Goal: Task Accomplishment & Management: Use online tool/utility

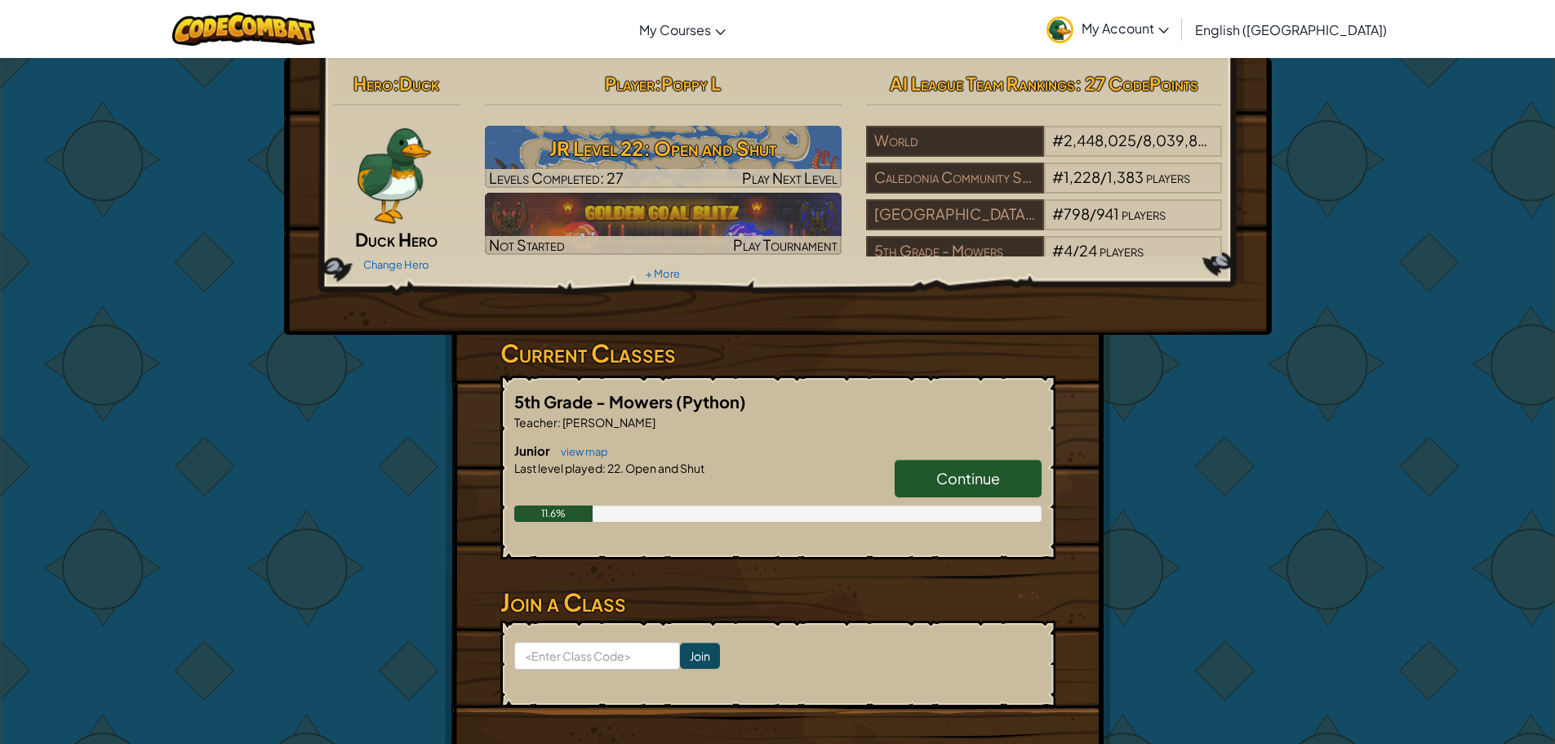
click at [934, 437] on div "5th Grade - Mowers (Python) Teacher : [PERSON_NAME] Junior view map Continue La…" at bounding box center [777, 467] width 555 height 184
click at [959, 494] on link "Continue" at bounding box center [968, 479] width 147 height 38
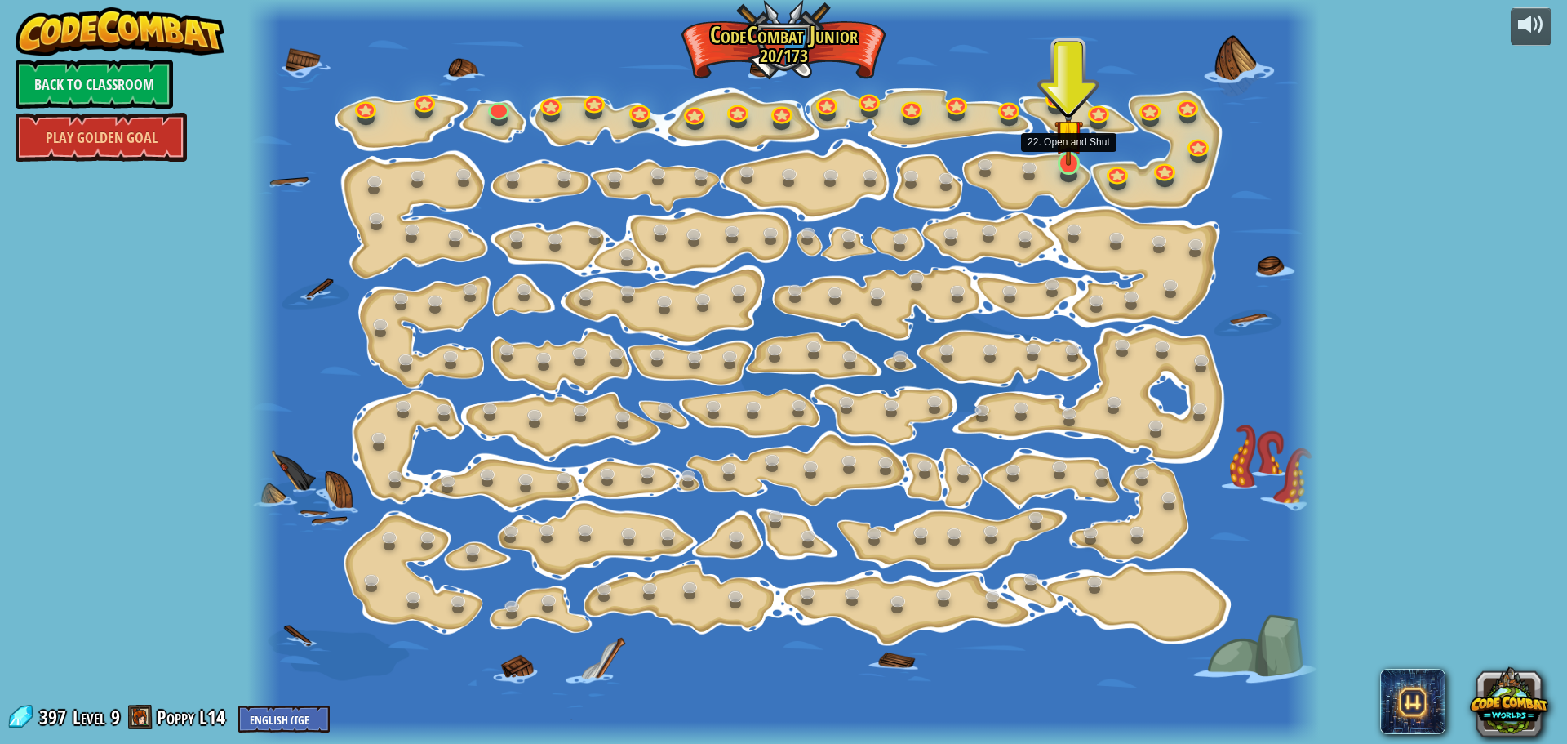
click at [1066, 159] on img at bounding box center [1069, 133] width 28 height 64
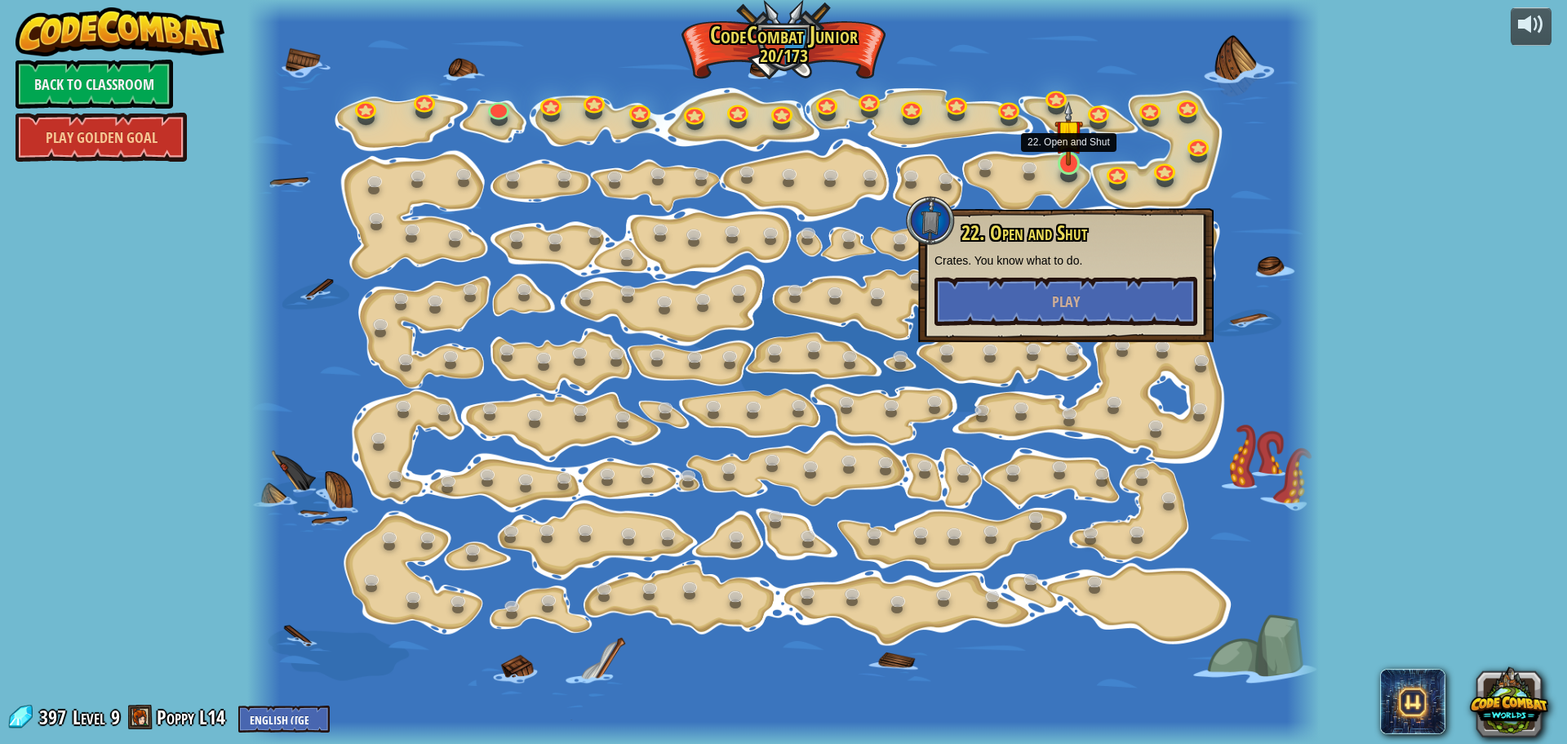
click at [1069, 164] on img at bounding box center [1069, 133] width 28 height 64
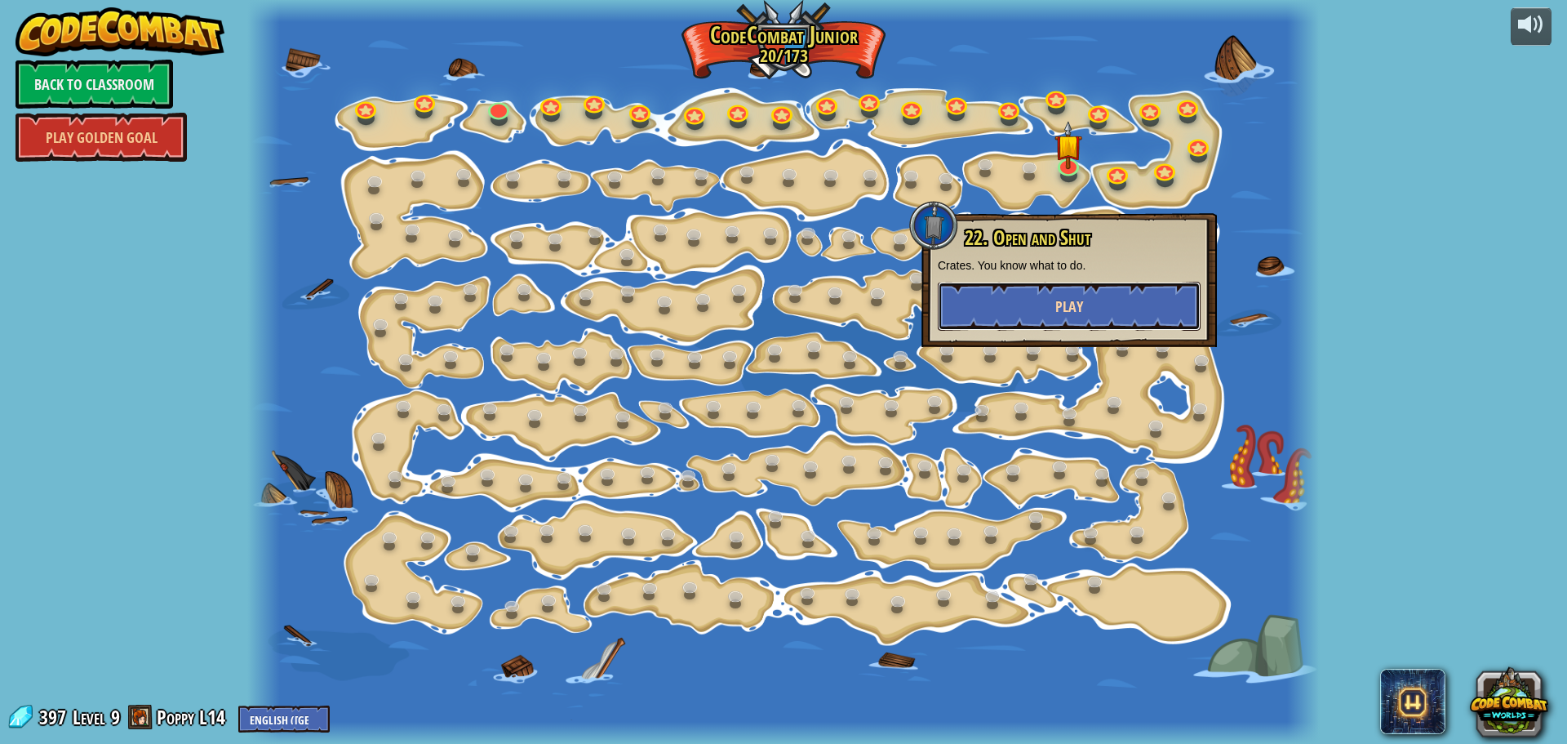
drag, startPoint x: 1001, startPoint y: 304, endPoint x: 1002, endPoint y: 292, distance: 12.4
click at [1002, 292] on button "Play" at bounding box center [1069, 306] width 263 height 49
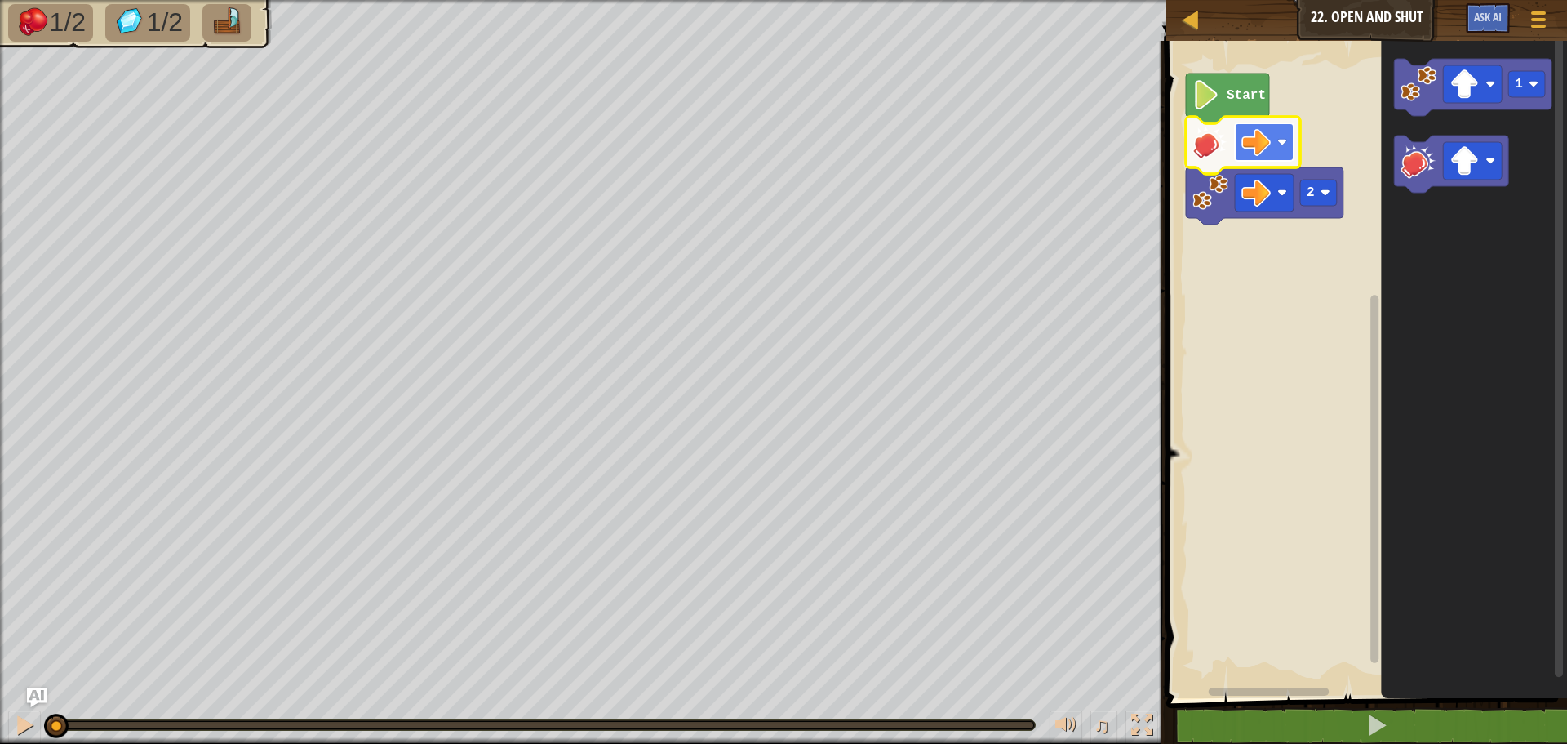
click at [1254, 155] on image "Blockly Workspace" at bounding box center [1255, 141] width 29 height 29
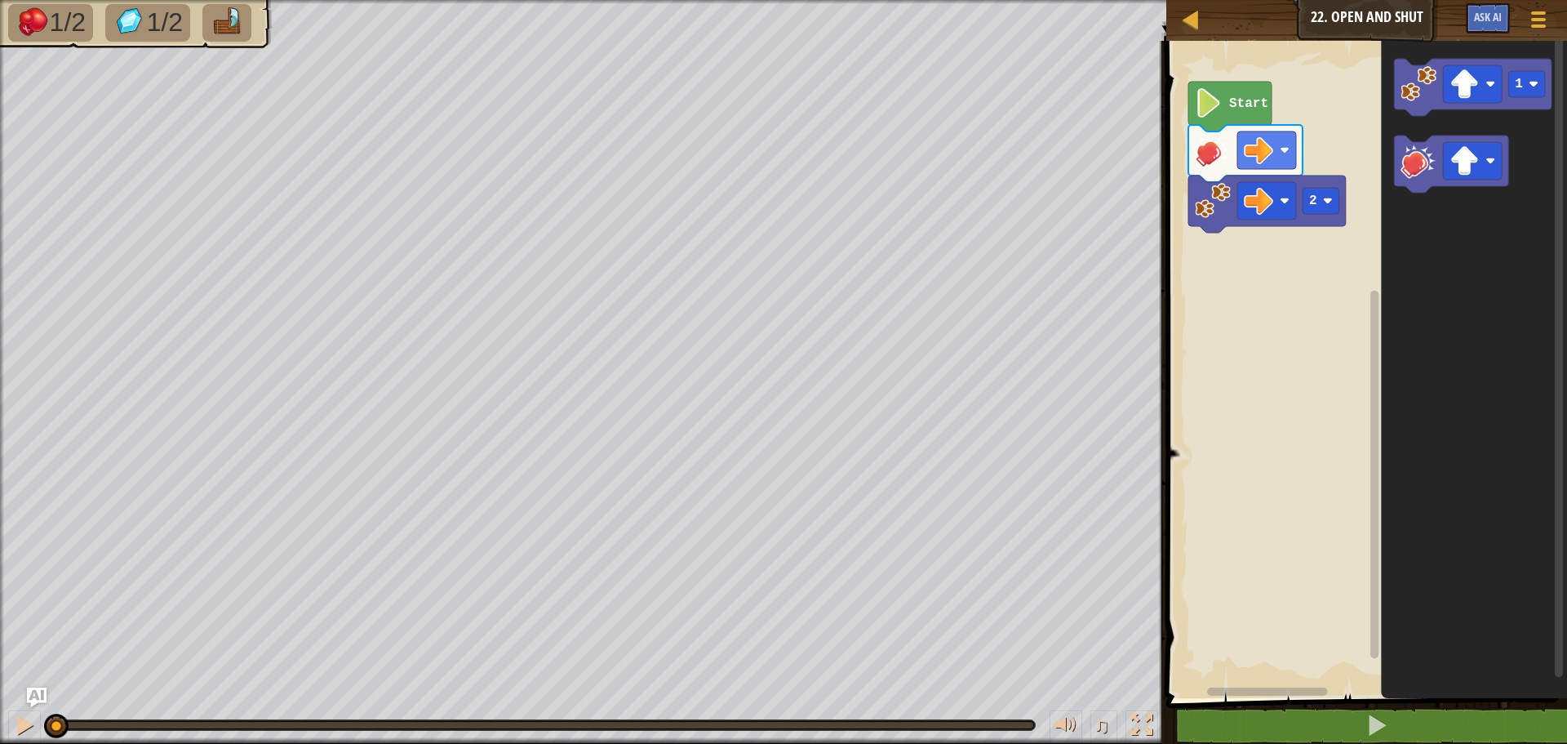
click at [1238, 361] on rect "Blockly Workspace" at bounding box center [1364, 365] width 406 height 665
click at [1472, 162] on image "Blockly Workspace" at bounding box center [1464, 160] width 29 height 29
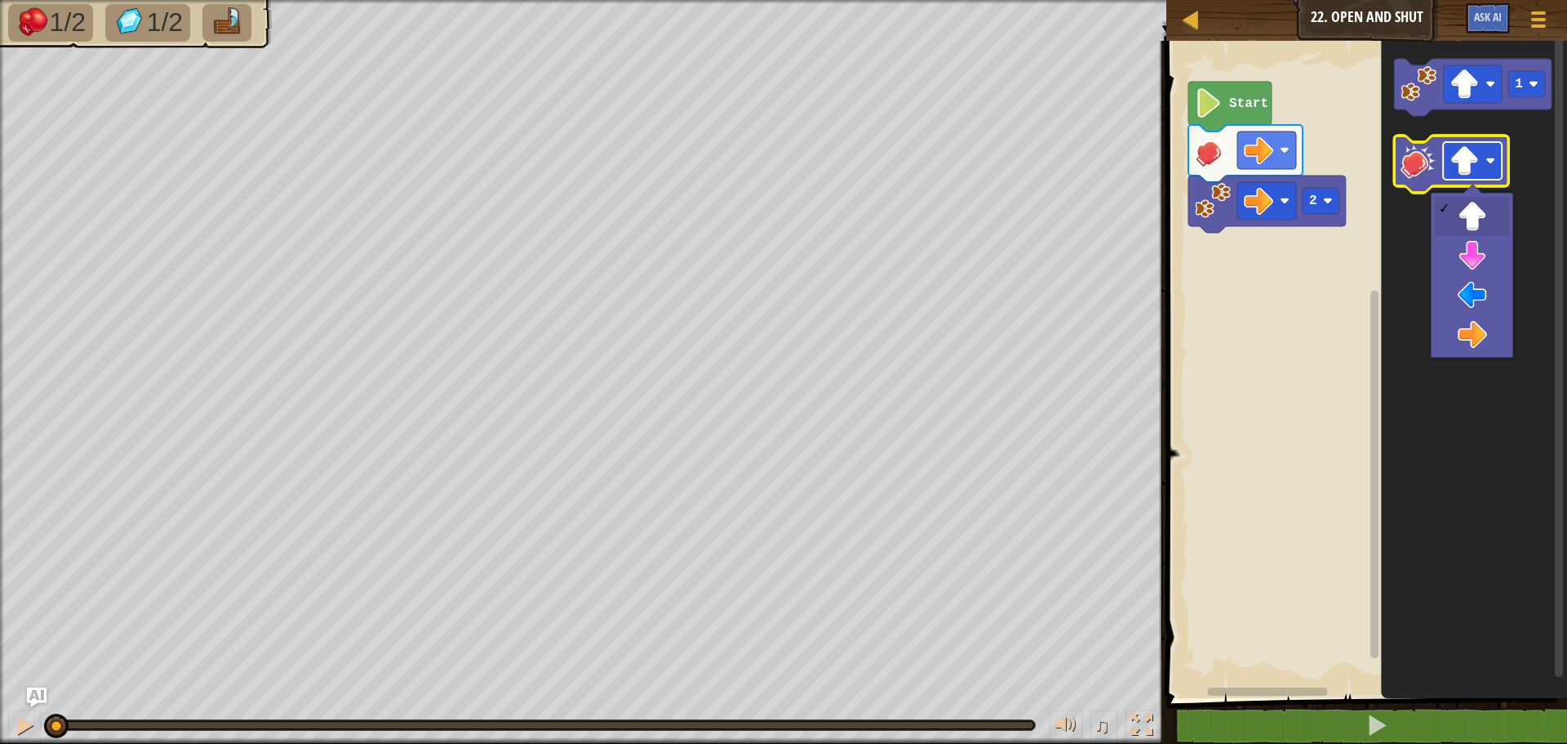
click at [1472, 153] on image "Blockly Workspace" at bounding box center [1464, 160] width 29 height 29
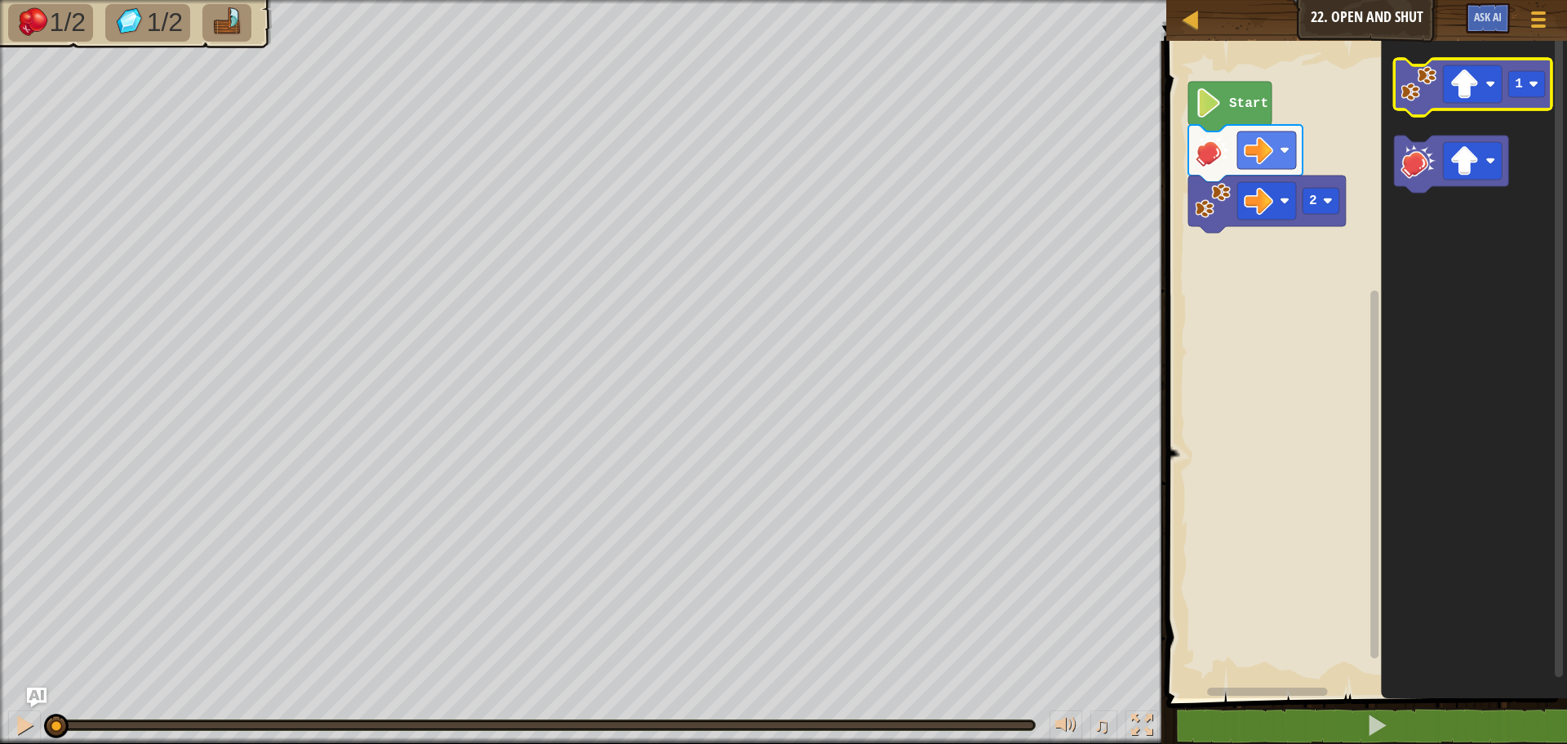
click at [1429, 86] on image "Blockly Workspace" at bounding box center [1419, 84] width 36 height 36
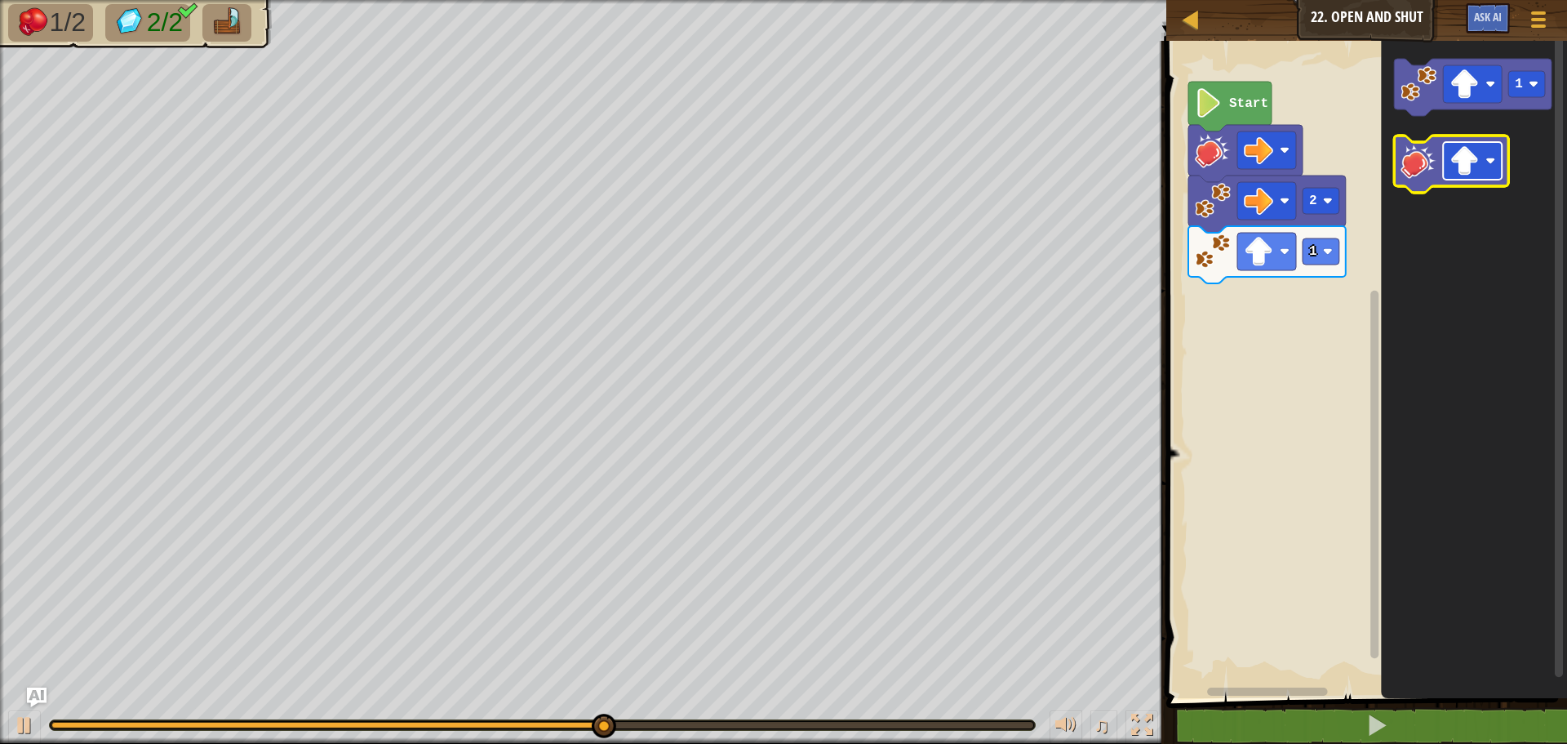
click at [1468, 158] on image "Blockly Workspace" at bounding box center [1464, 160] width 29 height 29
click at [1422, 173] on image "Blockly Workspace" at bounding box center [1419, 161] width 36 height 36
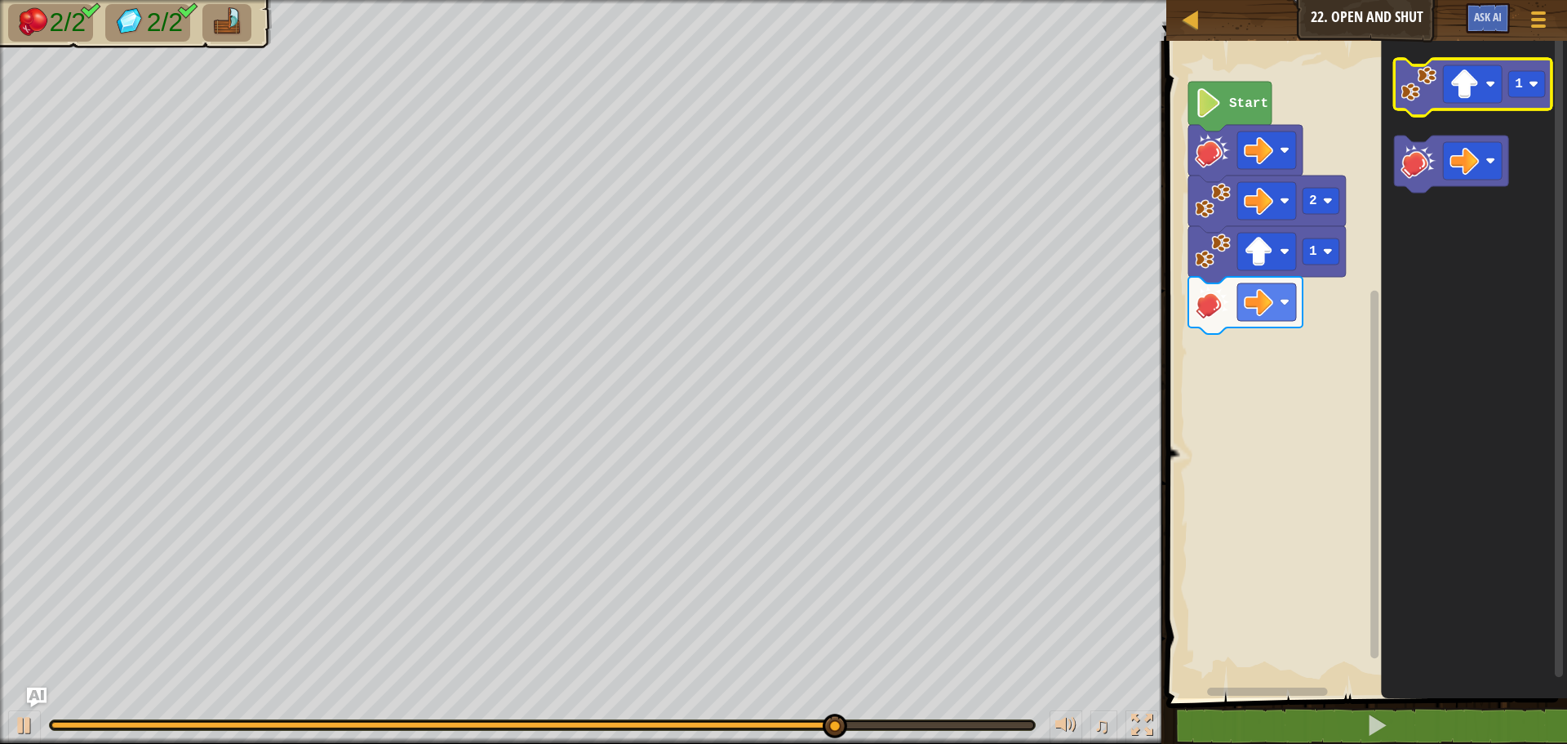
click at [1441, 96] on icon "Blockly Workspace" at bounding box center [1473, 87] width 158 height 57
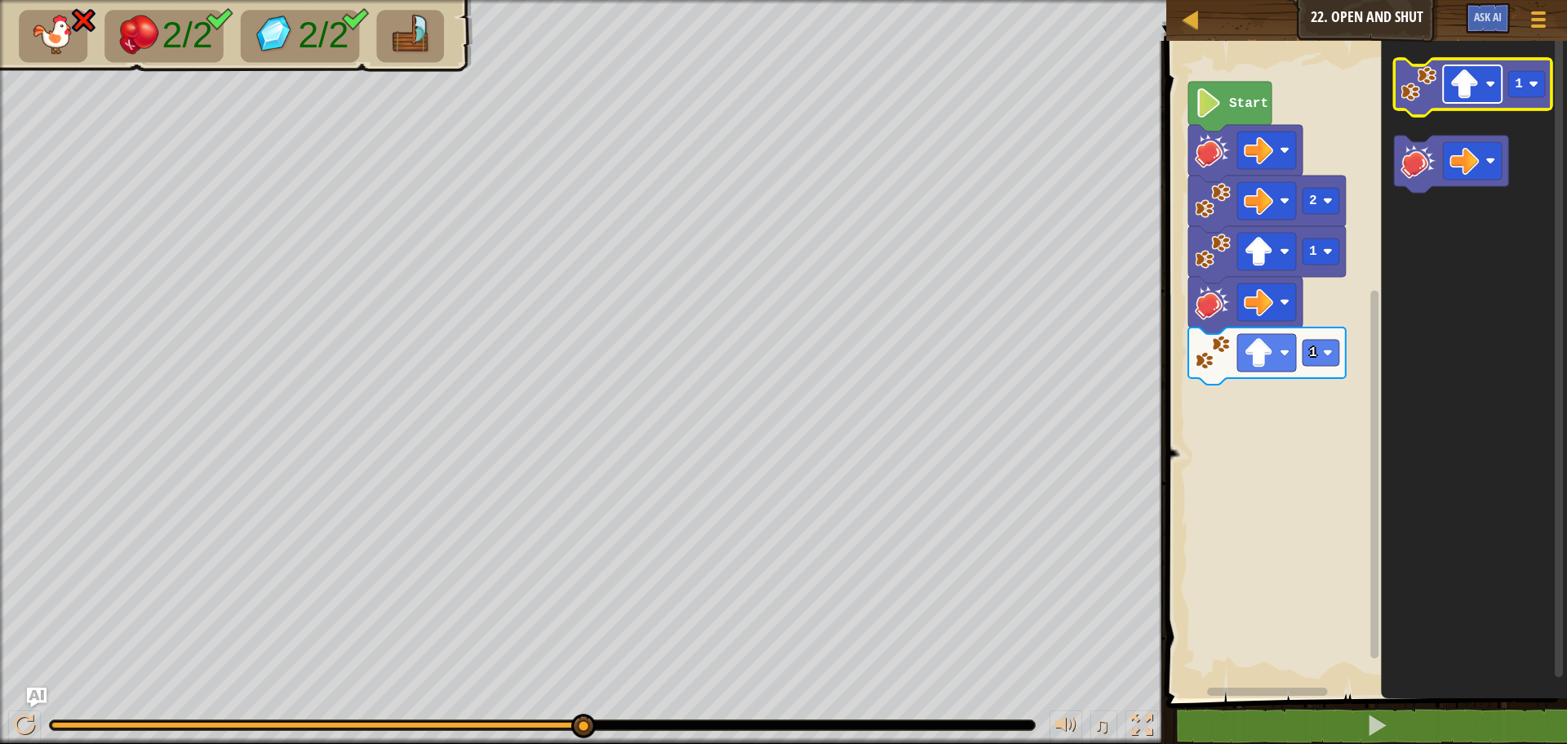
click at [1476, 103] on rect "Blockly Workspace" at bounding box center [1472, 84] width 59 height 38
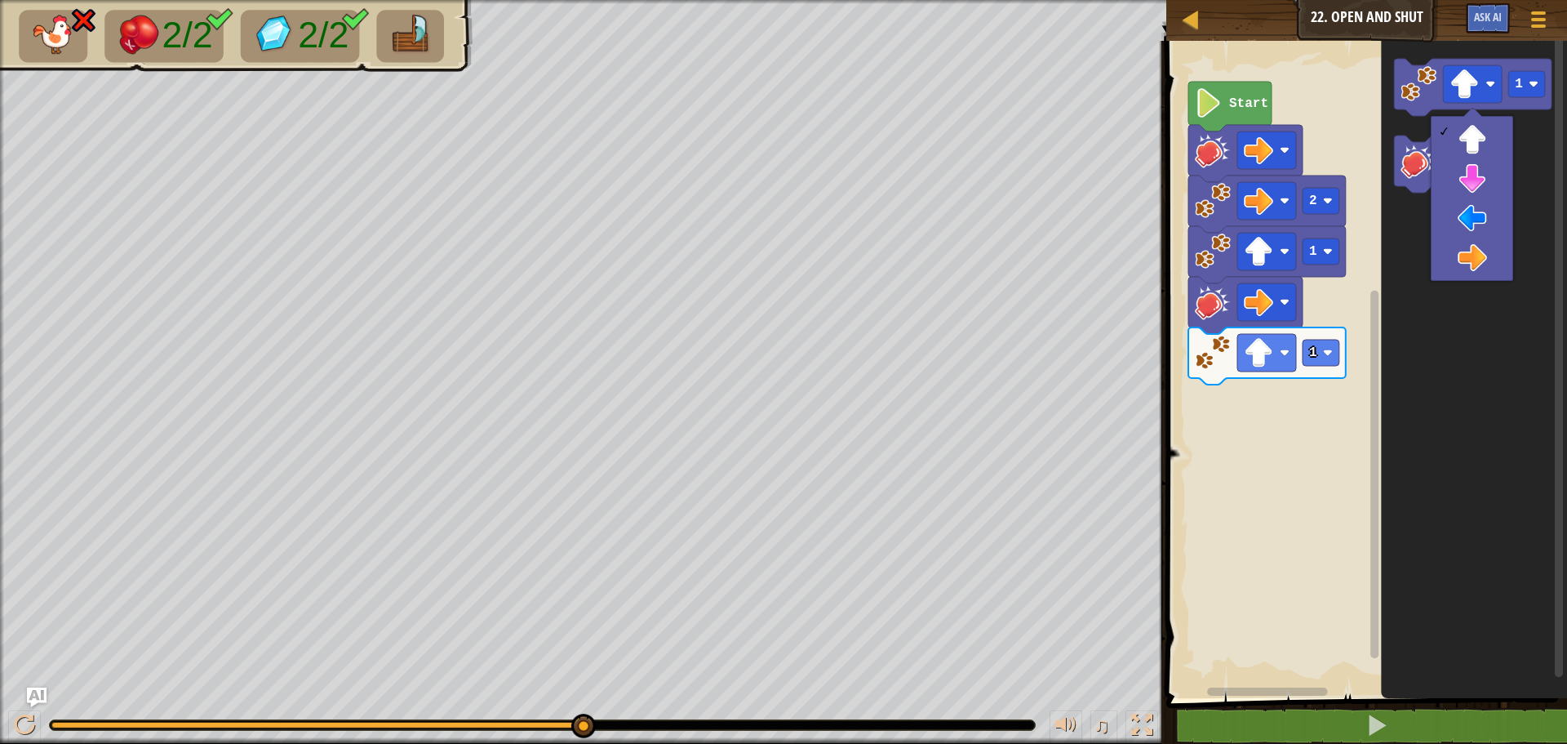
click at [1233, 367] on rect "Blockly Workspace" at bounding box center [1364, 365] width 406 height 665
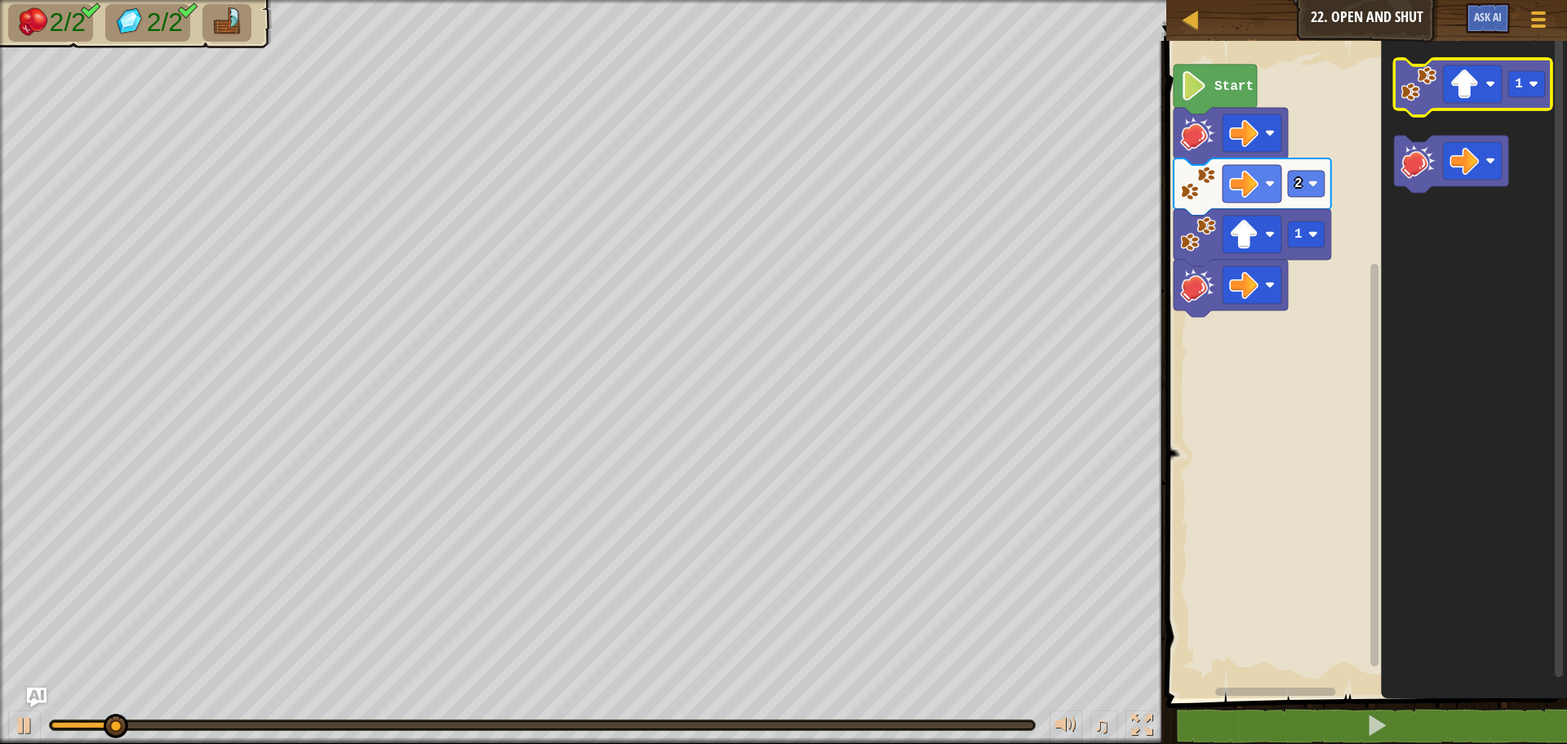
click at [1405, 101] on image "Blockly Workspace" at bounding box center [1419, 84] width 36 height 36
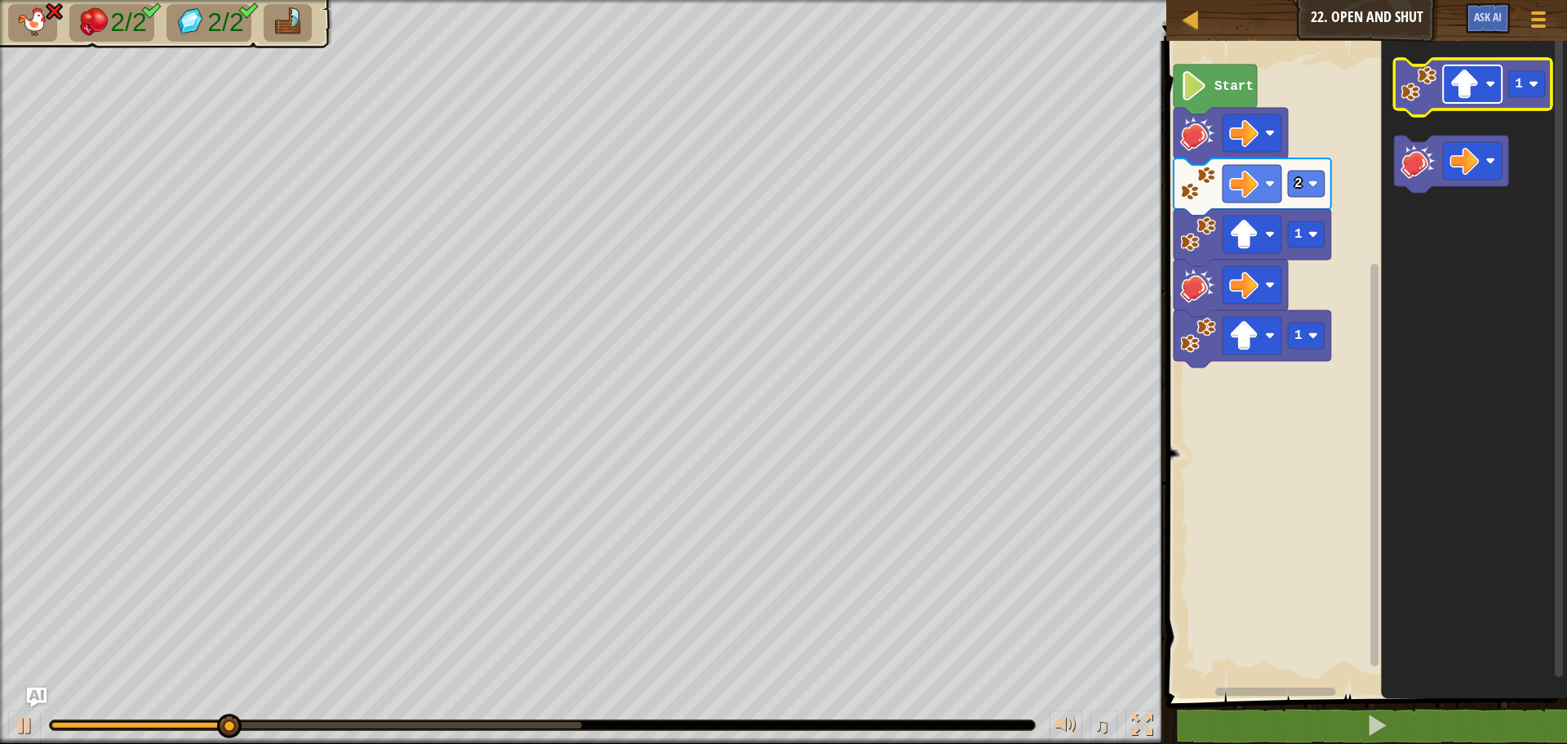
click at [1460, 87] on image "Blockly Workspace" at bounding box center [1464, 83] width 29 height 29
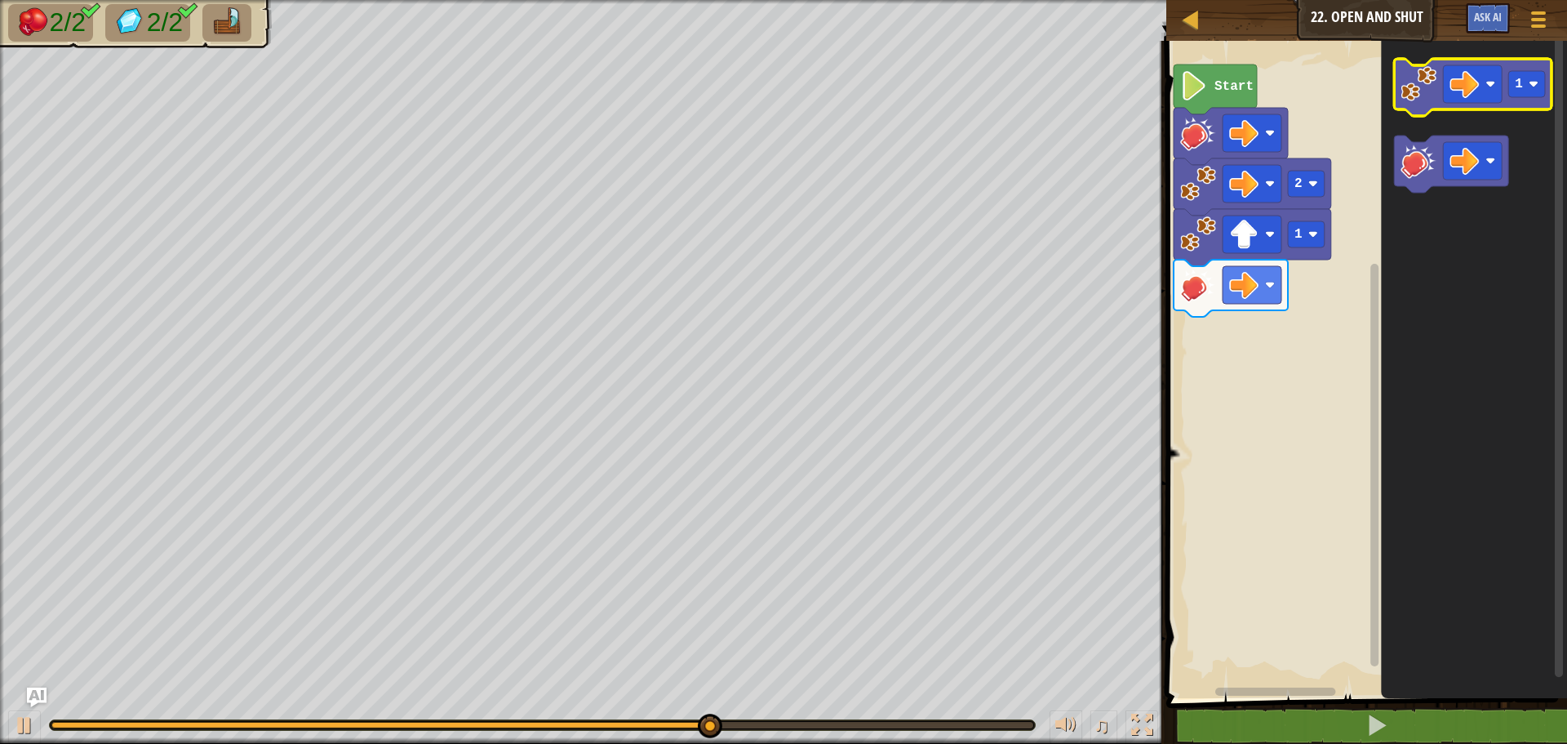
click at [1420, 99] on image "Blockly Workspace" at bounding box center [1419, 84] width 36 height 36
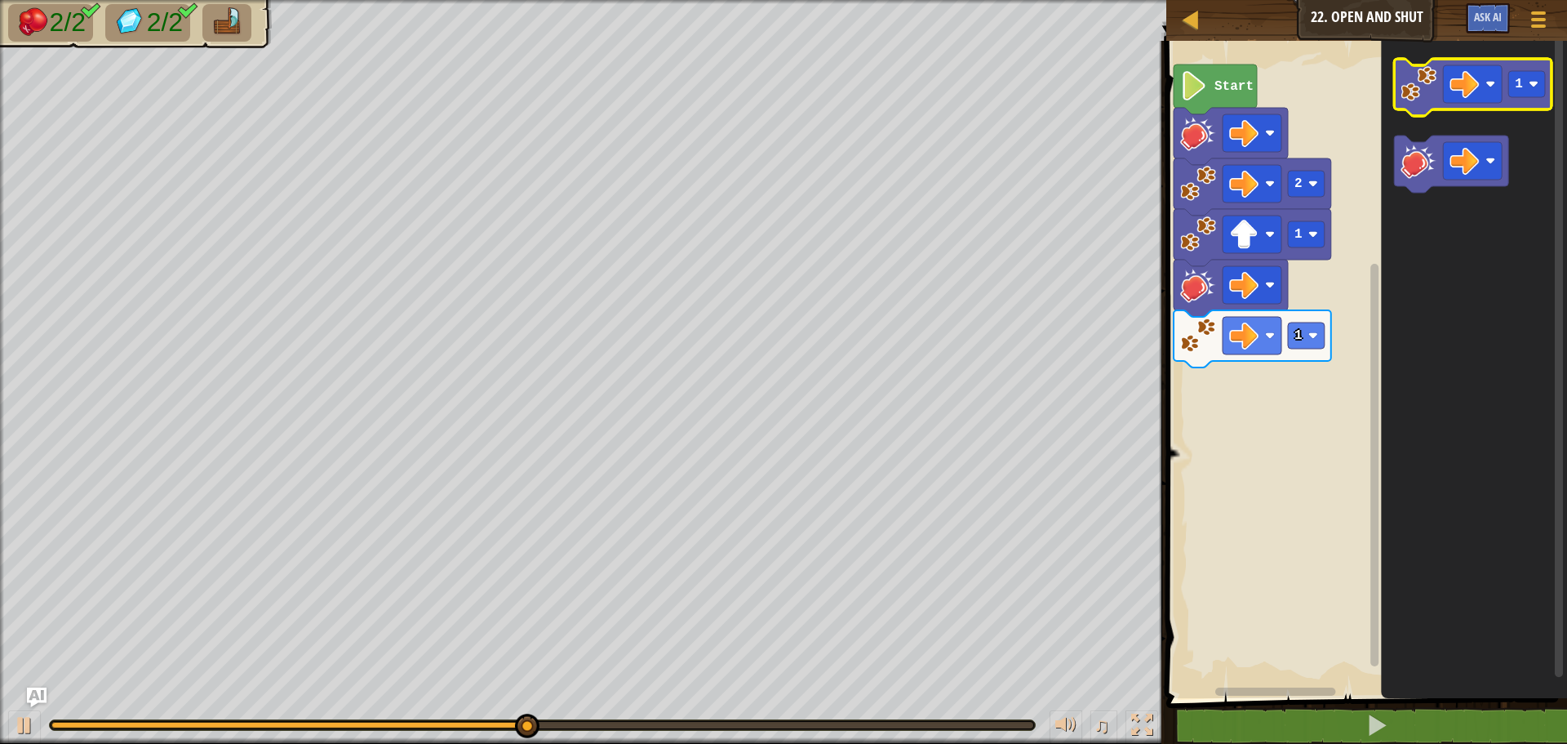
click at [1419, 99] on image "Blockly Workspace" at bounding box center [1419, 84] width 36 height 36
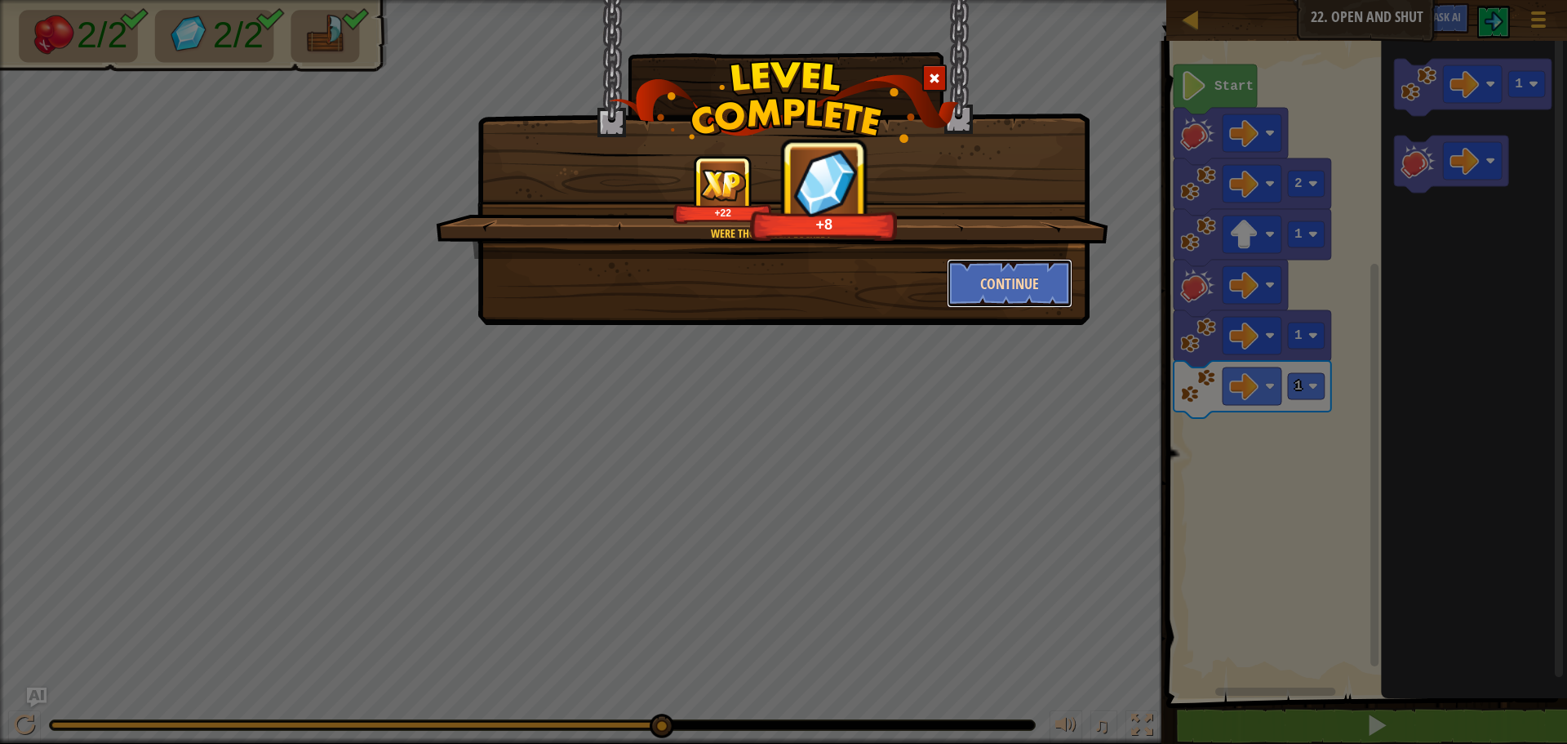
click at [988, 295] on button "Continue" at bounding box center [1010, 283] width 127 height 49
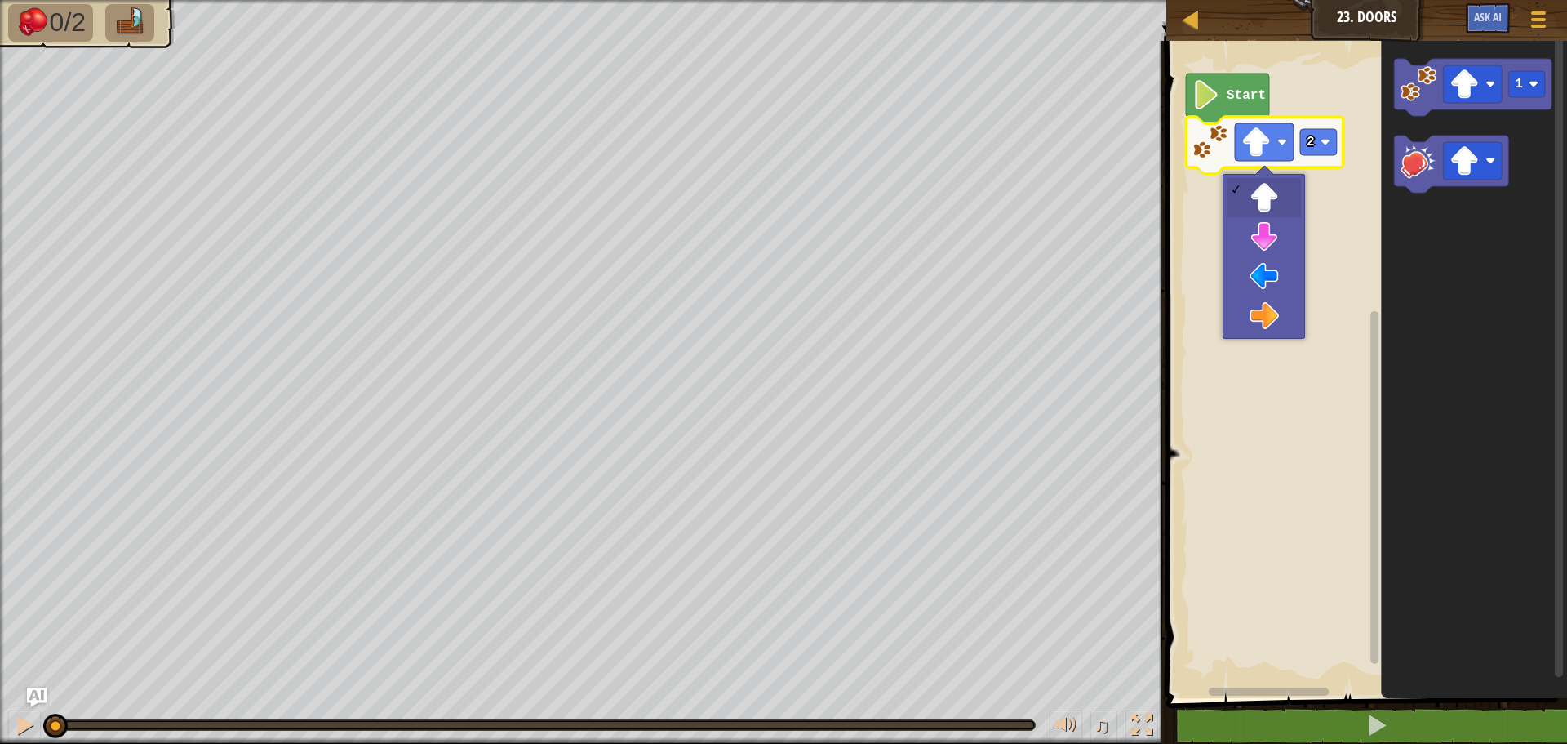
click at [1338, 226] on rect "Blockly Workspace" at bounding box center [1364, 365] width 406 height 665
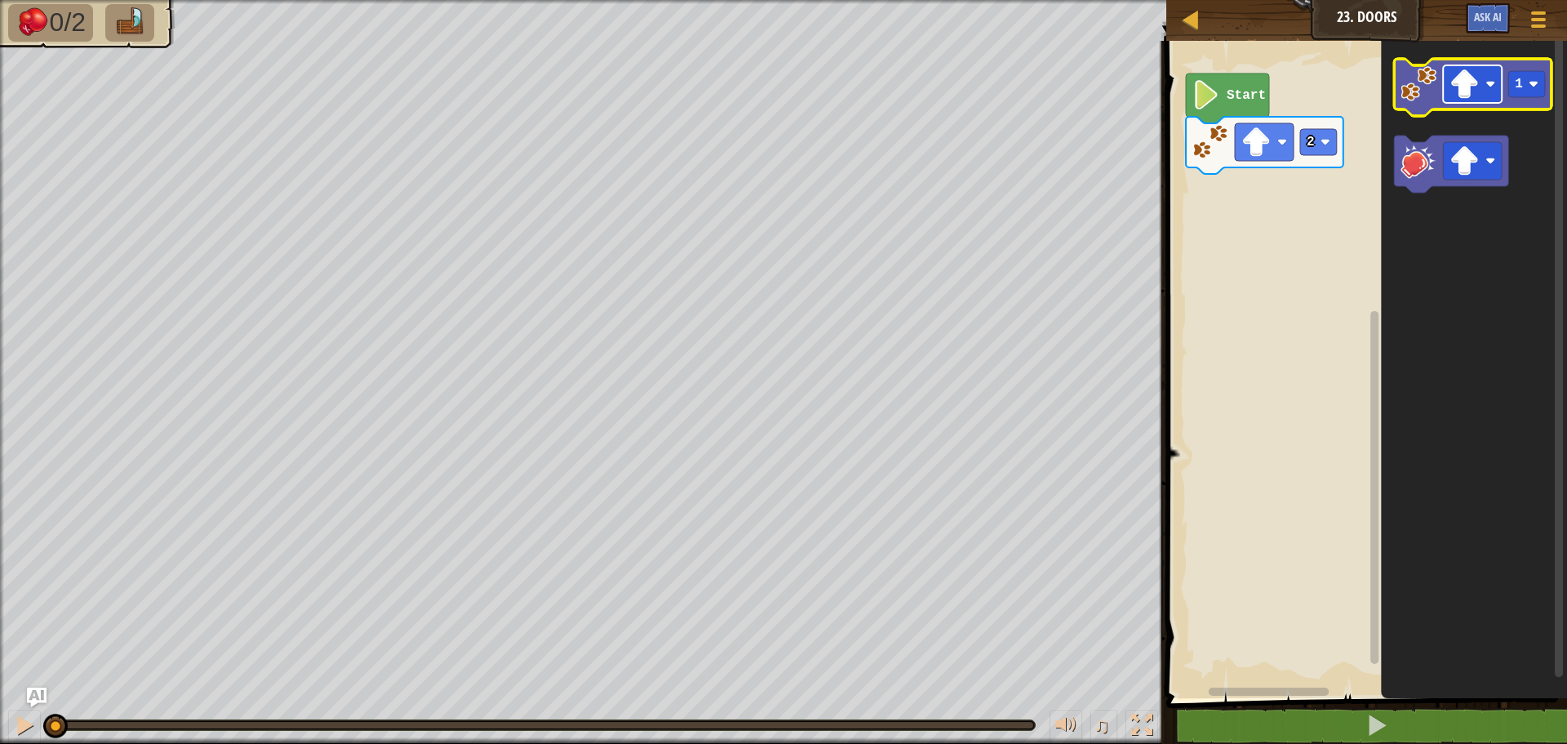
click at [1476, 97] on image "Blockly Workspace" at bounding box center [1464, 83] width 29 height 29
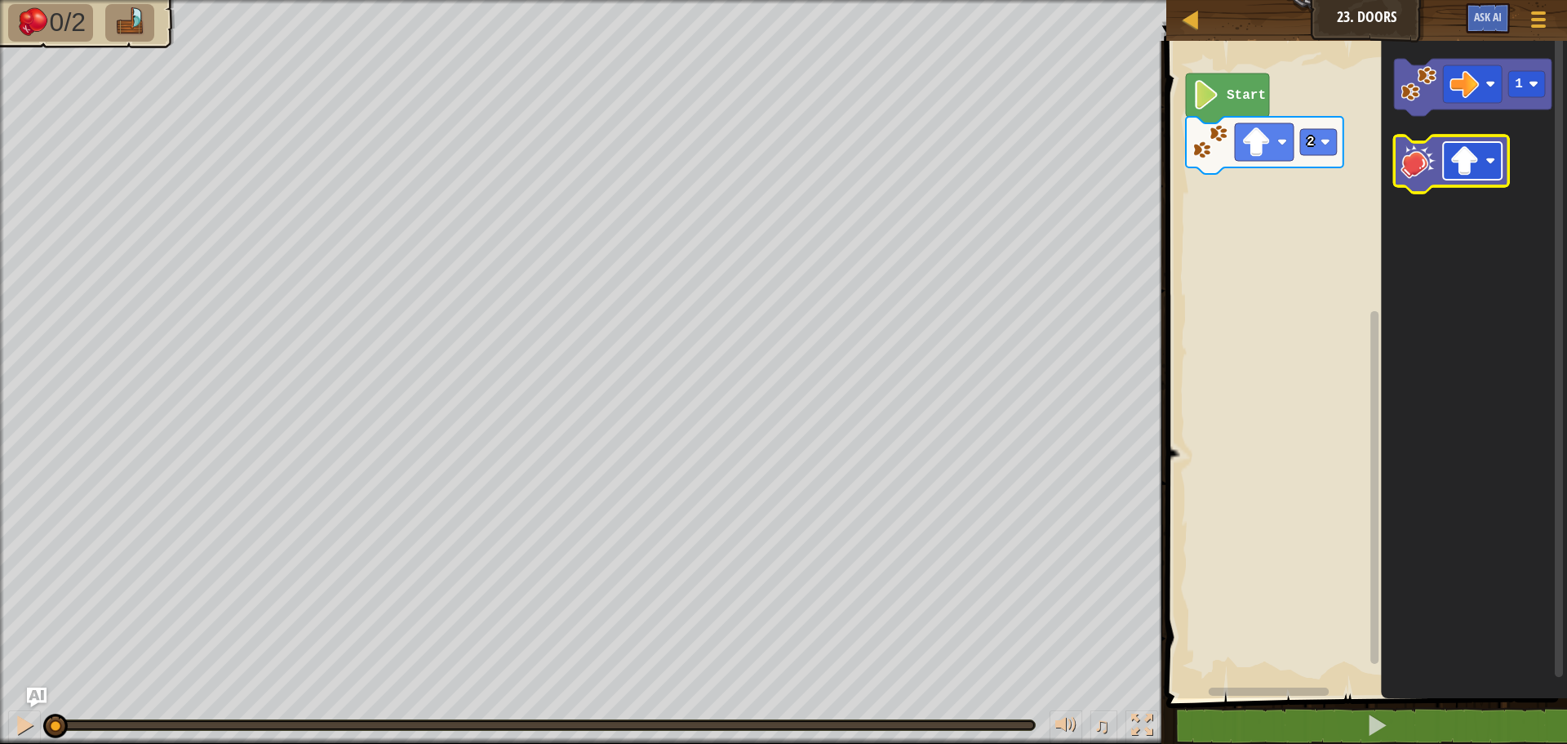
click at [1472, 160] on image "Blockly Workspace" at bounding box center [1464, 160] width 29 height 29
click at [1423, 167] on image "Blockly Workspace" at bounding box center [1419, 161] width 36 height 36
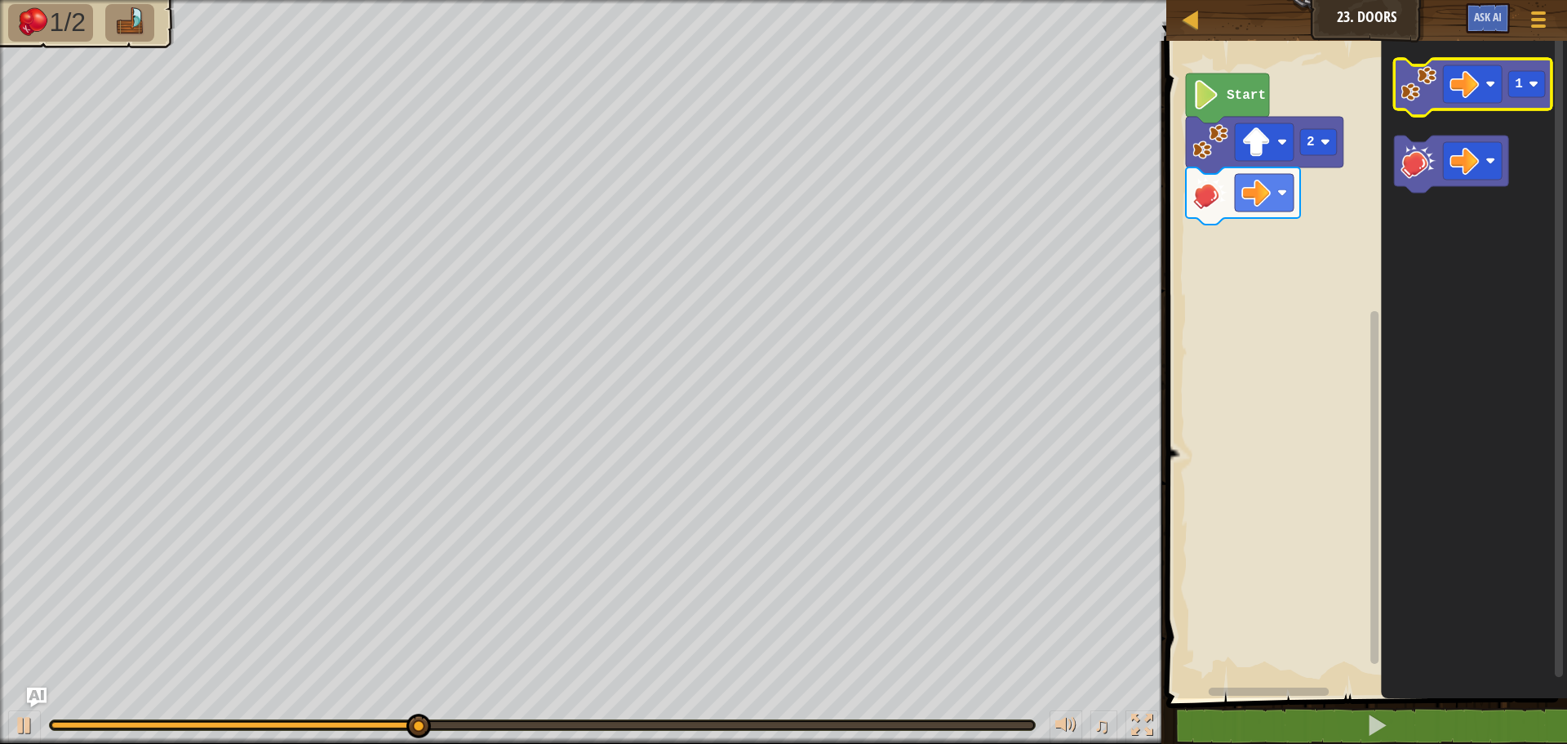
click at [1419, 98] on image "Blockly Workspace" at bounding box center [1419, 84] width 36 height 36
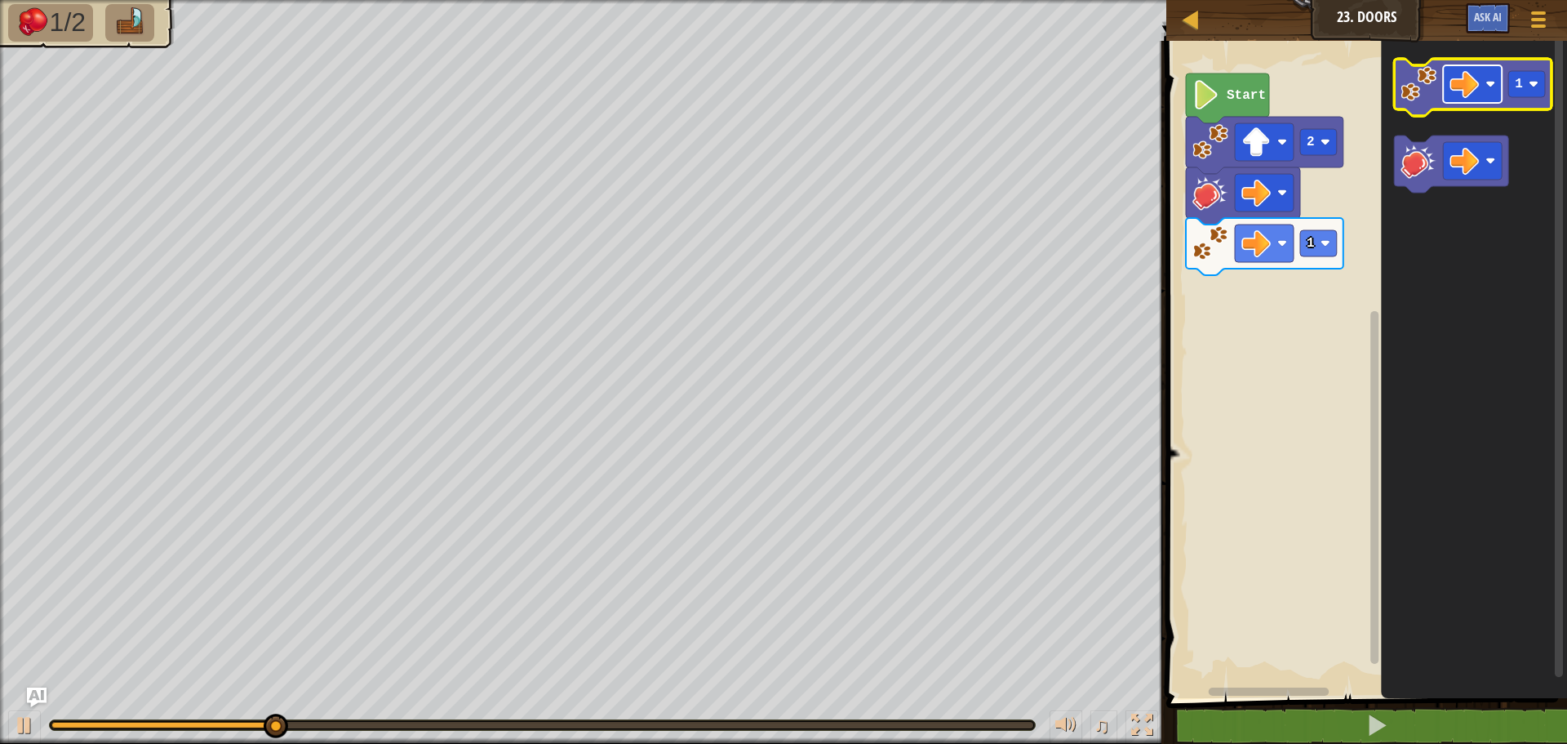
click at [1447, 100] on rect "Blockly Workspace" at bounding box center [1472, 84] width 59 height 38
click at [1401, 90] on icon "Blockly Workspace" at bounding box center [1473, 87] width 158 height 57
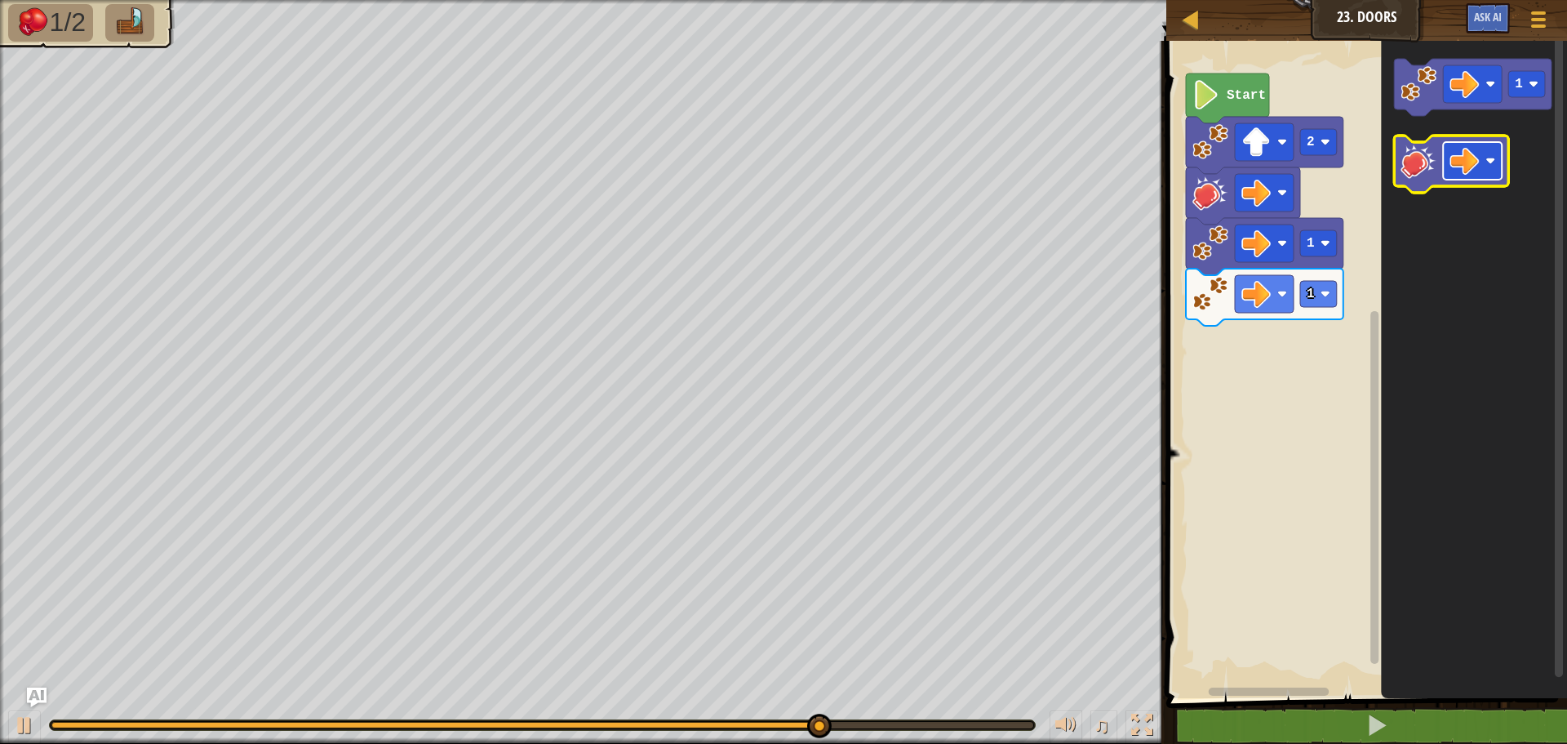
click at [1477, 157] on image "Blockly Workspace" at bounding box center [1464, 160] width 29 height 29
click at [1468, 171] on image "Blockly Workspace" at bounding box center [1464, 160] width 29 height 29
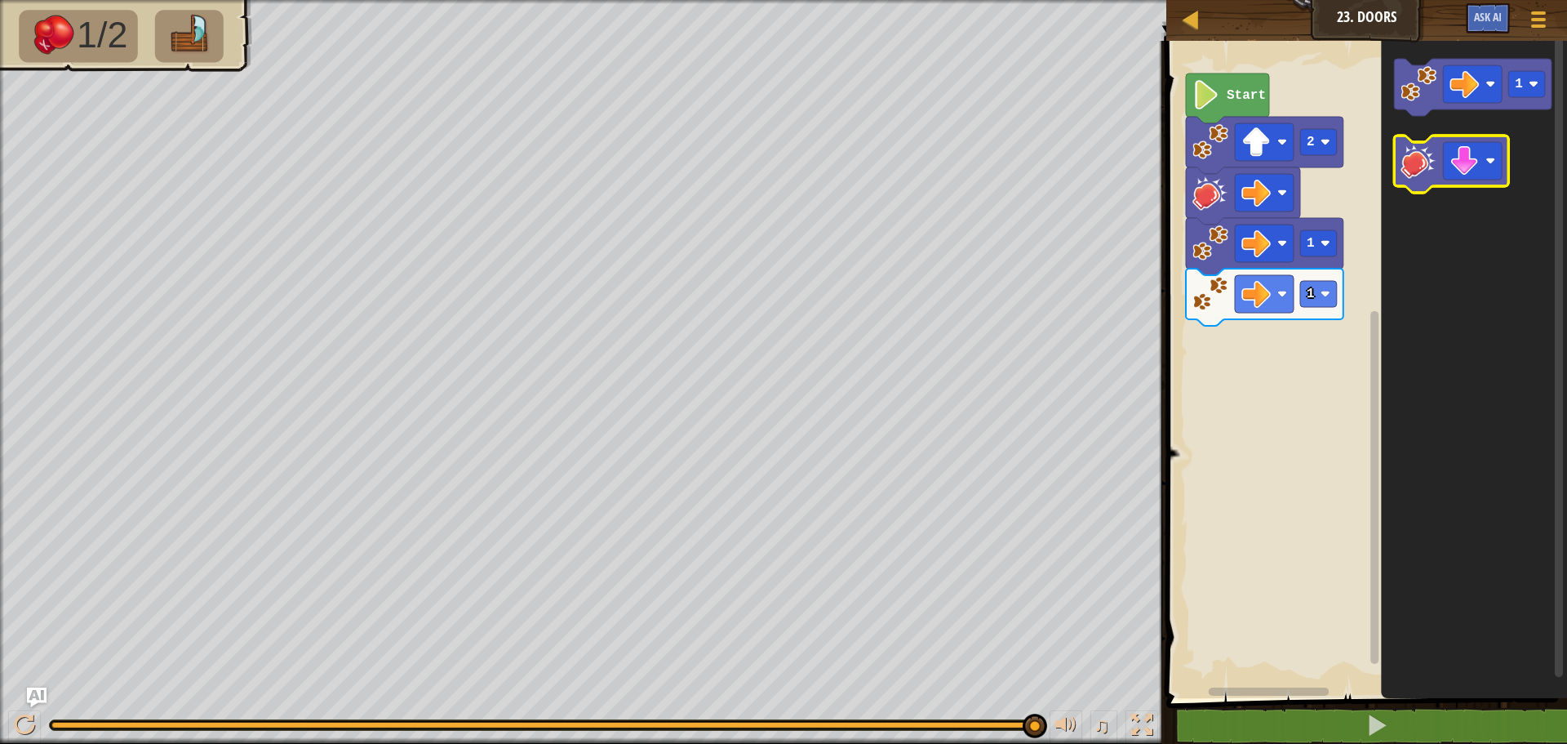
click at [1419, 167] on image "Blockly Workspace" at bounding box center [1419, 161] width 36 height 36
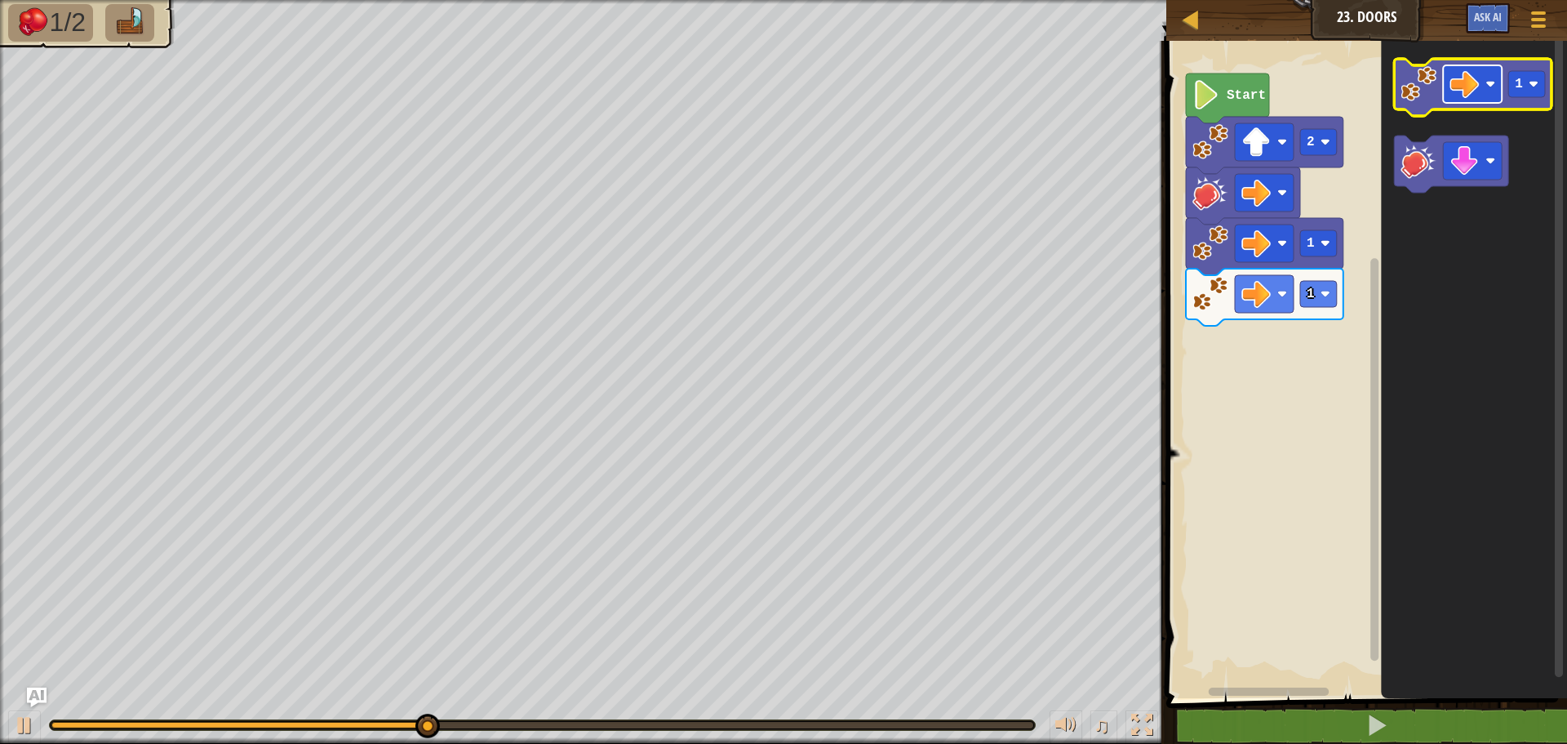
click at [1470, 91] on image "Blockly Workspace" at bounding box center [1464, 83] width 29 height 29
click at [1469, 78] on image "Blockly Workspace" at bounding box center [1464, 83] width 29 height 29
click at [1416, 103] on icon "Blockly Workspace" at bounding box center [1473, 87] width 158 height 57
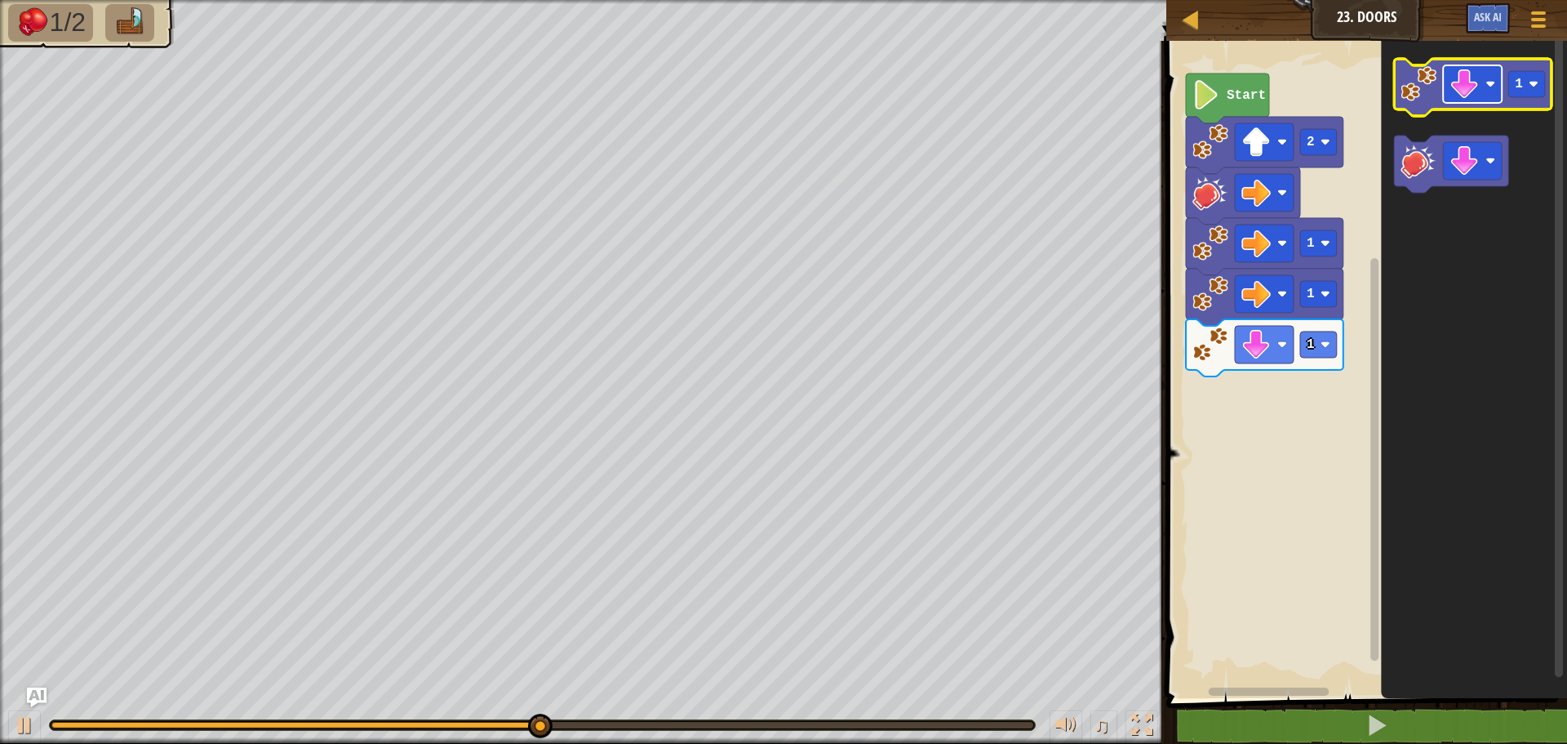
click at [1478, 100] on rect "Blockly Workspace" at bounding box center [1472, 84] width 59 height 38
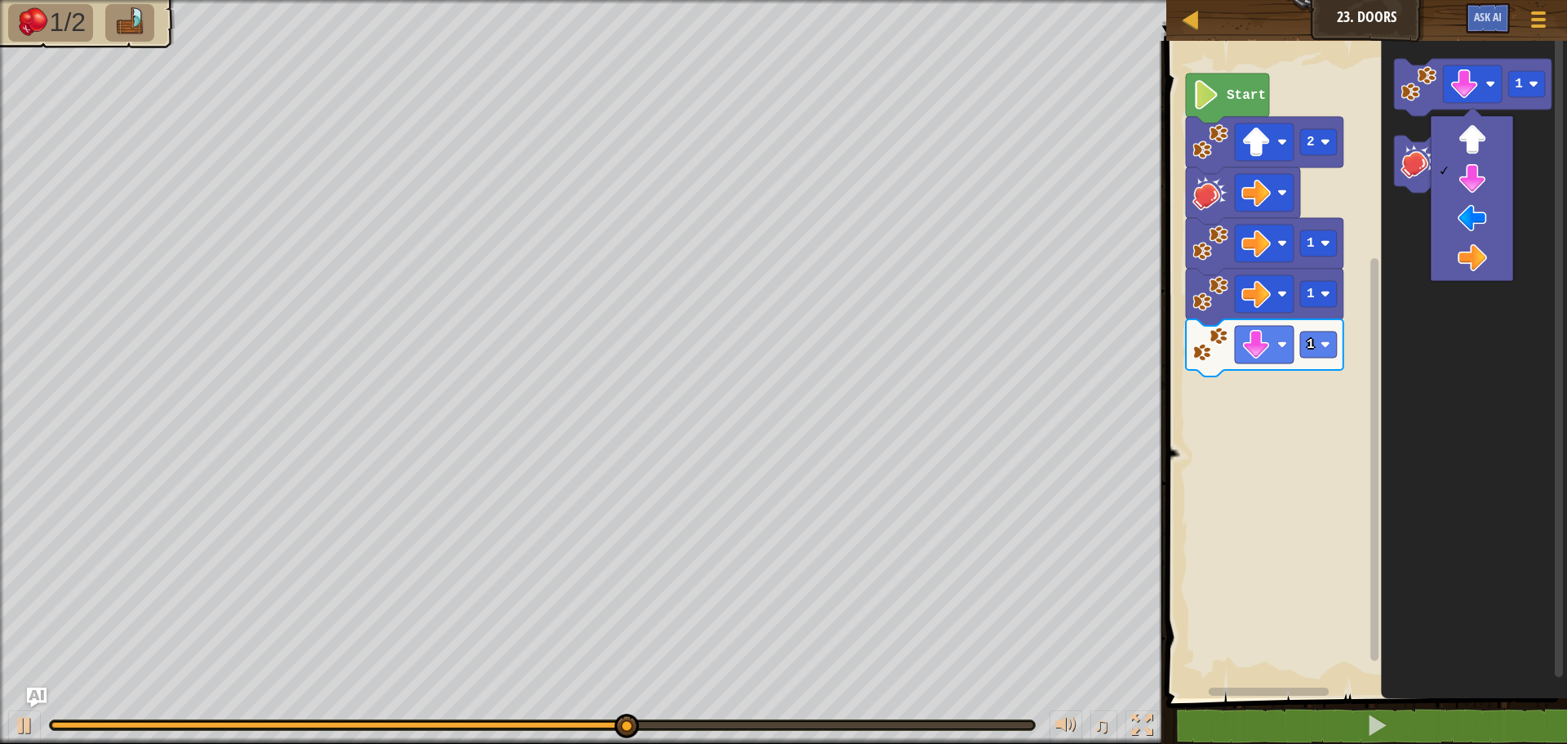
click at [1474, 349] on icon "Blockly Workspace" at bounding box center [1474, 365] width 186 height 665
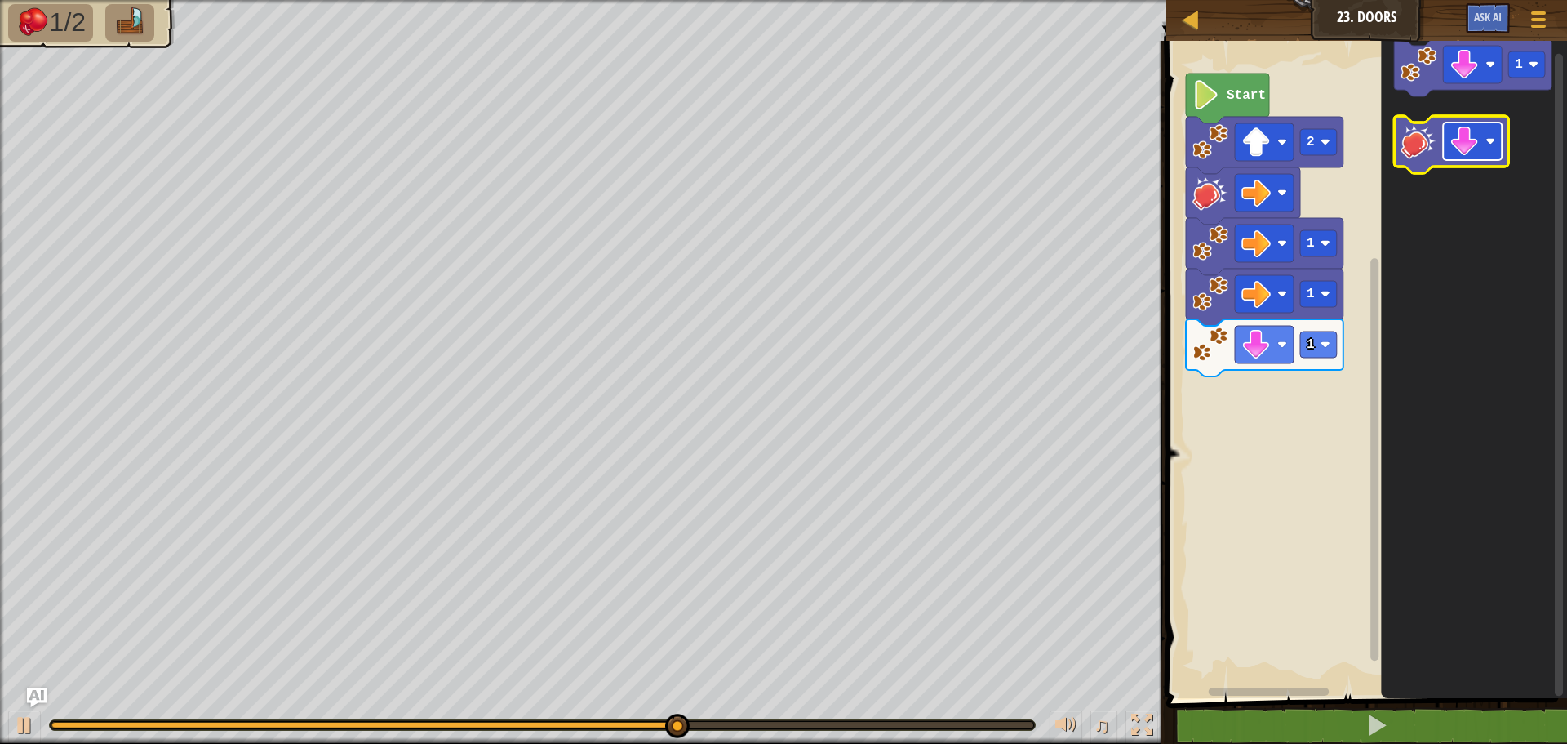
click at [1468, 144] on image "Blockly Workspace" at bounding box center [1464, 141] width 29 height 29
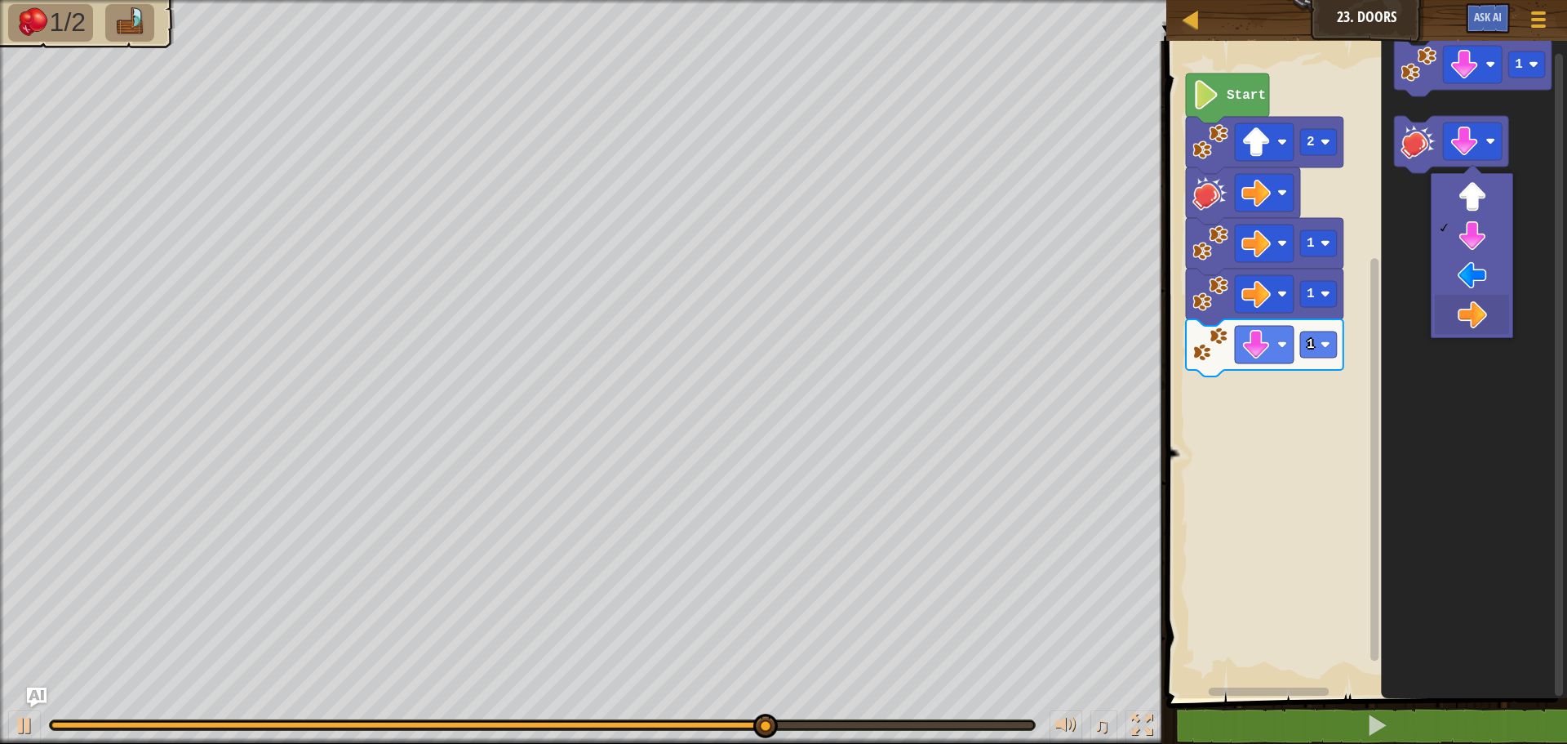
drag, startPoint x: 1473, startPoint y: 317, endPoint x: 1475, endPoint y: 300, distance: 17.2
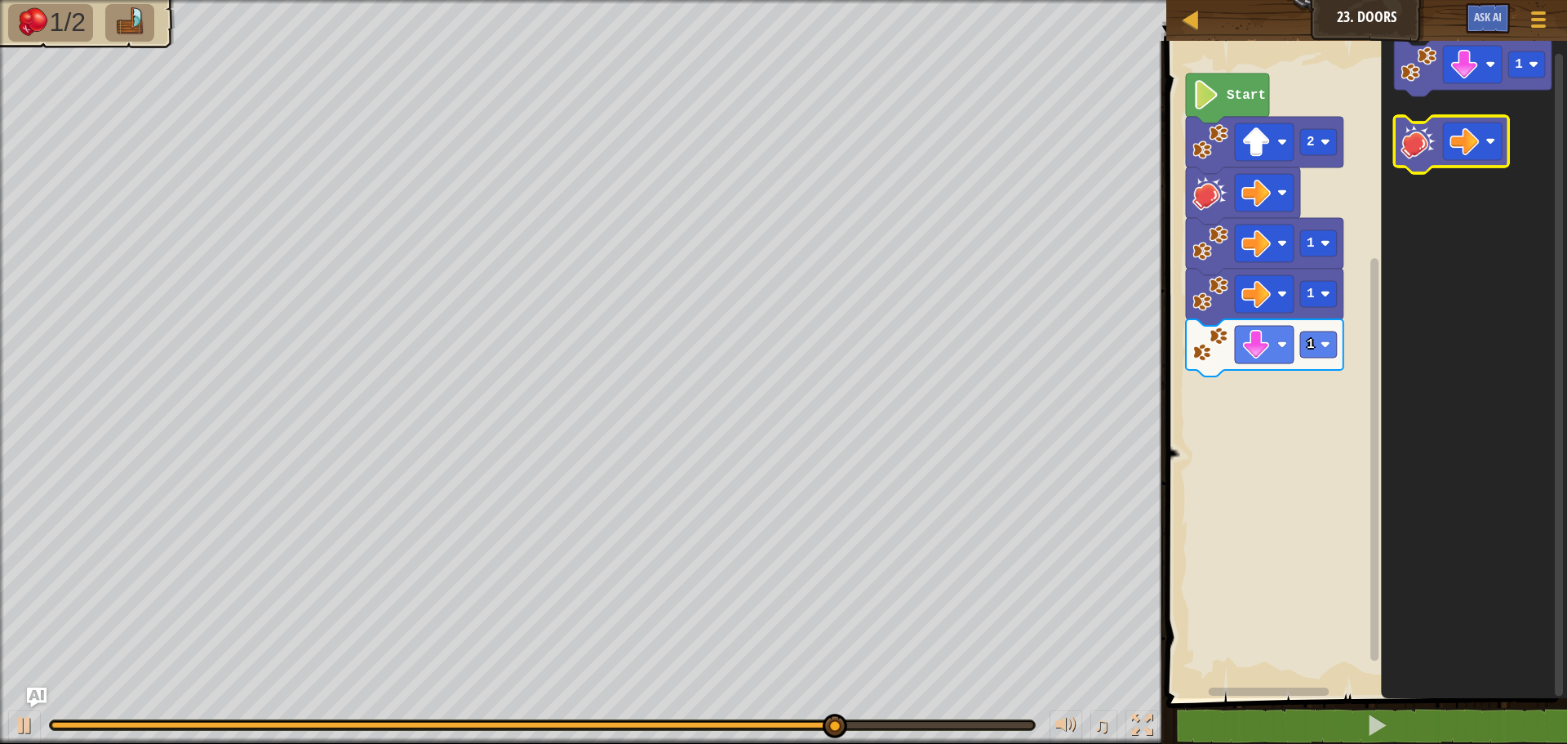
click at [1426, 154] on image "Blockly Workspace" at bounding box center [1419, 141] width 36 height 36
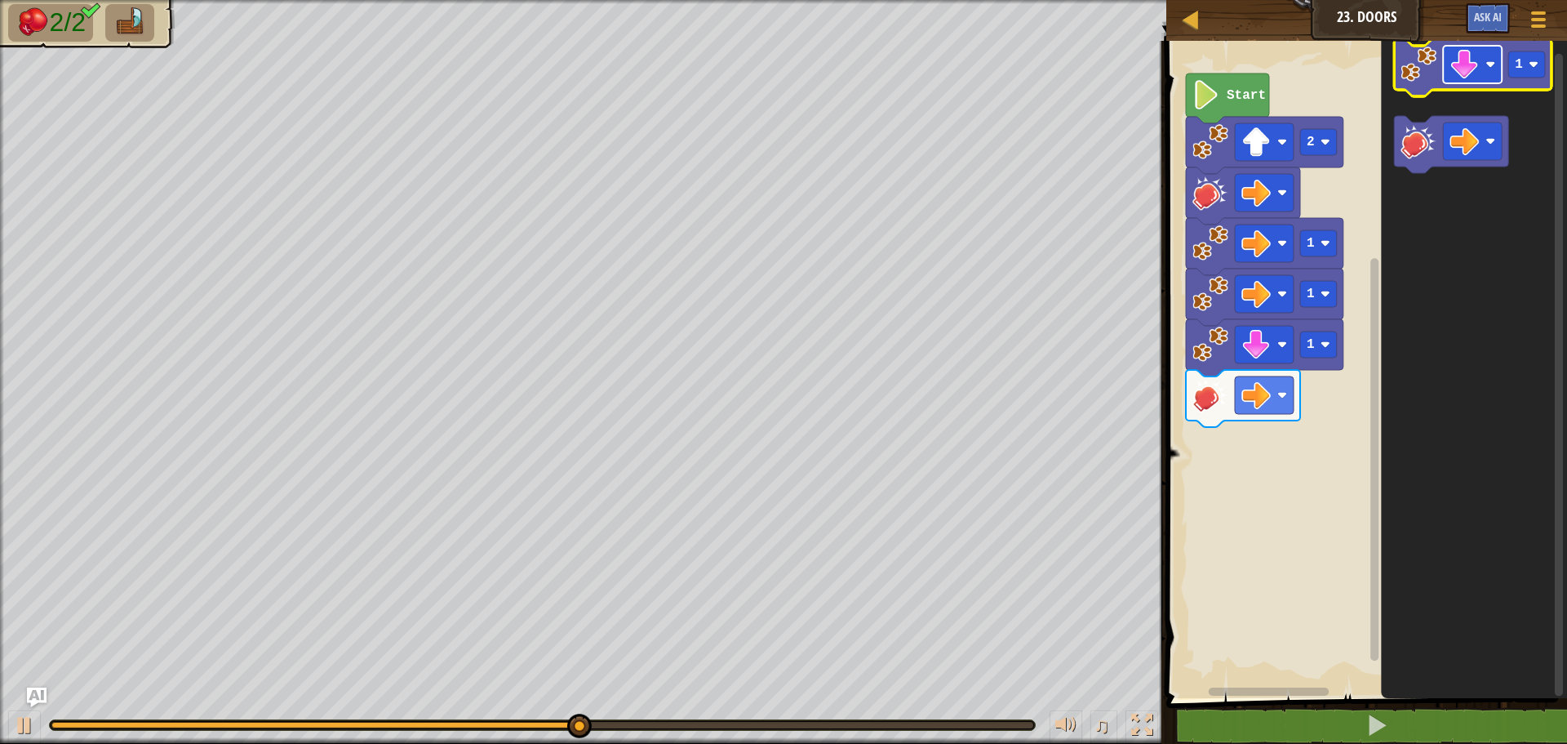
click at [1468, 74] on image "Blockly Workspace" at bounding box center [1464, 64] width 29 height 29
click at [1433, 75] on image "Blockly Workspace" at bounding box center [1419, 65] width 36 height 36
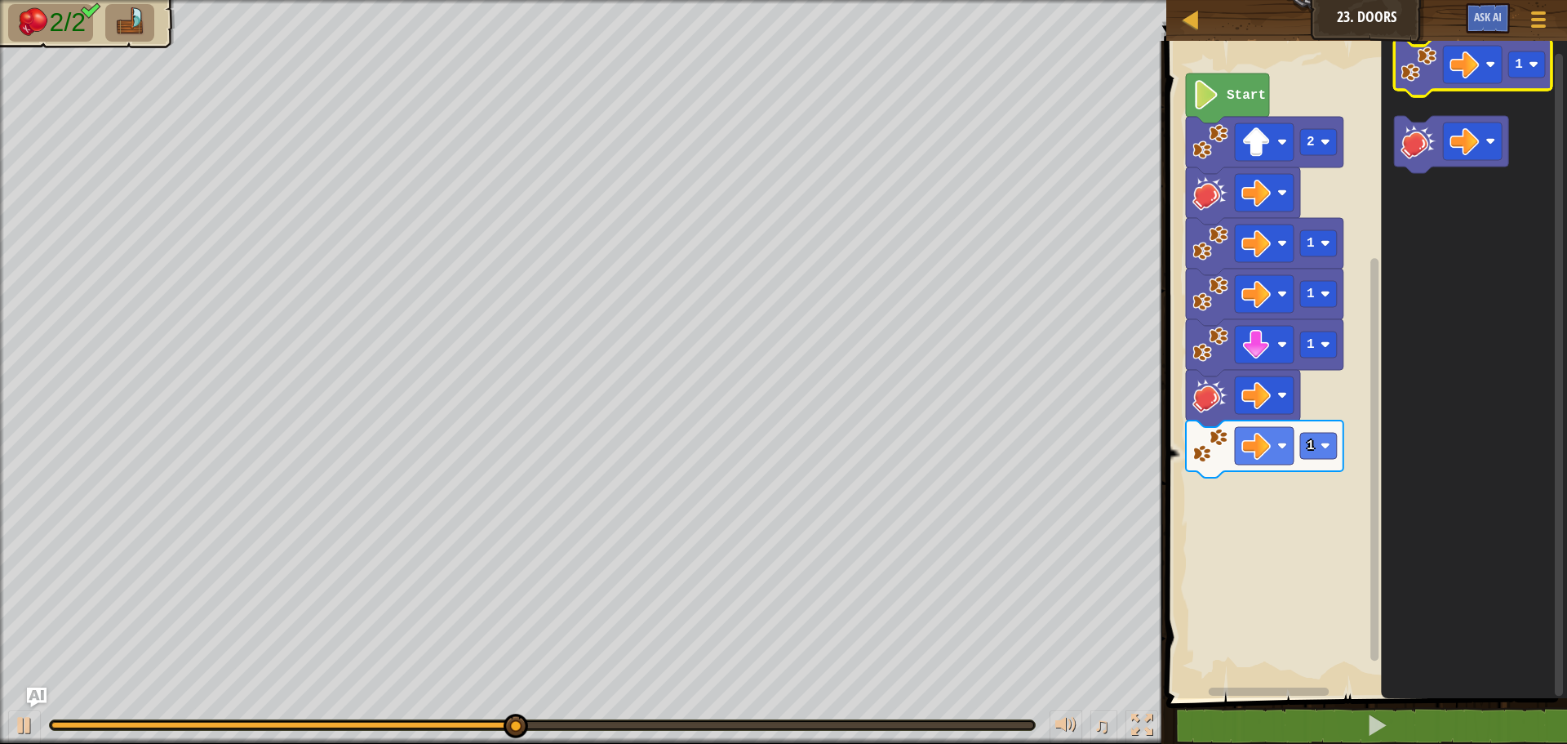
click at [1433, 75] on image "Blockly Workspace" at bounding box center [1419, 65] width 36 height 36
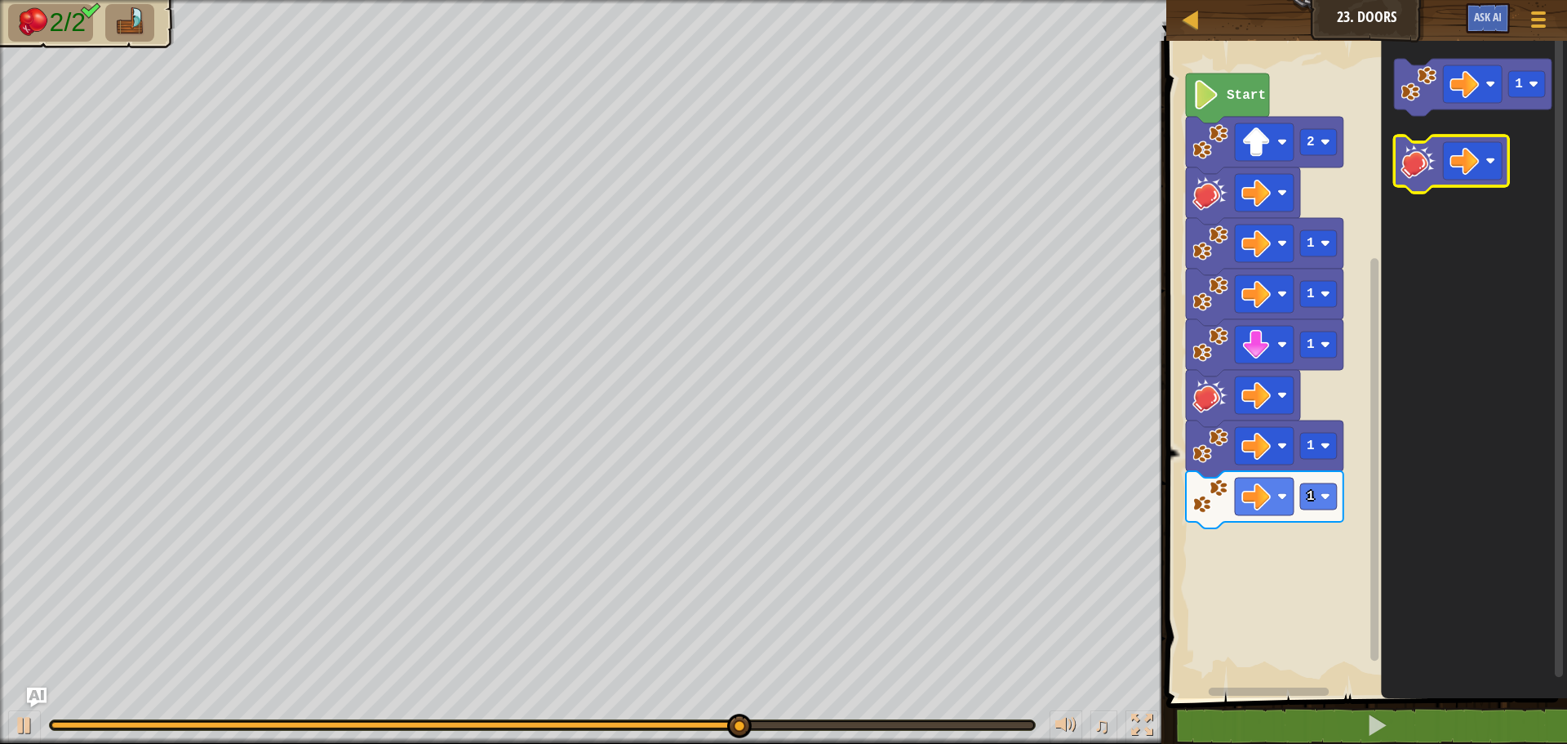
click at [1399, 152] on g "1" at bounding box center [1473, 126] width 158 height 134
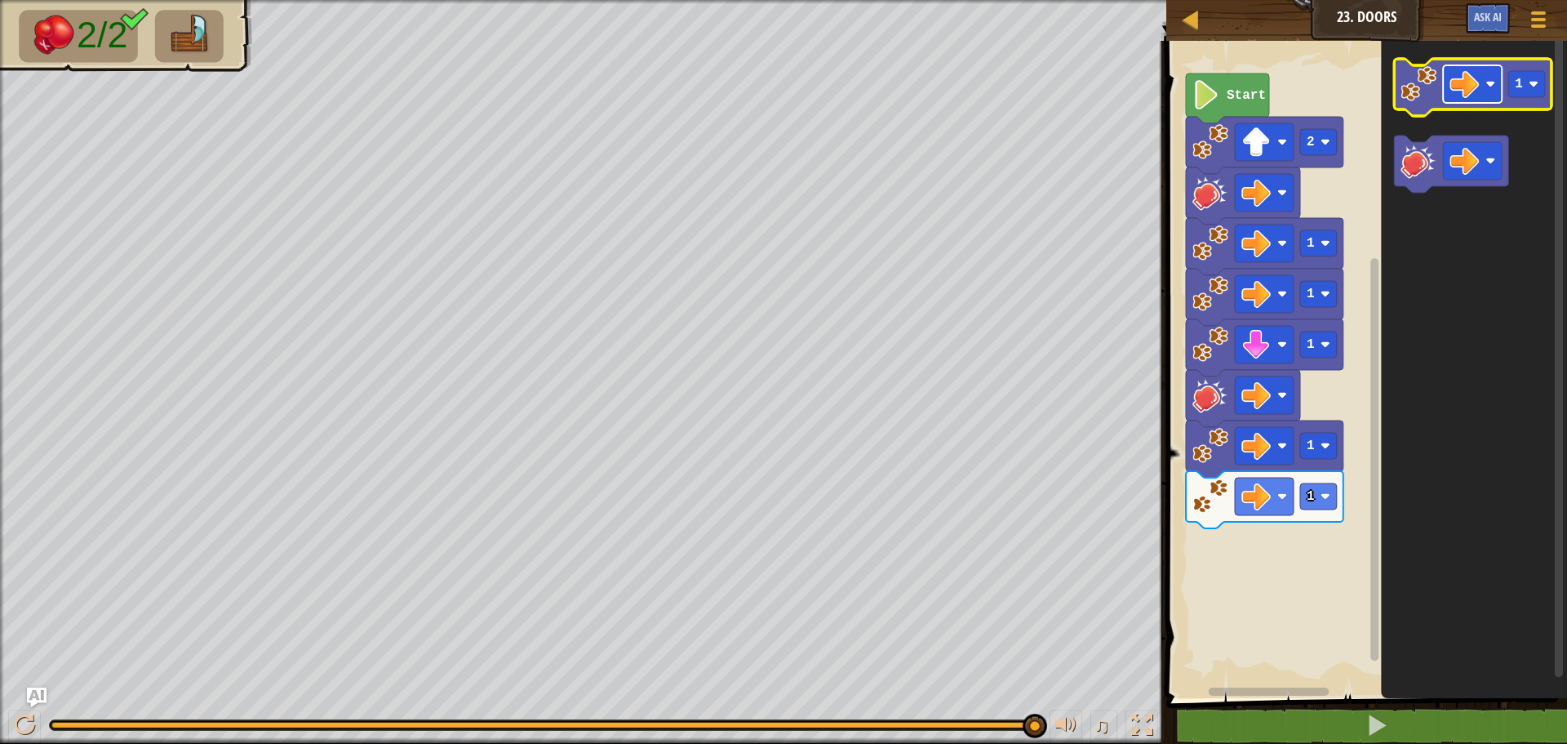
click at [1472, 87] on image "Blockly Workspace" at bounding box center [1464, 83] width 29 height 29
click at [1420, 95] on image "Blockly Workspace" at bounding box center [1419, 84] width 36 height 36
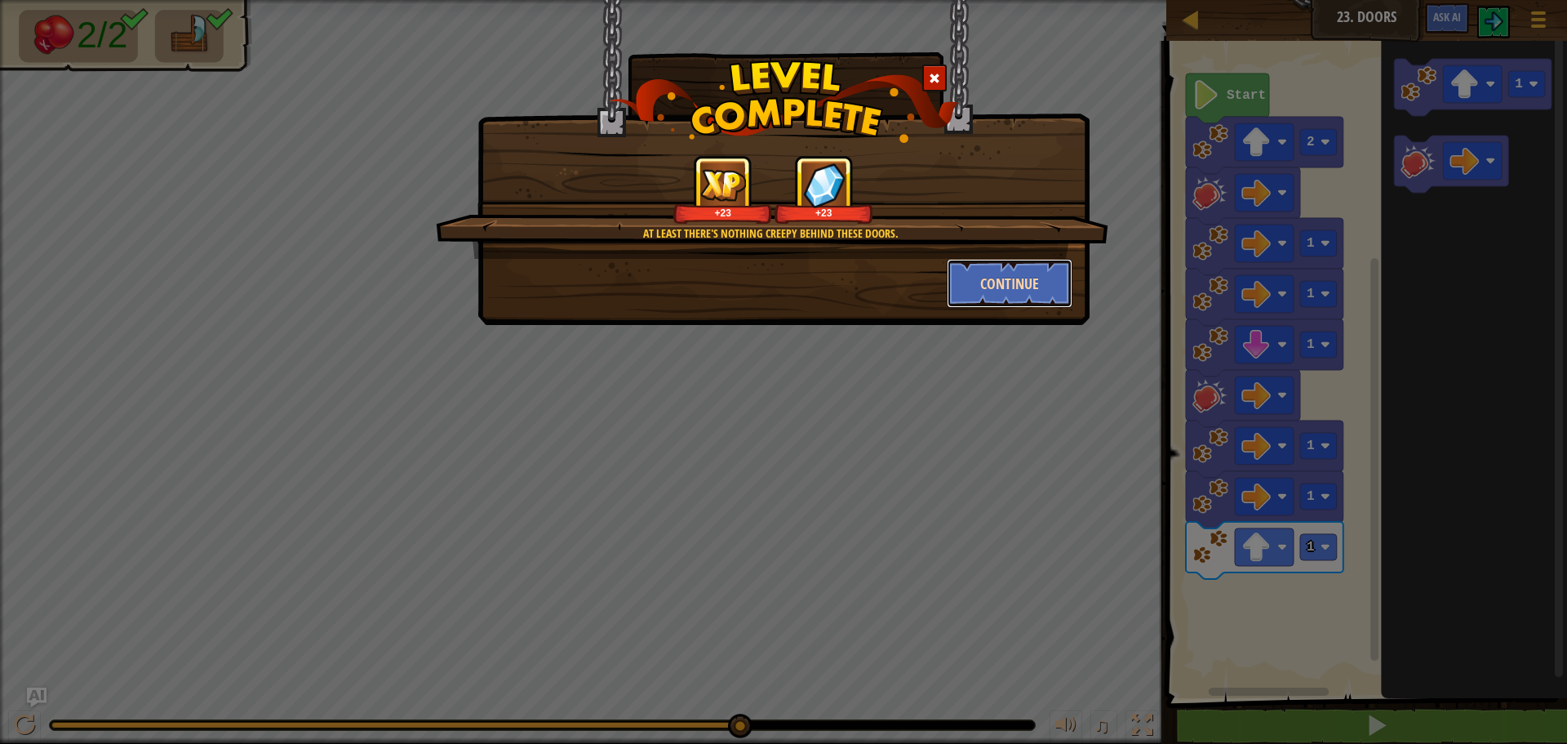
click at [1004, 282] on button "Continue" at bounding box center [1010, 283] width 127 height 49
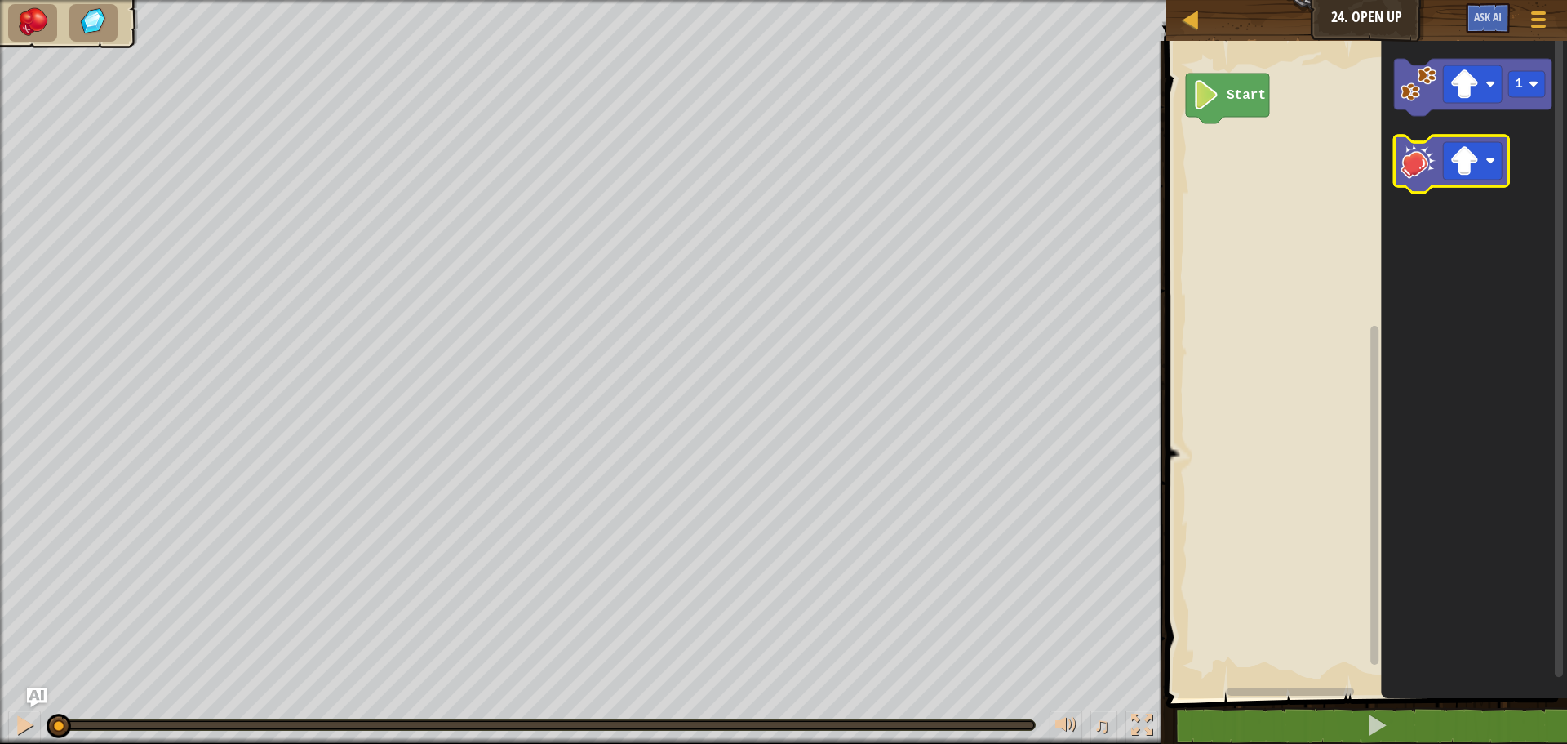
click at [1424, 171] on image "Blockly Workspace" at bounding box center [1419, 161] width 36 height 36
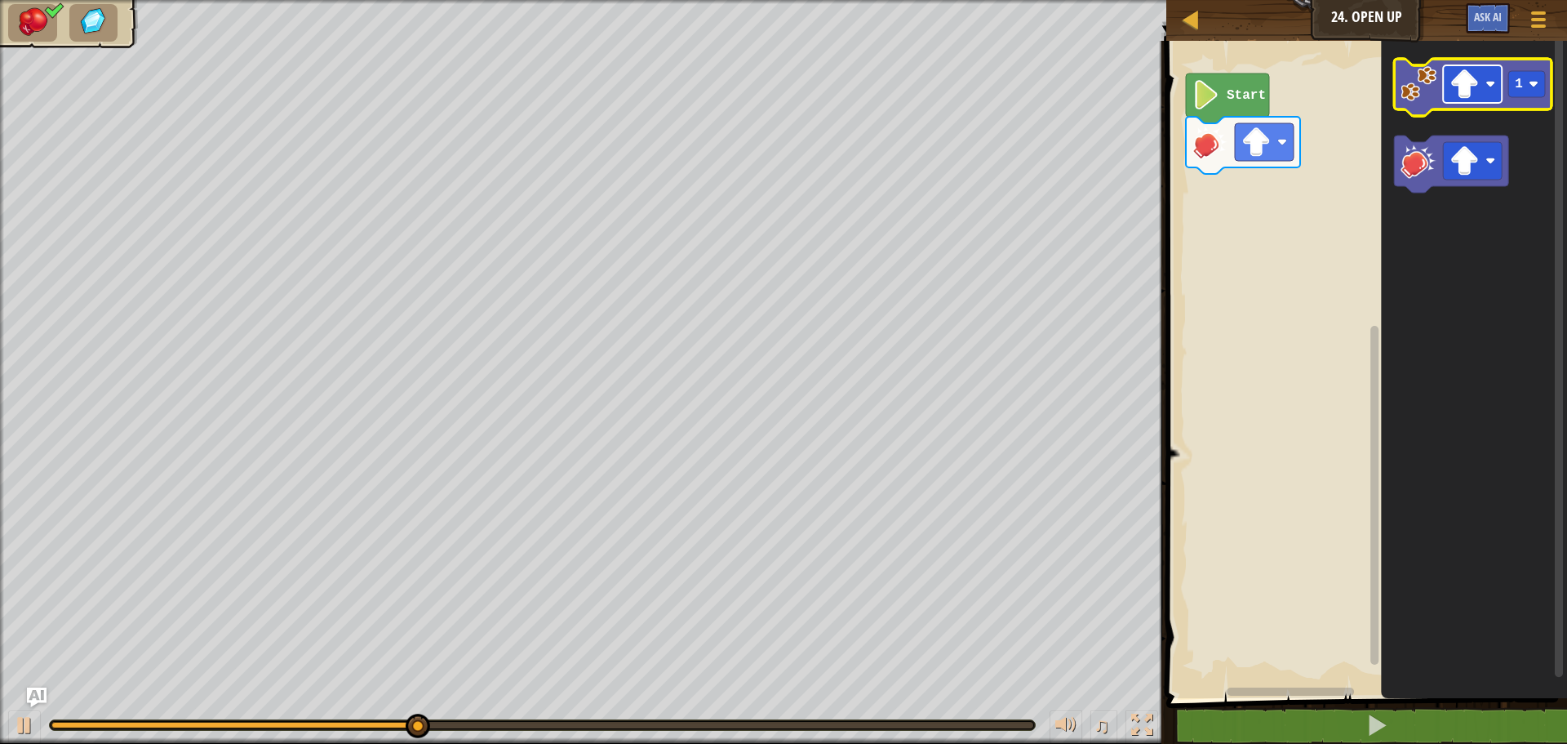
click at [1481, 70] on rect "Blockly Workspace" at bounding box center [1472, 84] width 59 height 38
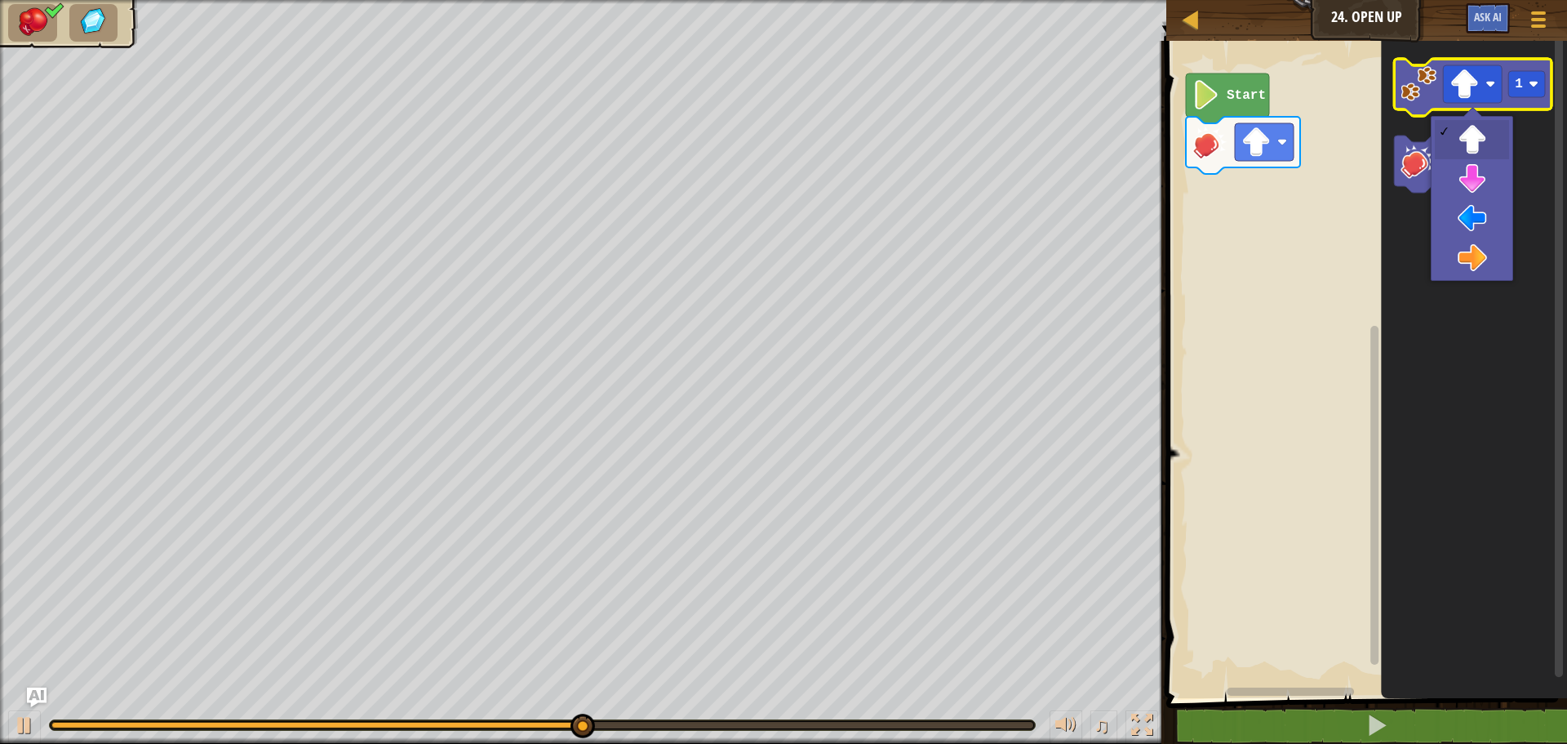
click at [1421, 92] on image "Blockly Workspace" at bounding box center [1419, 84] width 36 height 36
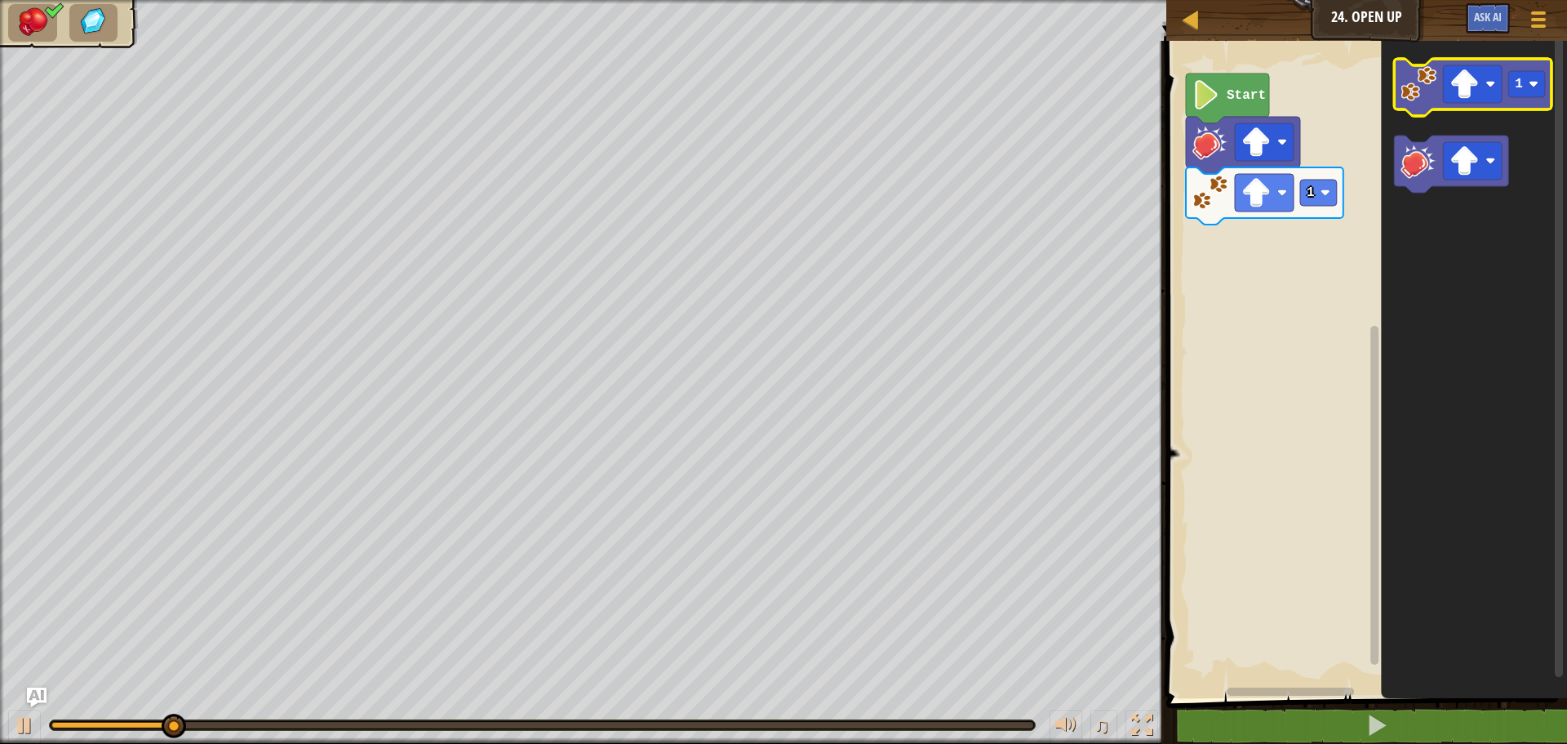
click at [1421, 92] on image "Blockly Workspace" at bounding box center [1419, 84] width 36 height 36
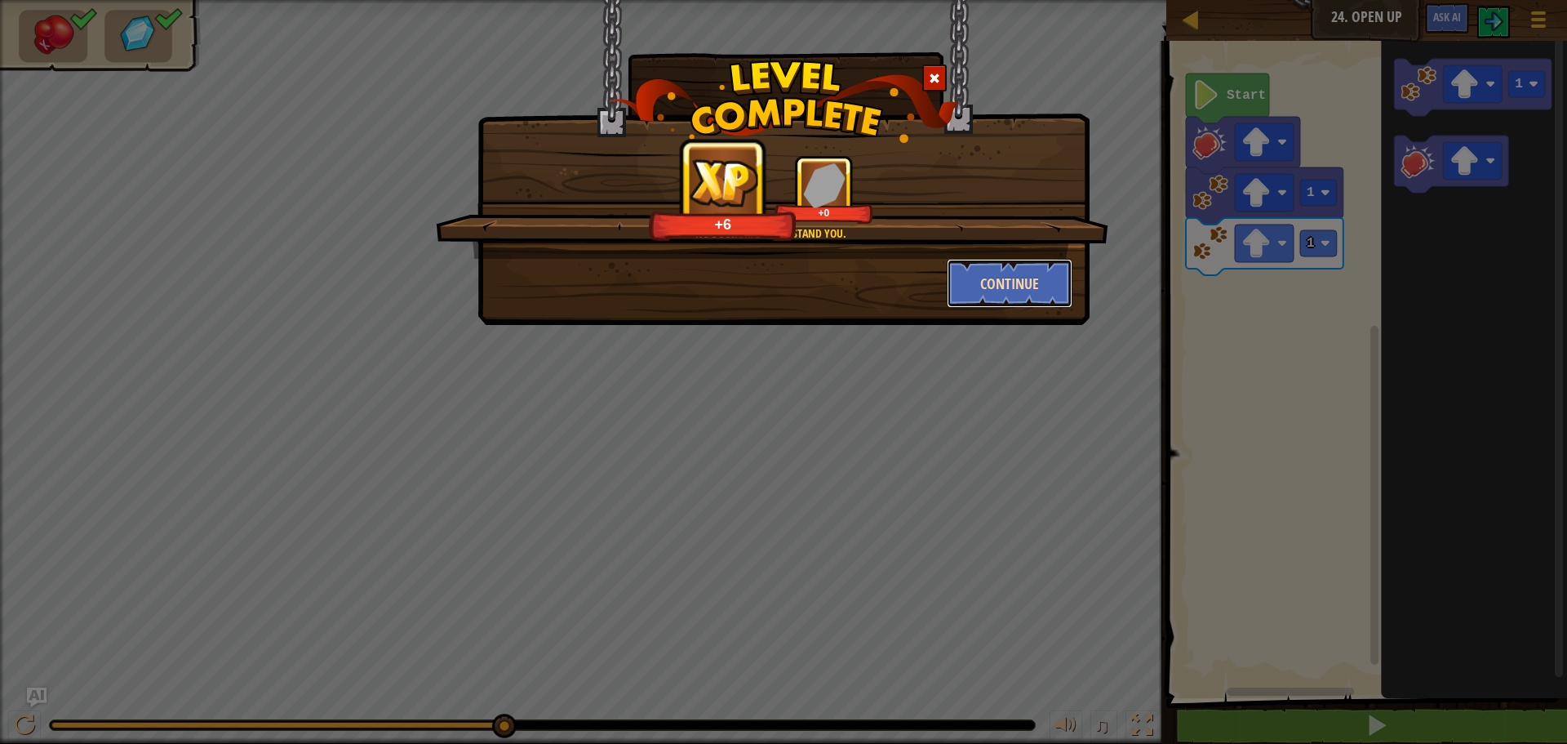
drag, startPoint x: 1007, startPoint y: 295, endPoint x: 1006, endPoint y: 281, distance: 13.9
click at [1006, 281] on button "Continue" at bounding box center [1010, 283] width 127 height 49
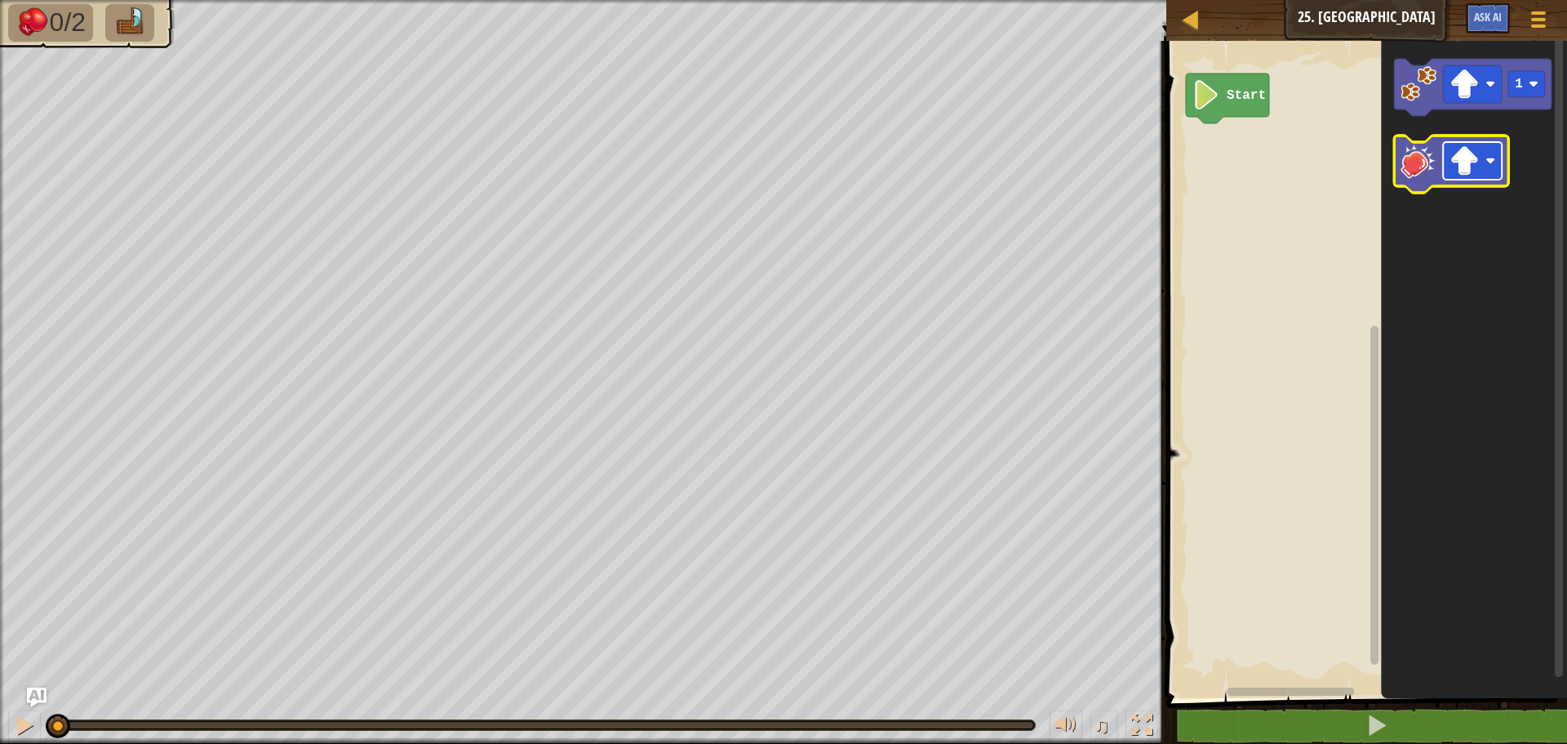
click at [1480, 165] on g "Blockly Workspace" at bounding box center [1472, 161] width 59 height 38
click at [1415, 144] on image "Blockly Workspace" at bounding box center [1419, 161] width 36 height 36
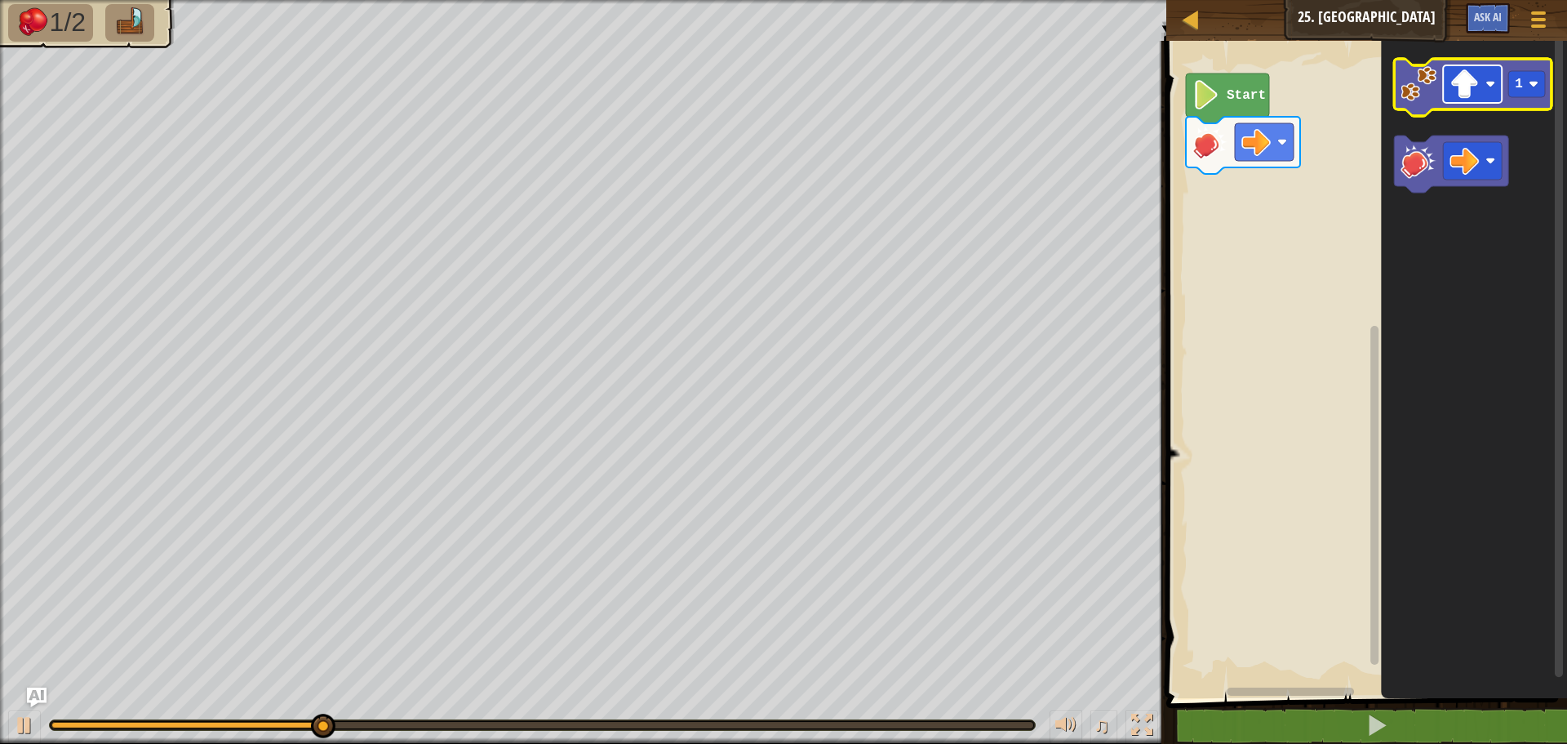
click at [1468, 84] on image "Blockly Workspace" at bounding box center [1464, 83] width 29 height 29
click at [1421, 87] on image "Blockly Workspace" at bounding box center [1419, 84] width 36 height 36
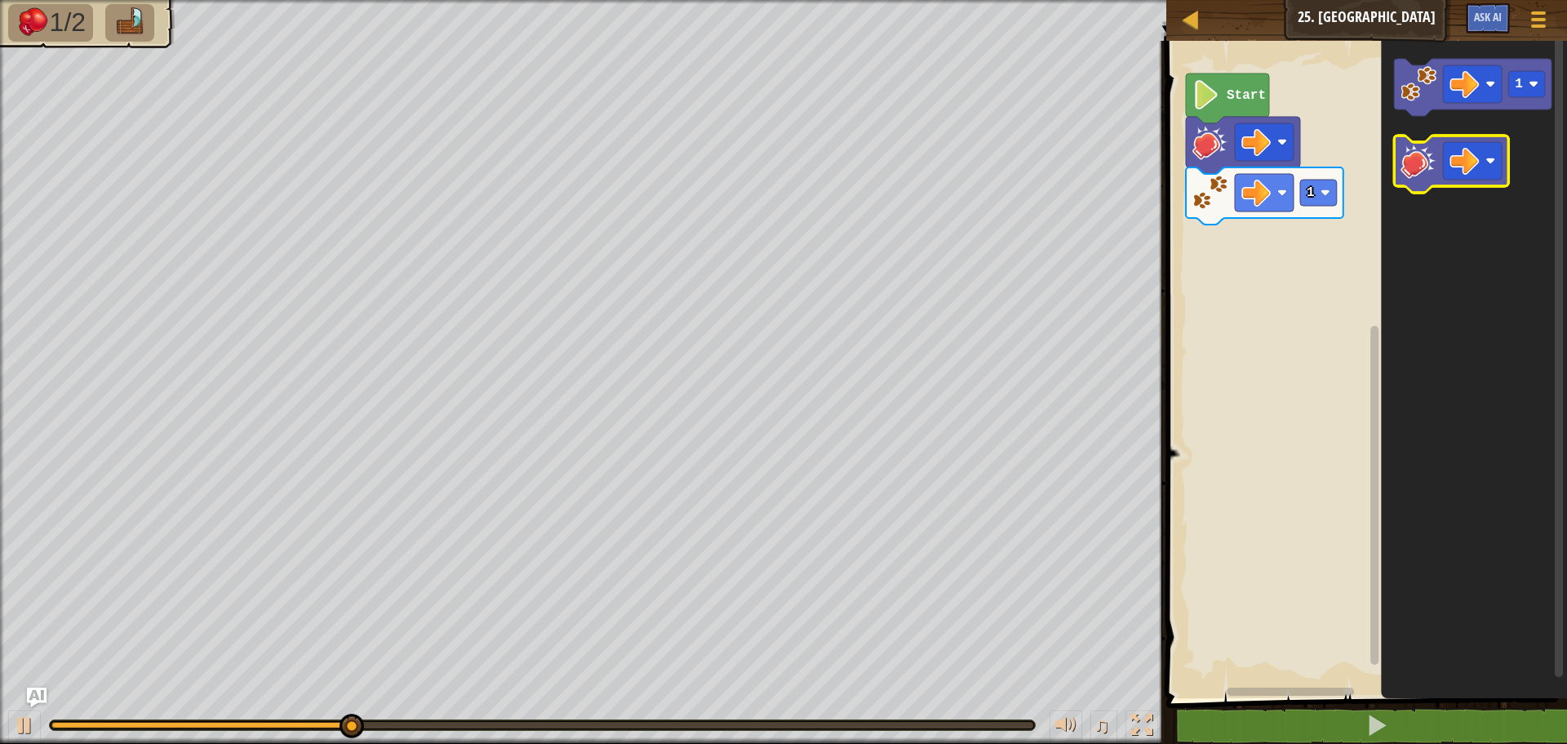
click at [1427, 161] on image "Blockly Workspace" at bounding box center [1419, 161] width 36 height 36
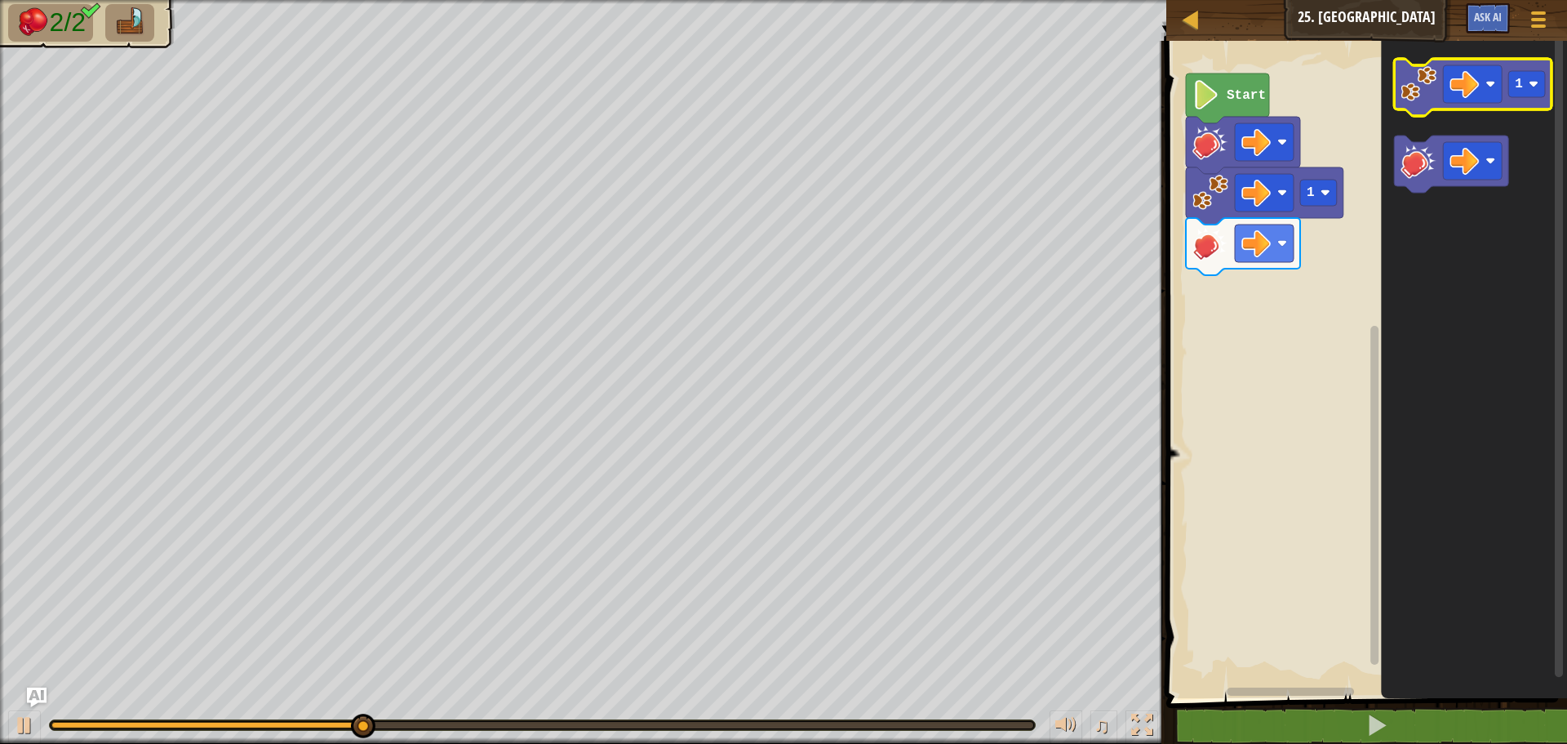
click at [1398, 78] on icon "Blockly Workspace" at bounding box center [1473, 87] width 158 height 57
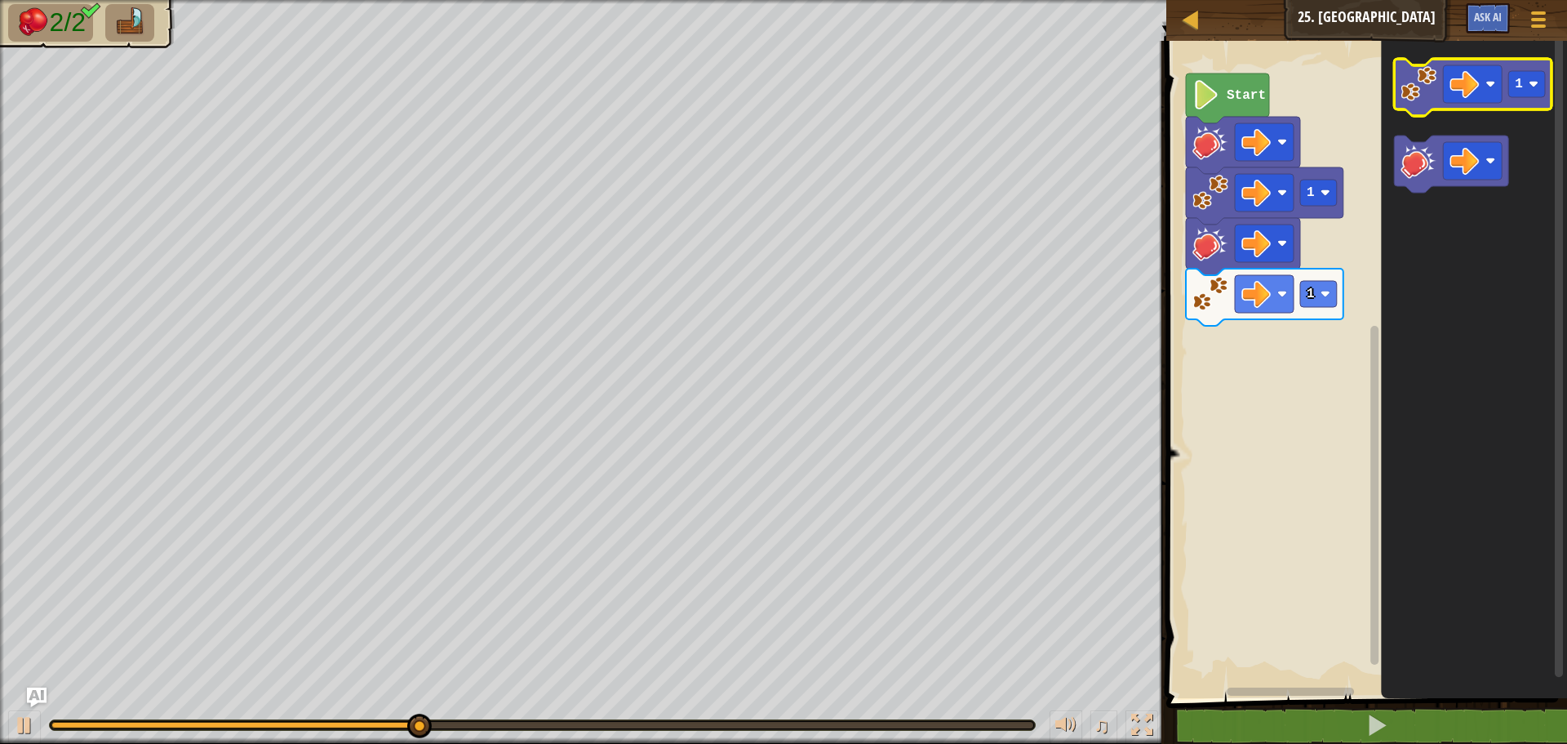
click at [1419, 90] on image "Blockly Workspace" at bounding box center [1419, 84] width 36 height 36
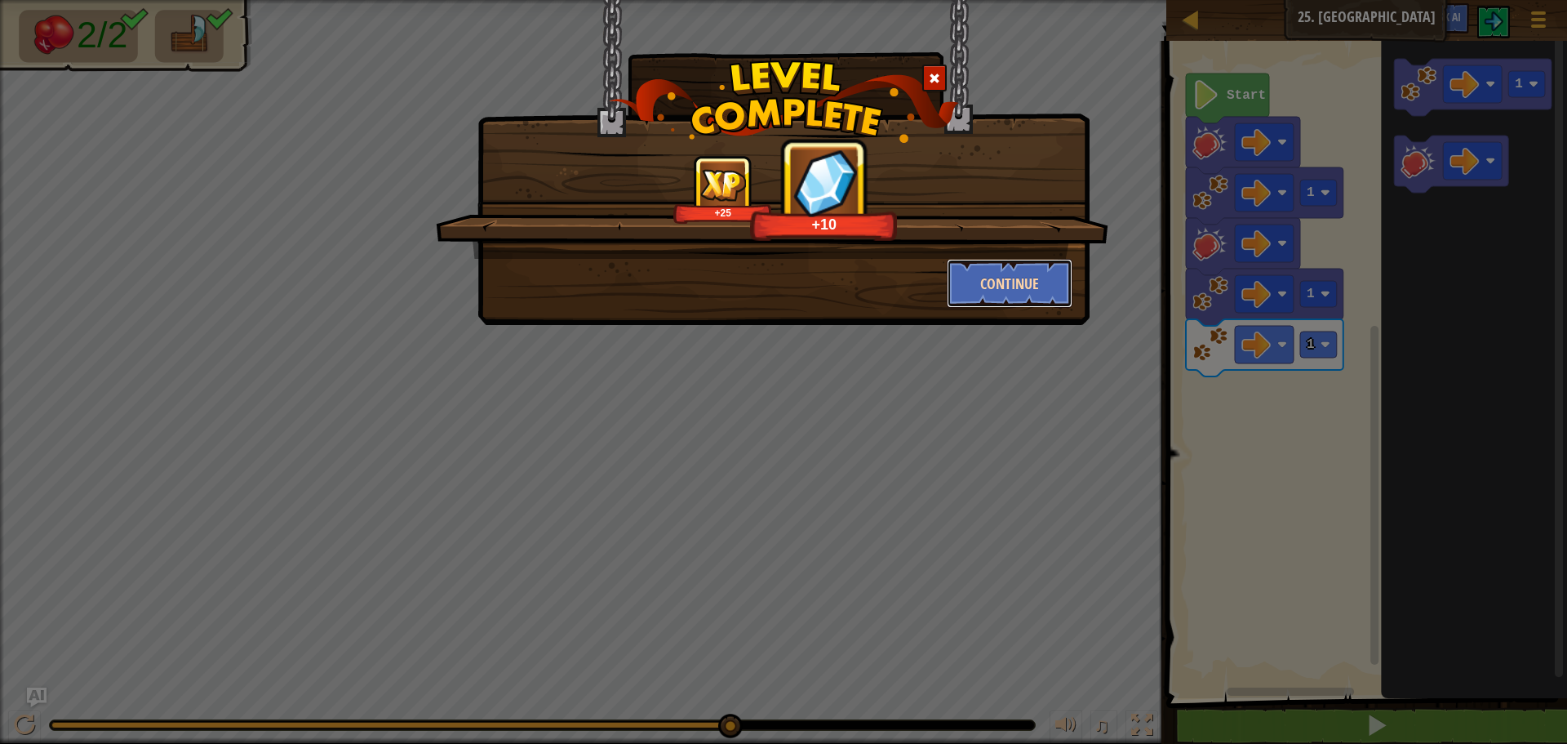
drag, startPoint x: 1038, startPoint y: 274, endPoint x: 1025, endPoint y: 286, distance: 17.4
click at [1025, 286] on button "Continue" at bounding box center [1010, 283] width 127 height 49
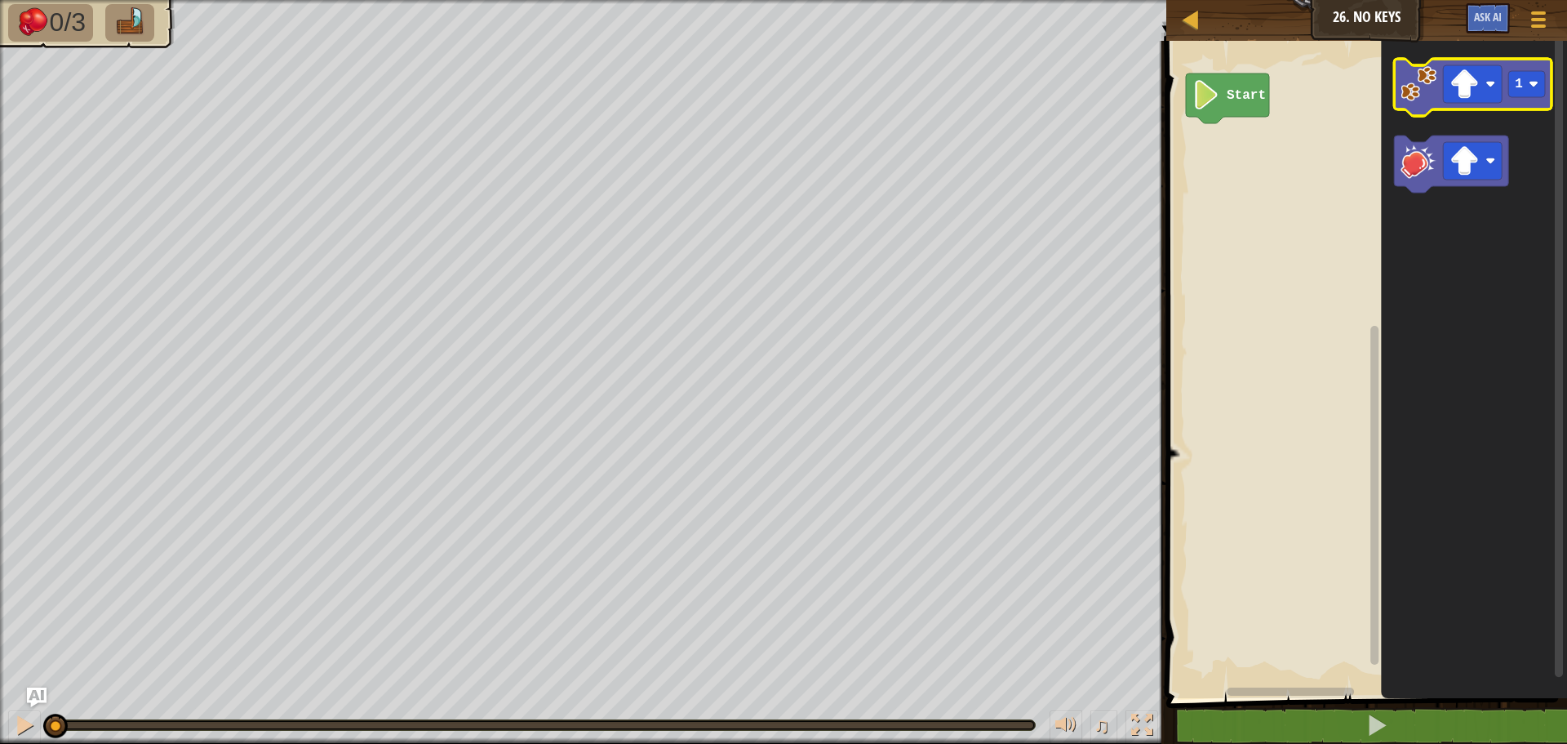
click at [1438, 102] on icon "Blockly Workspace" at bounding box center [1473, 87] width 158 height 57
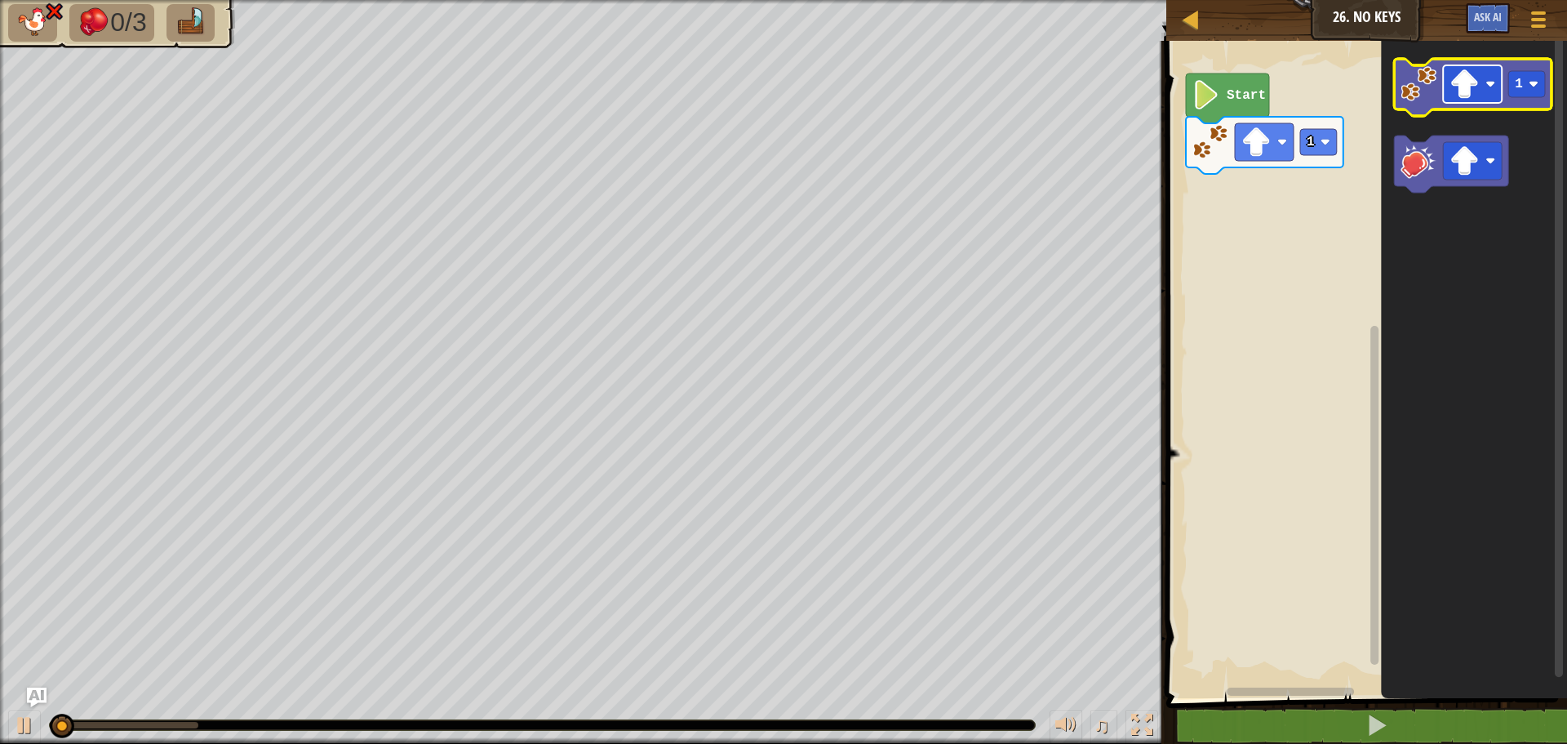
click at [1455, 93] on image "Blockly Workspace" at bounding box center [1464, 83] width 29 height 29
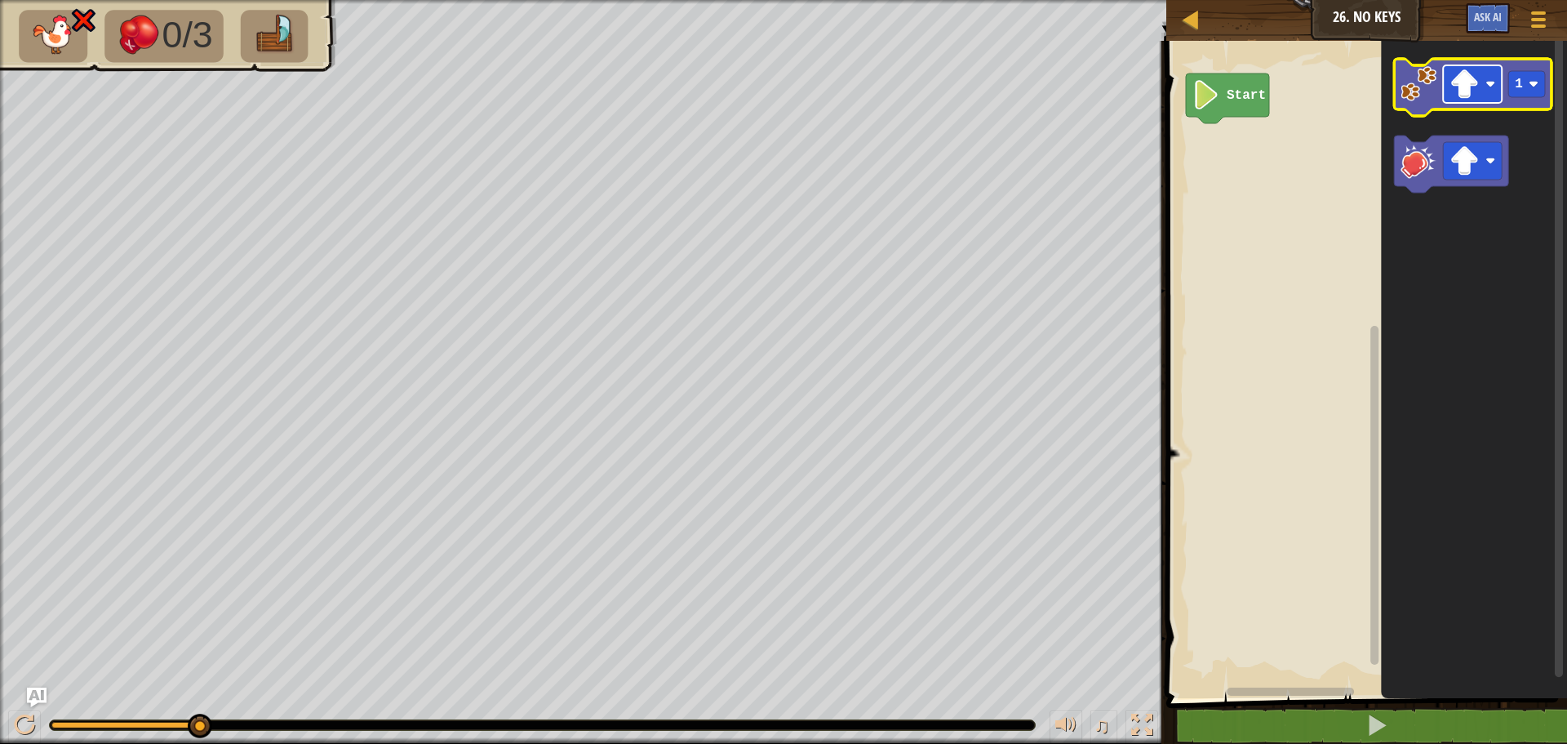
click at [1486, 83] on rect "Blockly Workspace" at bounding box center [1472, 84] width 59 height 38
click at [1423, 95] on image "Blockly Workspace" at bounding box center [1419, 84] width 36 height 36
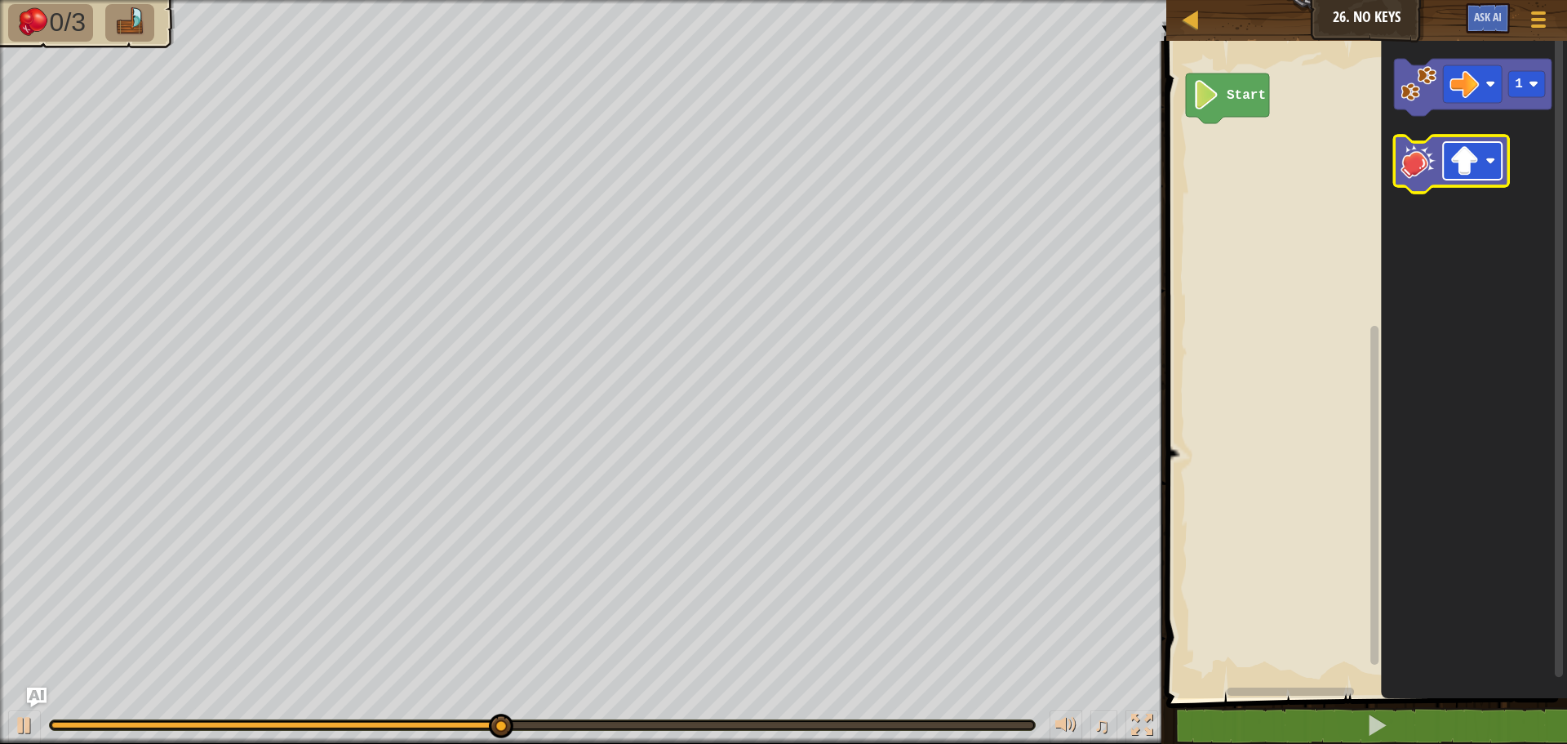
click at [1474, 158] on image "Blockly Workspace" at bounding box center [1464, 160] width 29 height 29
click at [1419, 167] on image "Blockly Workspace" at bounding box center [1419, 161] width 36 height 36
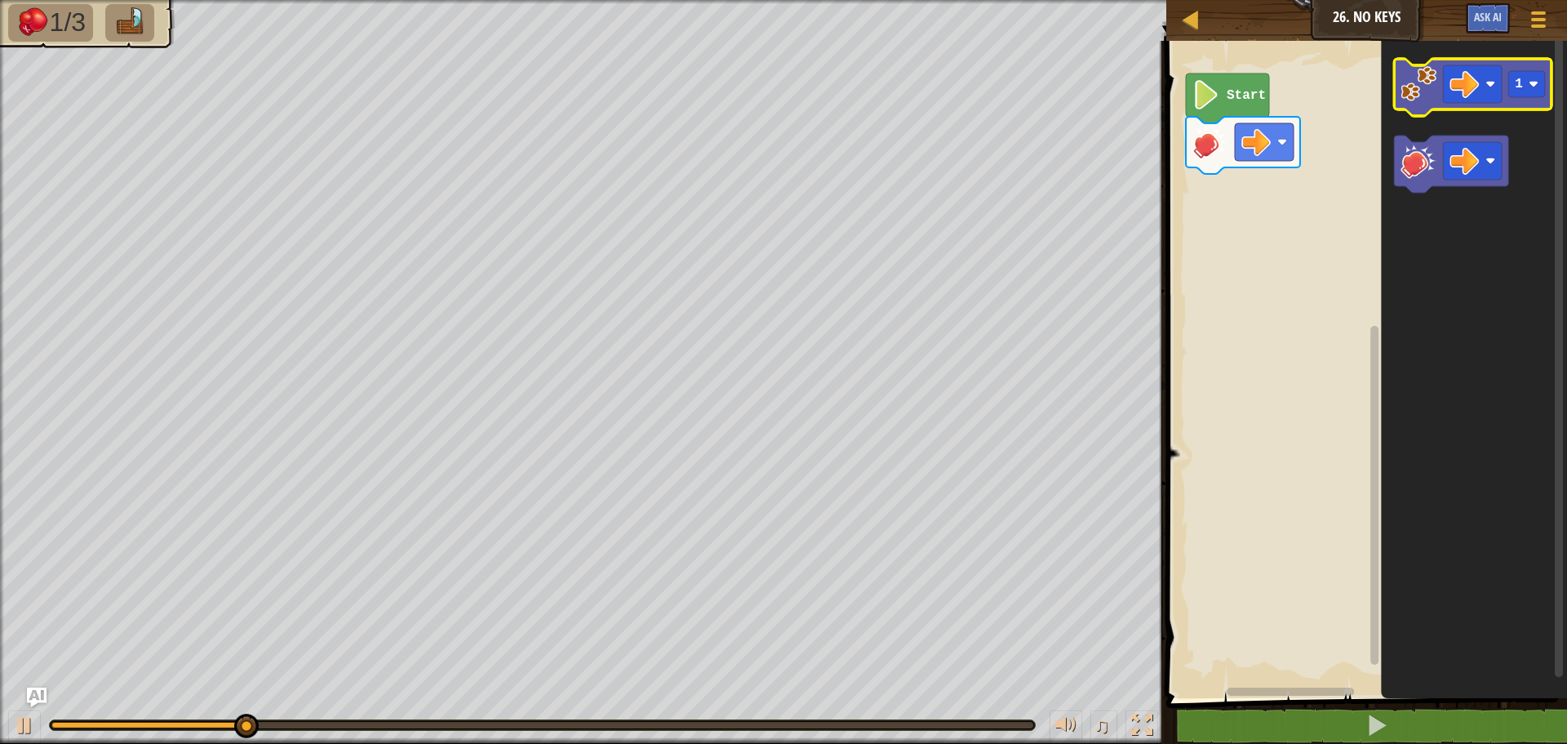
click at [1405, 81] on image "Blockly Workspace" at bounding box center [1419, 84] width 36 height 36
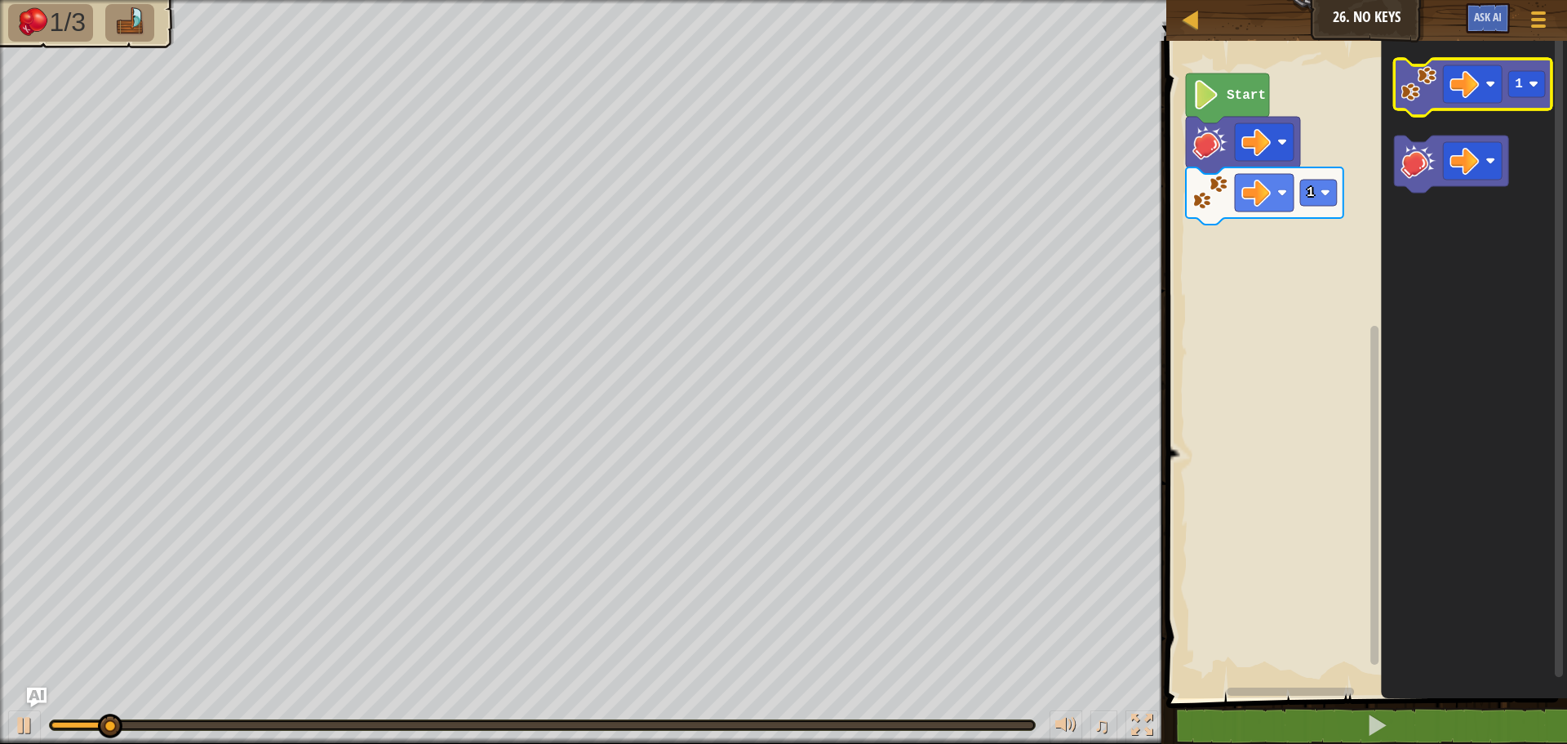
click at [1405, 81] on image "Blockly Workspace" at bounding box center [1419, 84] width 36 height 36
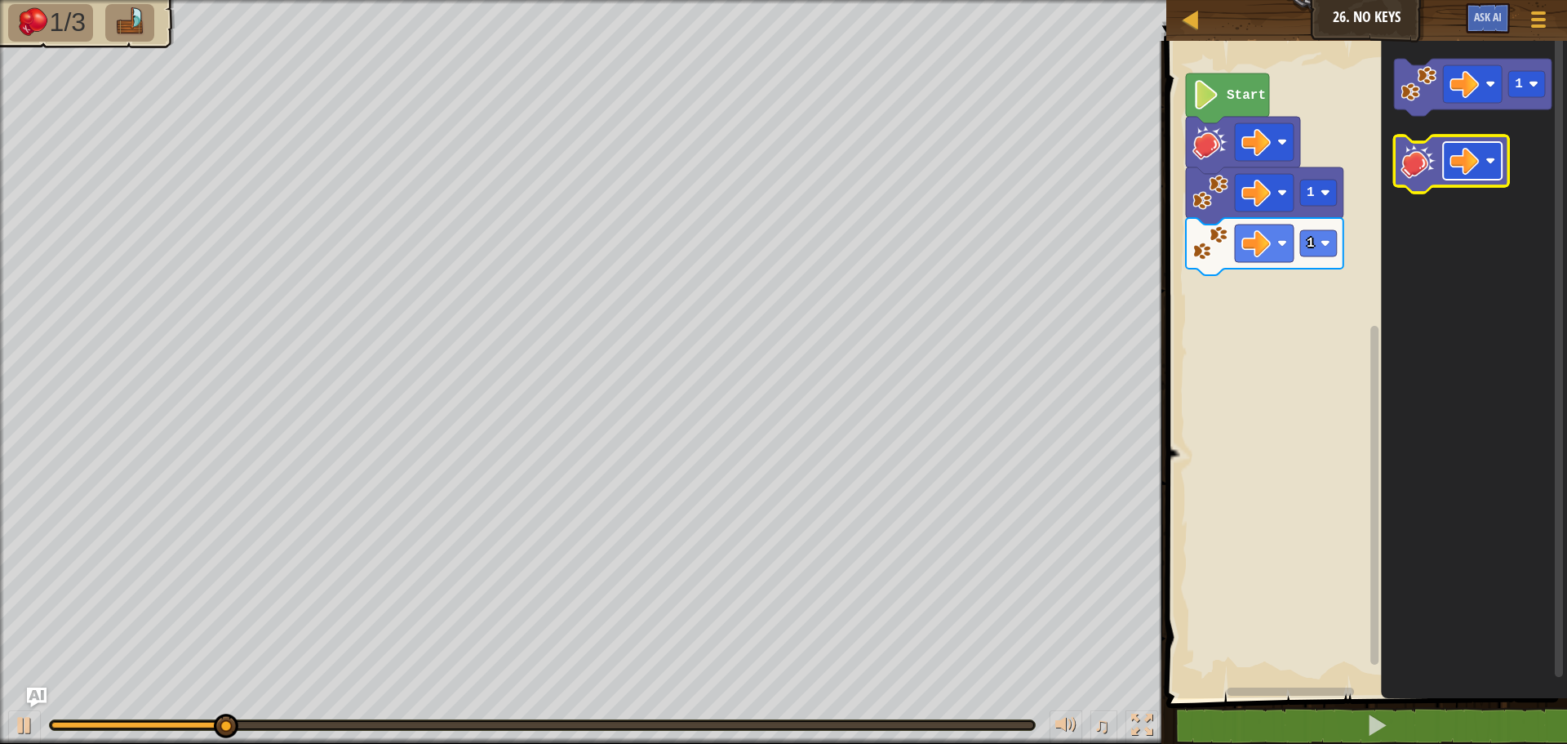
click at [1450, 168] on rect "Blockly Workspace" at bounding box center [1472, 161] width 59 height 38
click at [1419, 175] on image "Blockly Workspace" at bounding box center [1419, 161] width 36 height 36
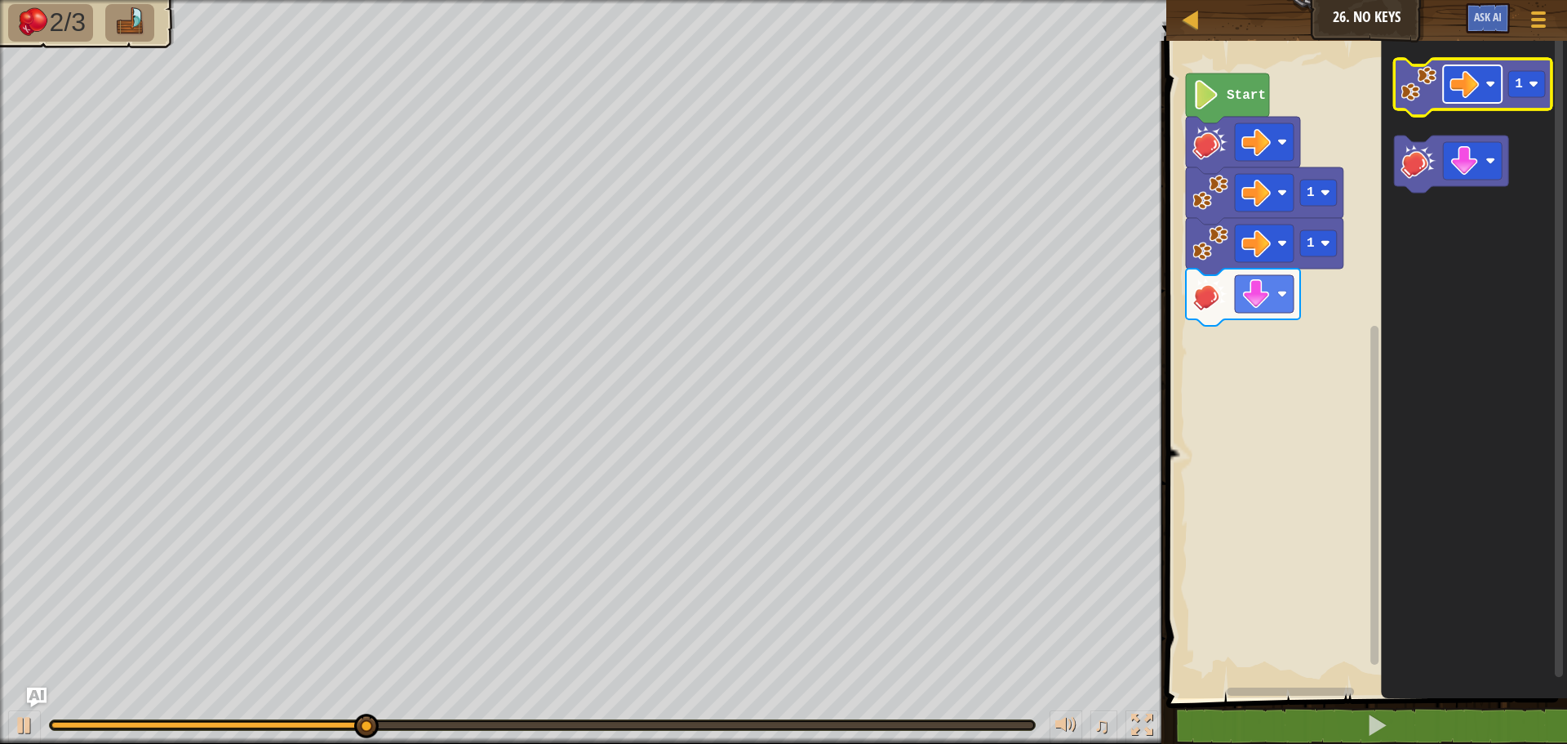
click at [1487, 101] on rect "Blockly Workspace" at bounding box center [1472, 84] width 59 height 38
click at [1422, 81] on image "Blockly Workspace" at bounding box center [1419, 84] width 36 height 36
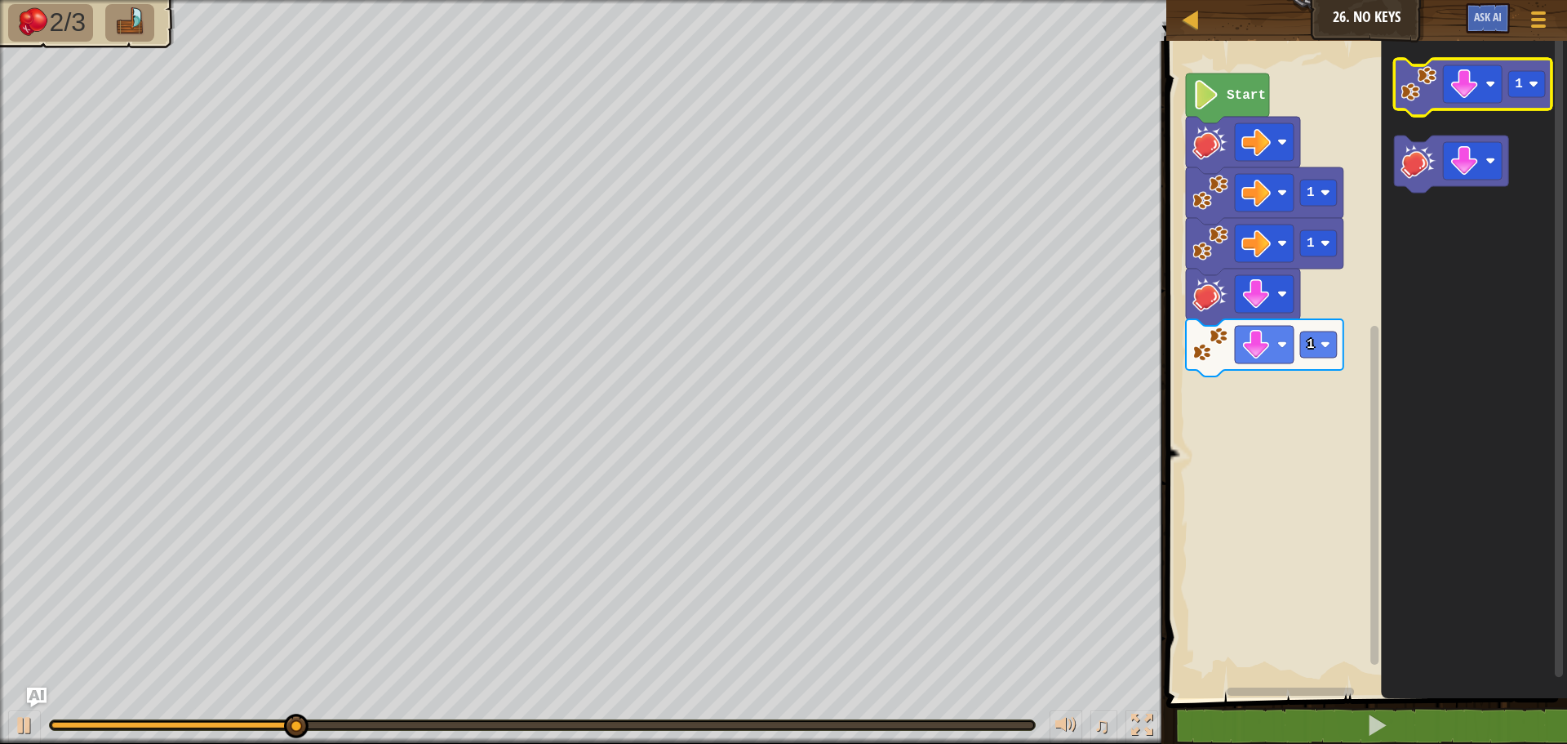
click at [1422, 81] on image "Blockly Workspace" at bounding box center [1419, 84] width 36 height 36
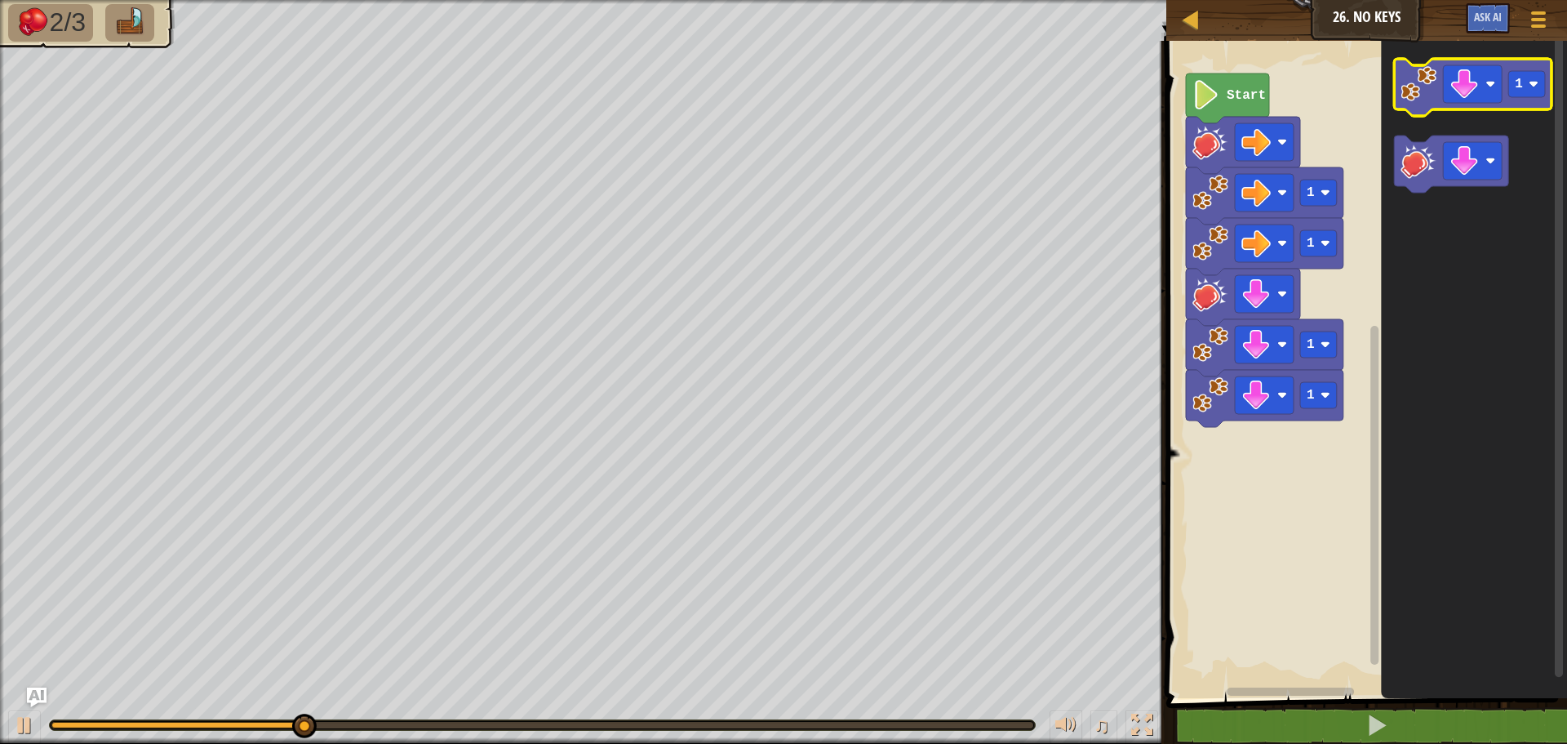
click at [1422, 81] on image "Blockly Workspace" at bounding box center [1419, 84] width 36 height 36
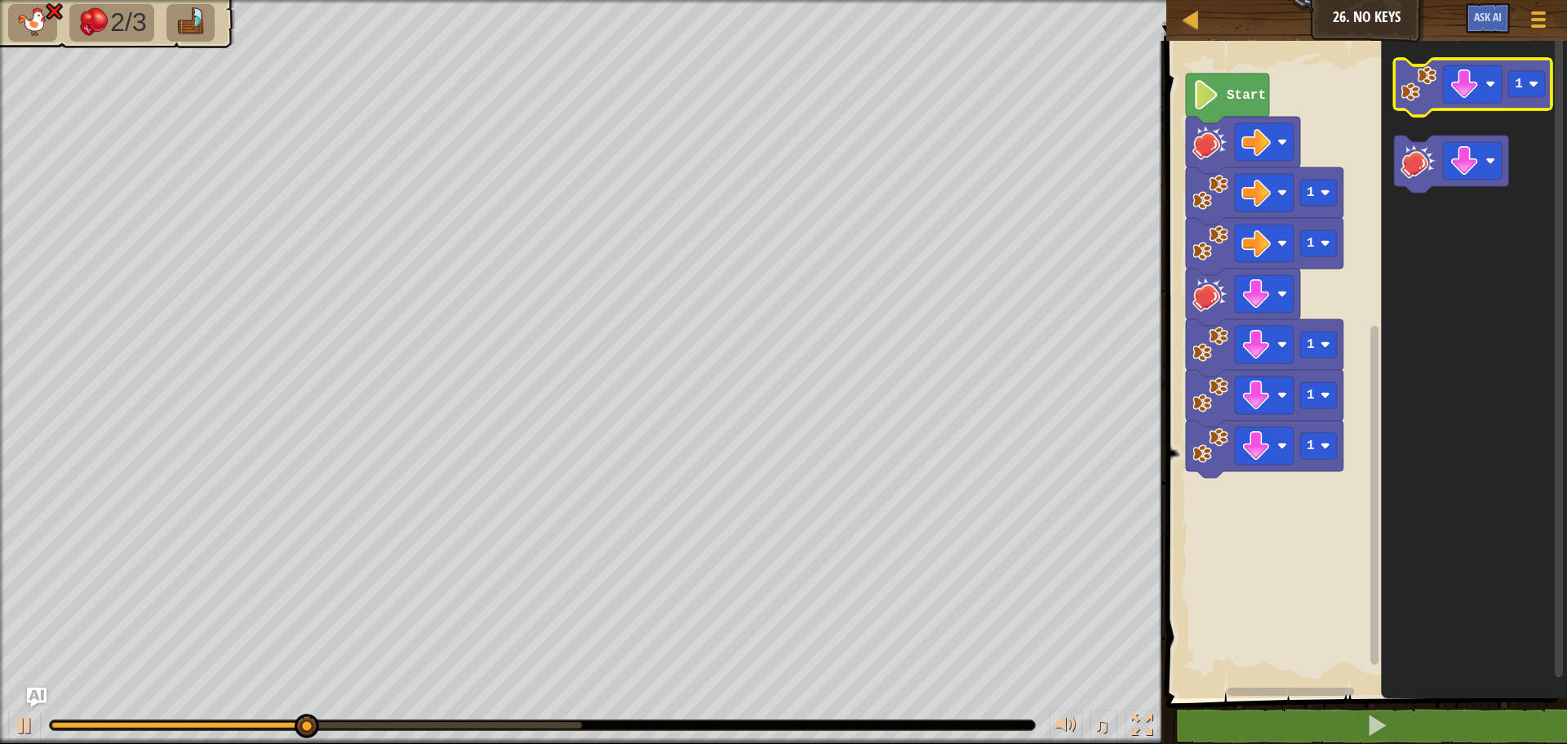
click at [1422, 81] on image "Blockly Workspace" at bounding box center [1419, 84] width 36 height 36
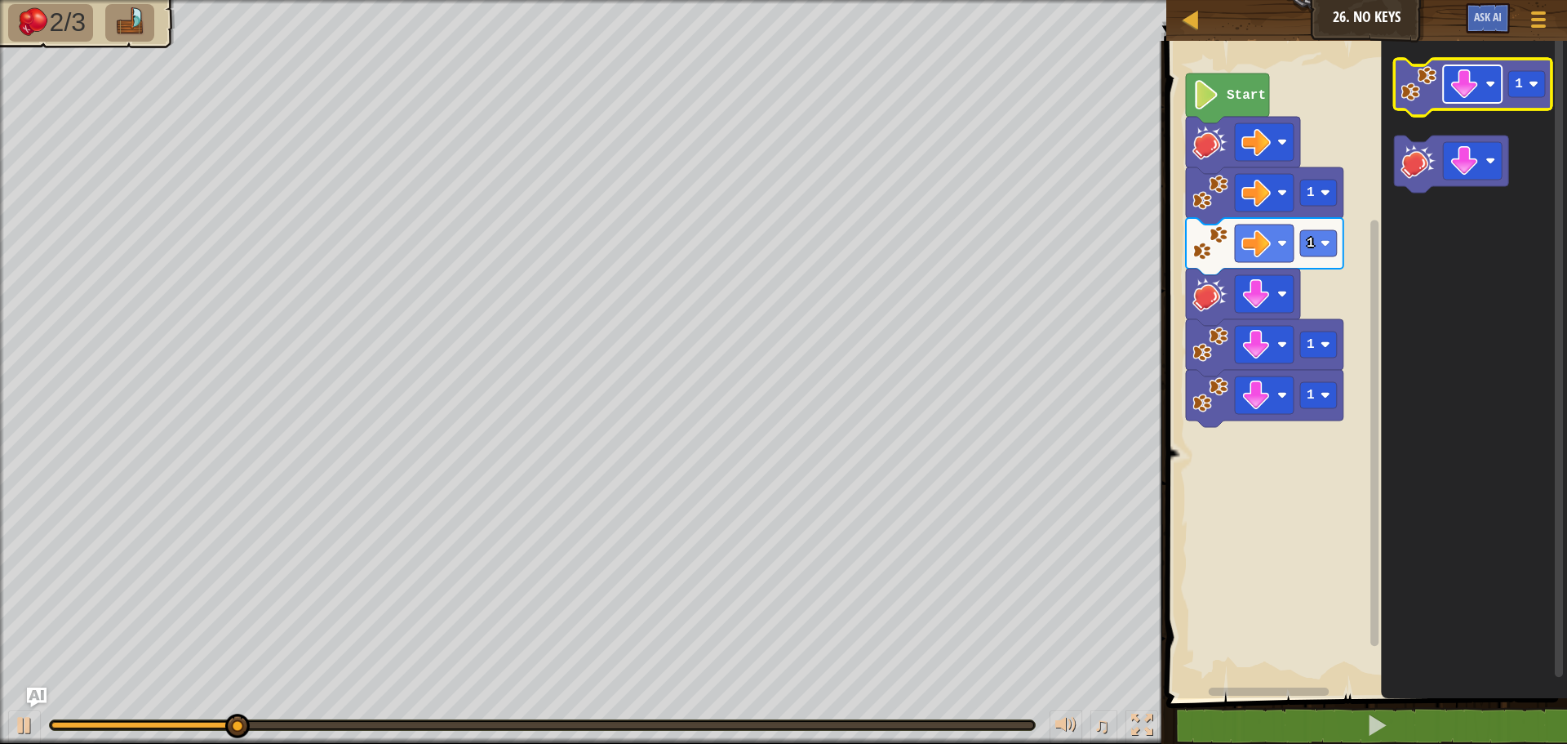
click at [1479, 97] on image "Blockly Workspace" at bounding box center [1464, 83] width 29 height 29
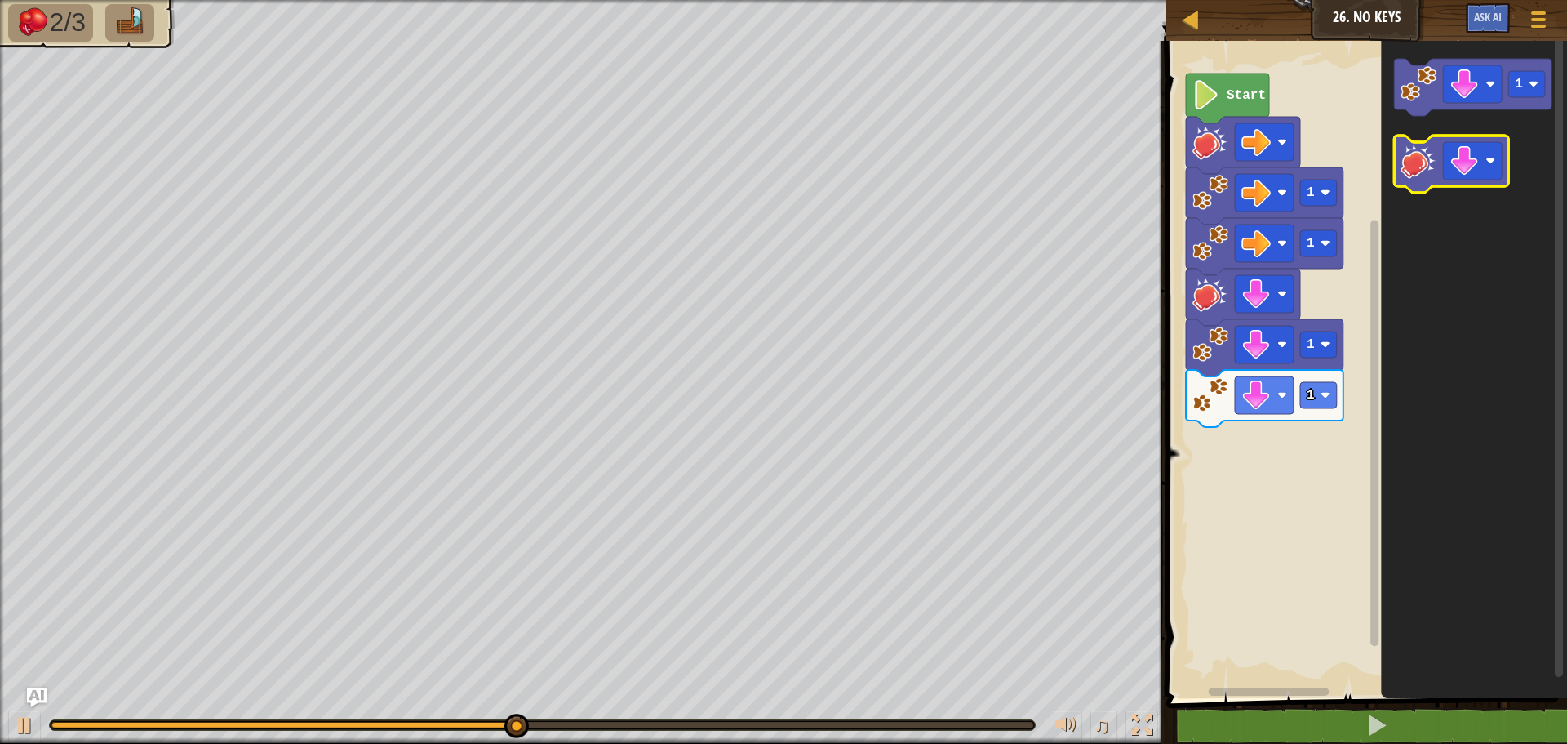
click at [1420, 189] on icon "Blockly Workspace" at bounding box center [1451, 163] width 114 height 57
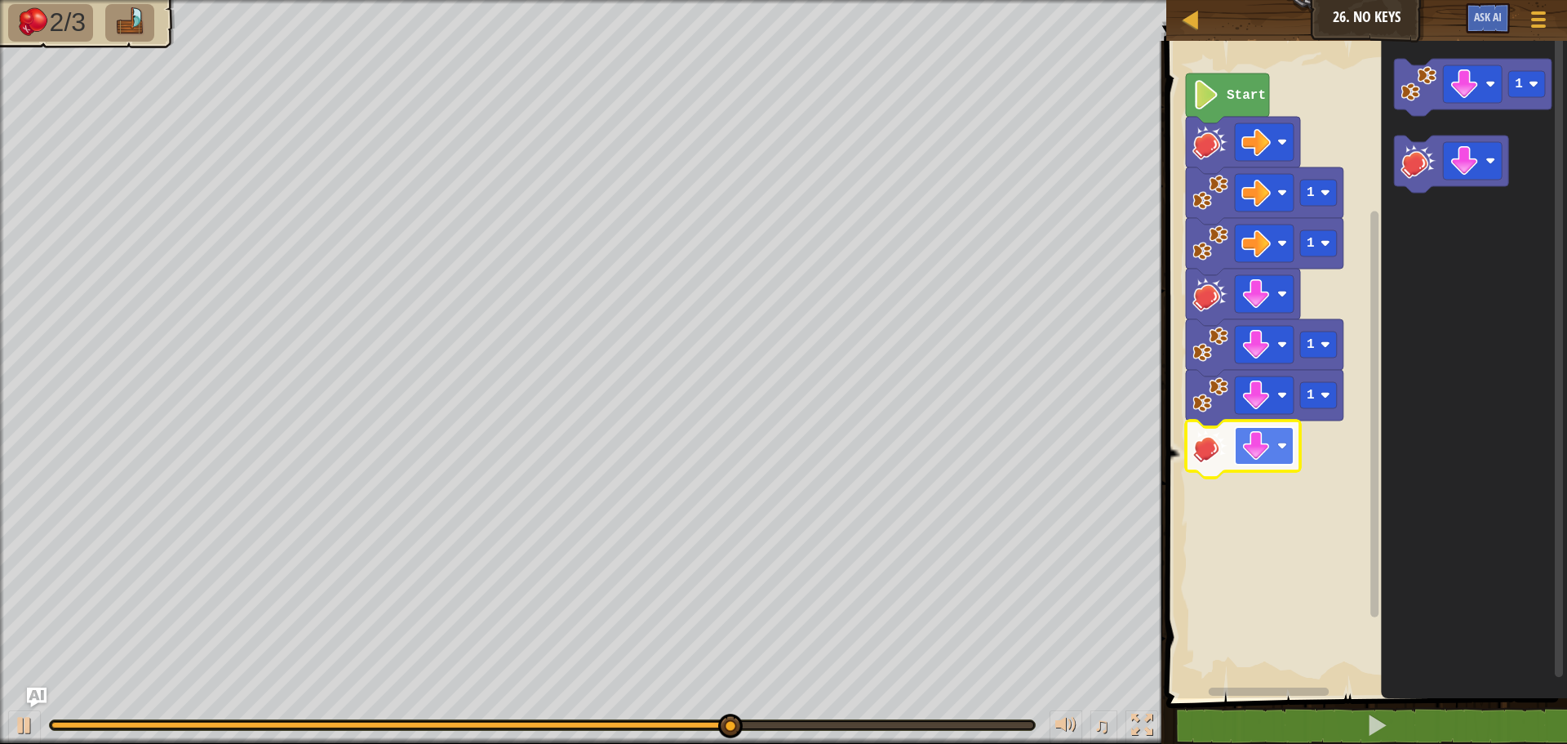
click at [1268, 451] on image "Blockly Workspace" at bounding box center [1255, 445] width 29 height 29
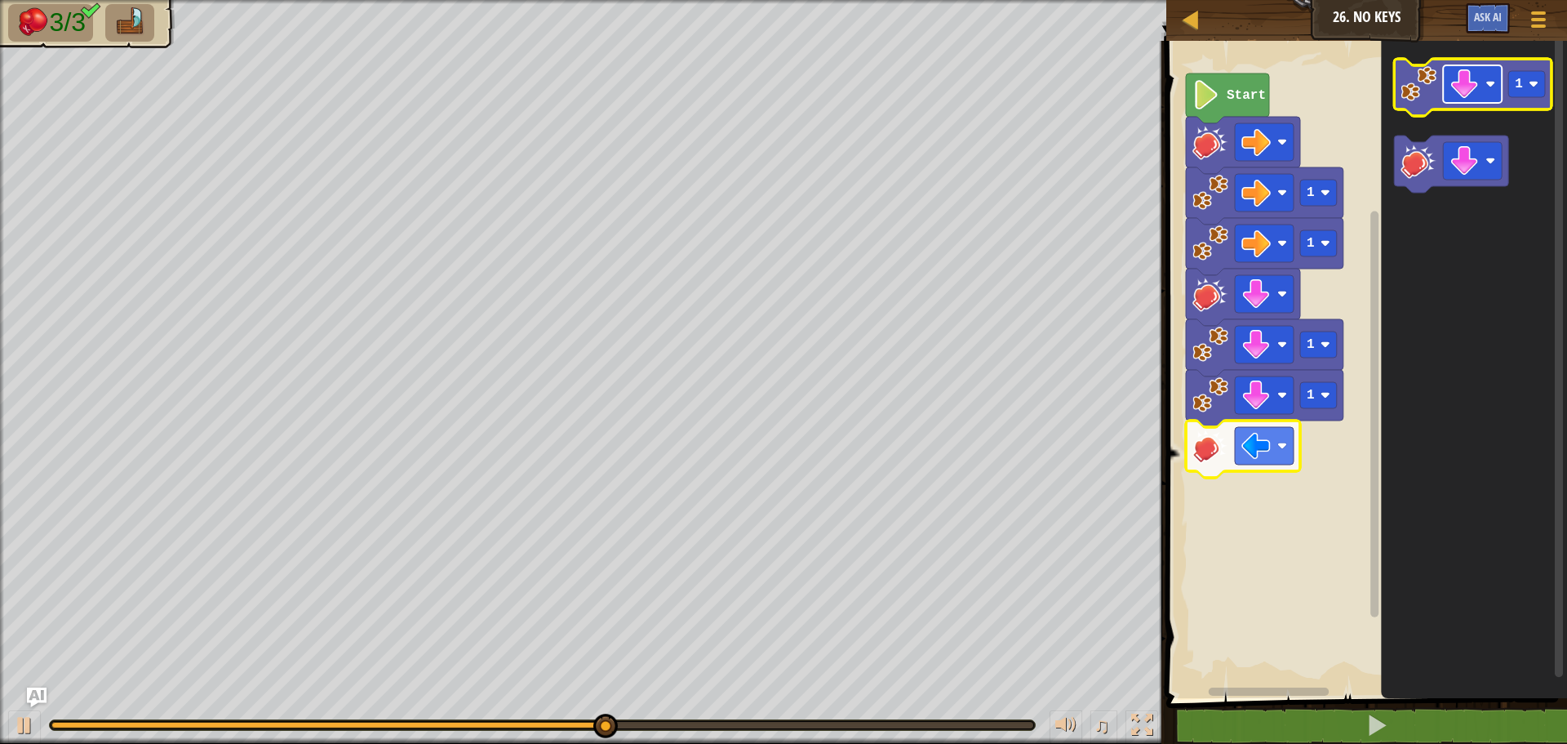
click at [1461, 91] on image "Blockly Workspace" at bounding box center [1464, 83] width 29 height 29
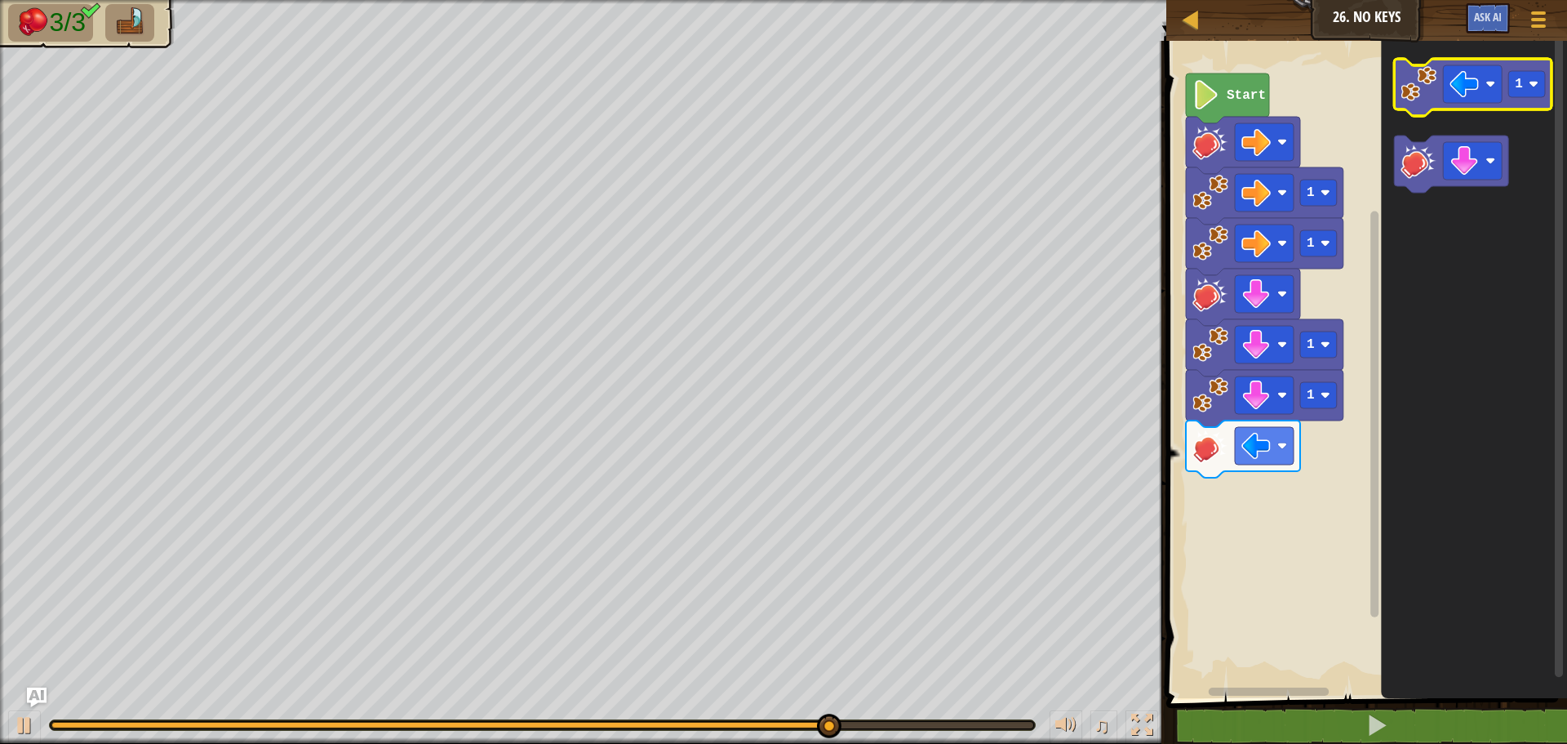
click at [1402, 91] on image "Blockly Workspace" at bounding box center [1419, 84] width 36 height 36
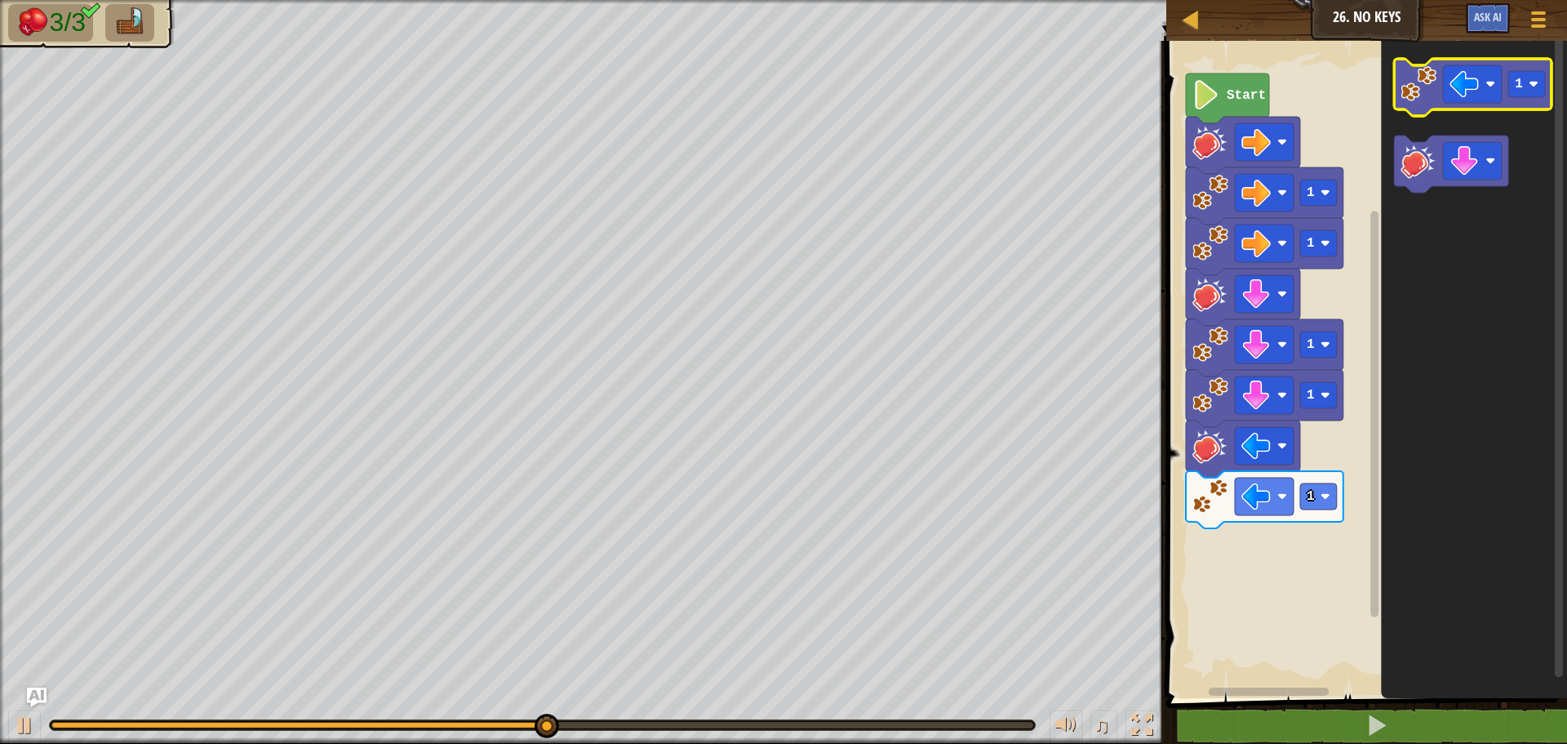
click at [1416, 106] on icon "Blockly Workspace" at bounding box center [1473, 87] width 158 height 57
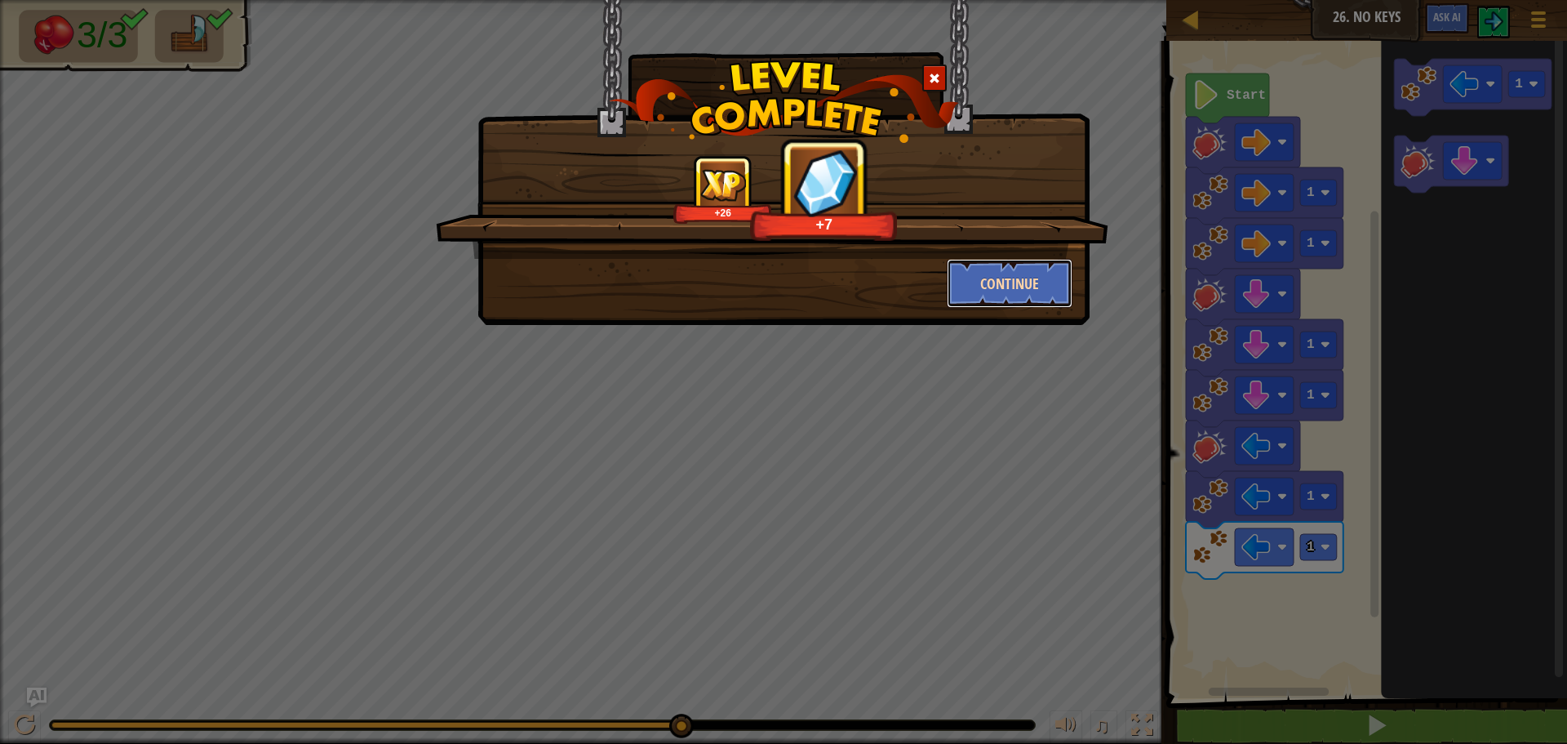
click at [1006, 264] on button "Continue" at bounding box center [1010, 283] width 127 height 49
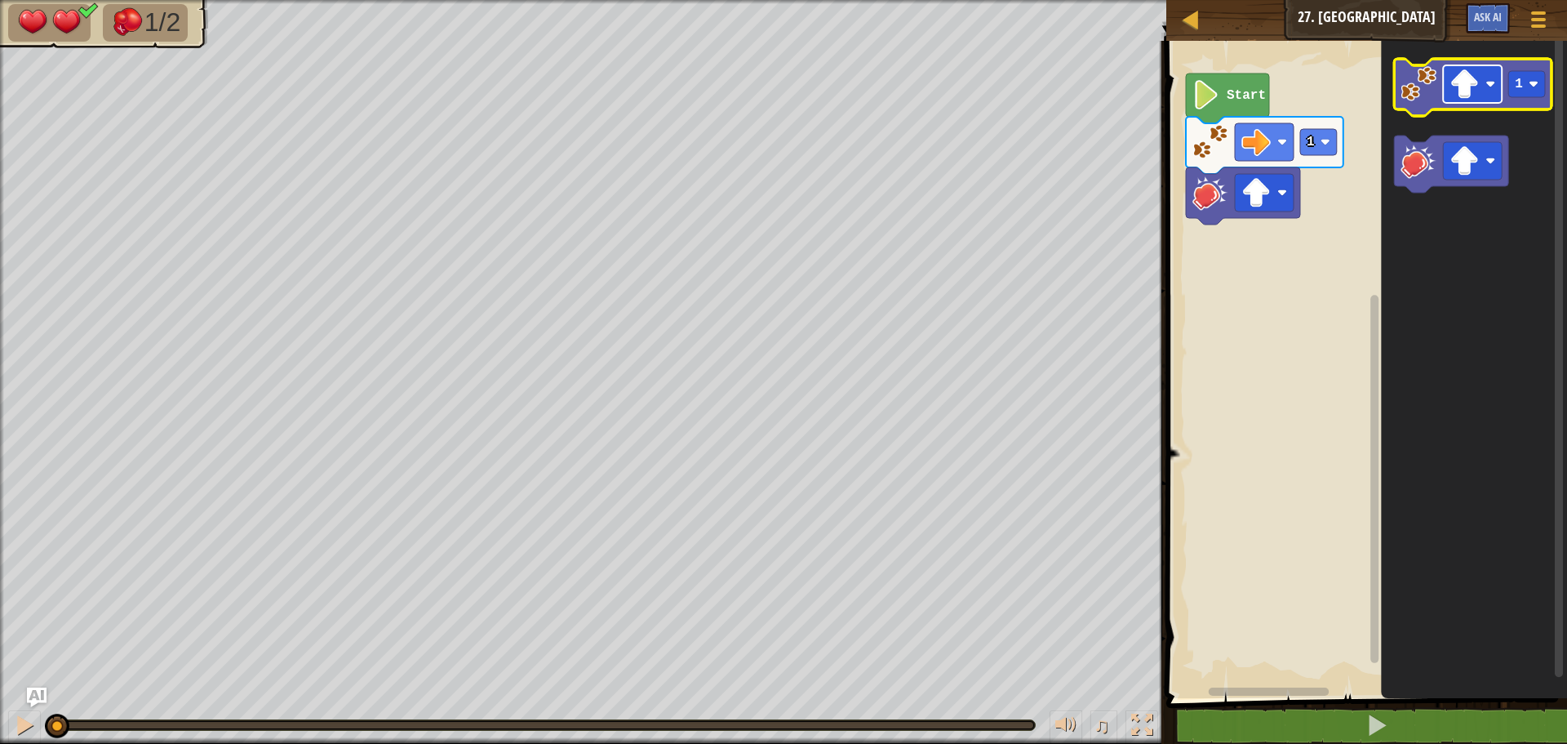
click at [1475, 95] on image "Blockly Workspace" at bounding box center [1464, 83] width 29 height 29
click at [1412, 78] on image "Blockly Workspace" at bounding box center [1419, 84] width 36 height 36
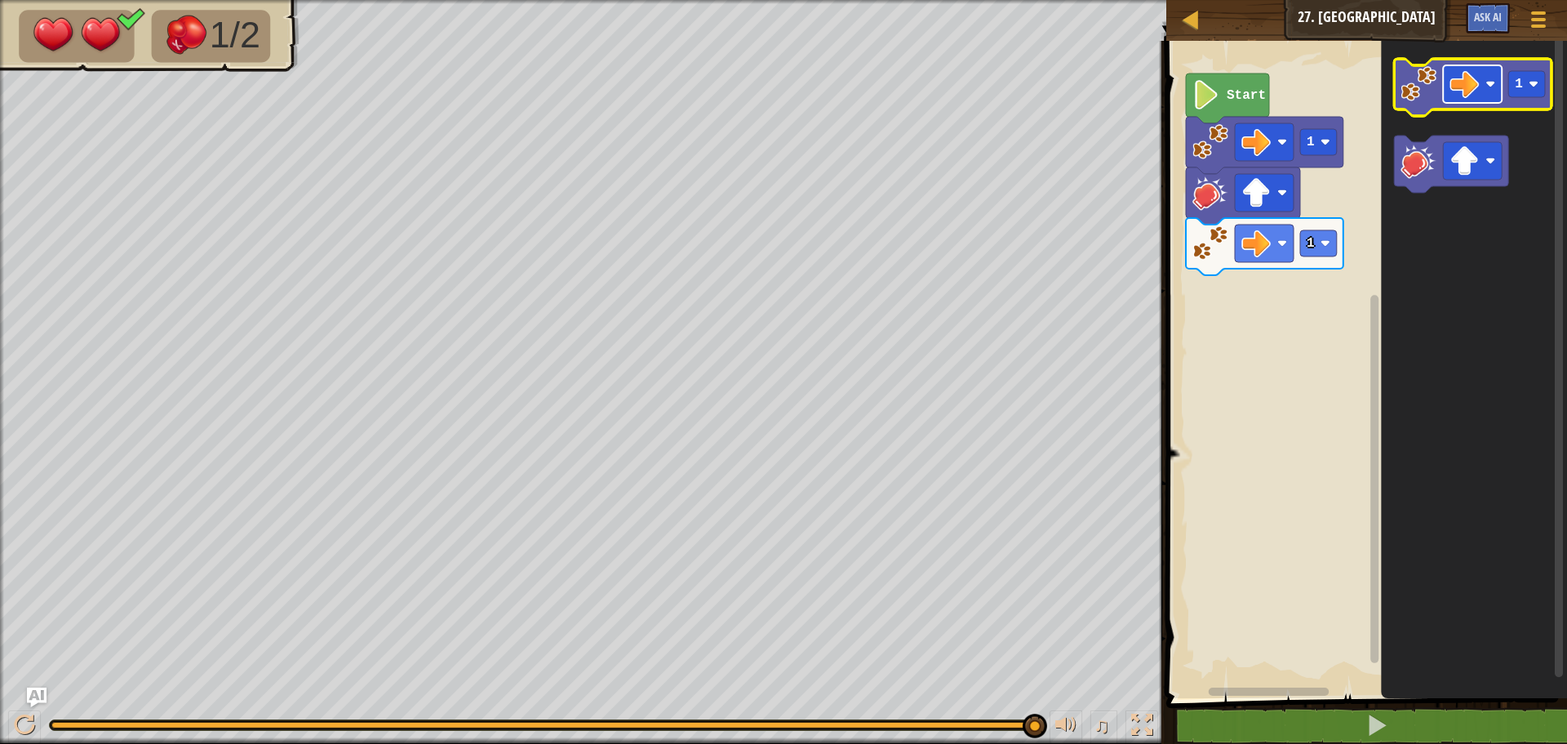
click at [1451, 87] on image "Blockly Workspace" at bounding box center [1464, 83] width 29 height 29
click at [1450, 87] on rect "Blockly Workspace" at bounding box center [1472, 84] width 59 height 38
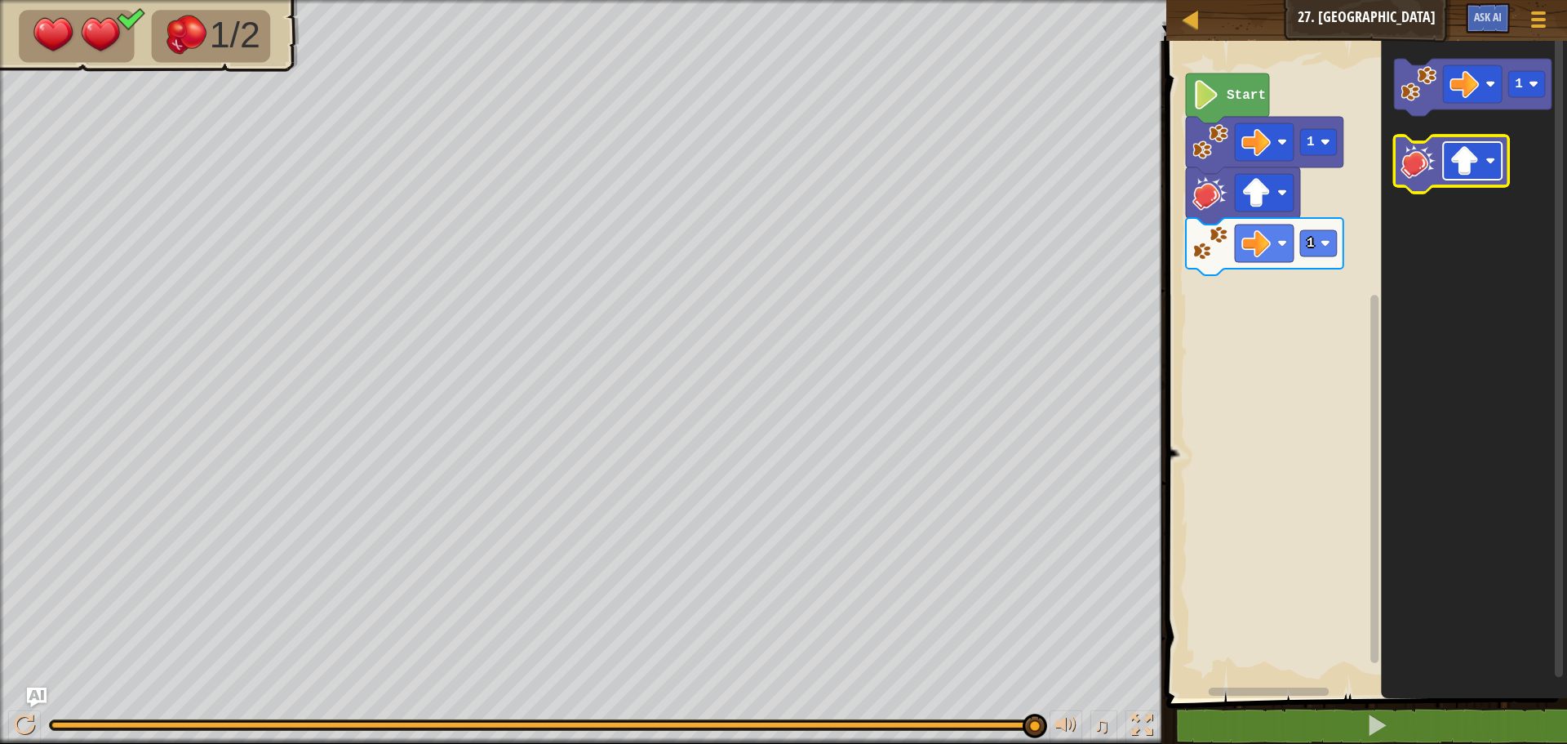
click at [1449, 142] on rect "Blockly Workspace" at bounding box center [1472, 161] width 59 height 38
click at [1409, 181] on icon "Blockly Workspace" at bounding box center [1451, 163] width 114 height 57
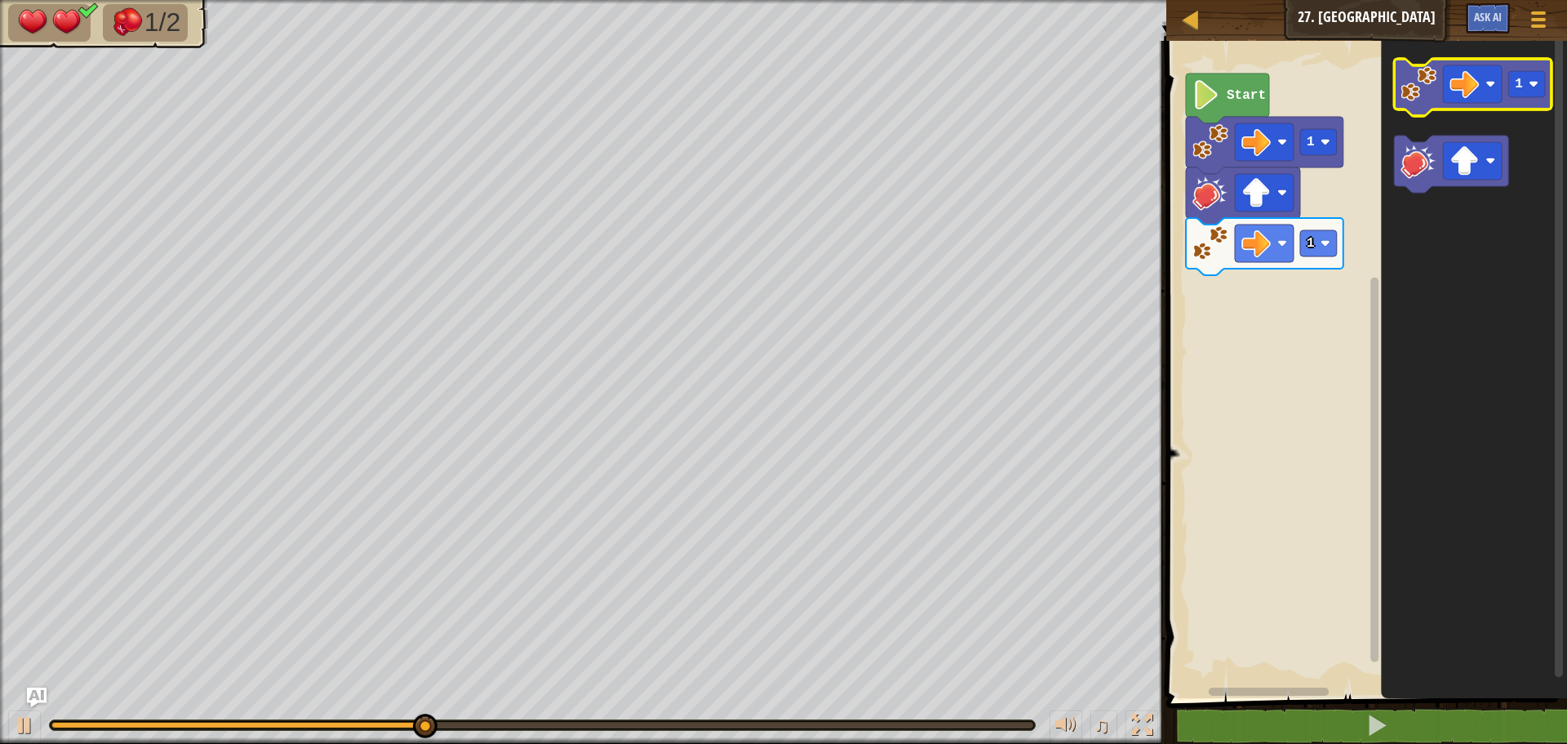
click at [1415, 96] on image "Blockly Workspace" at bounding box center [1419, 84] width 36 height 36
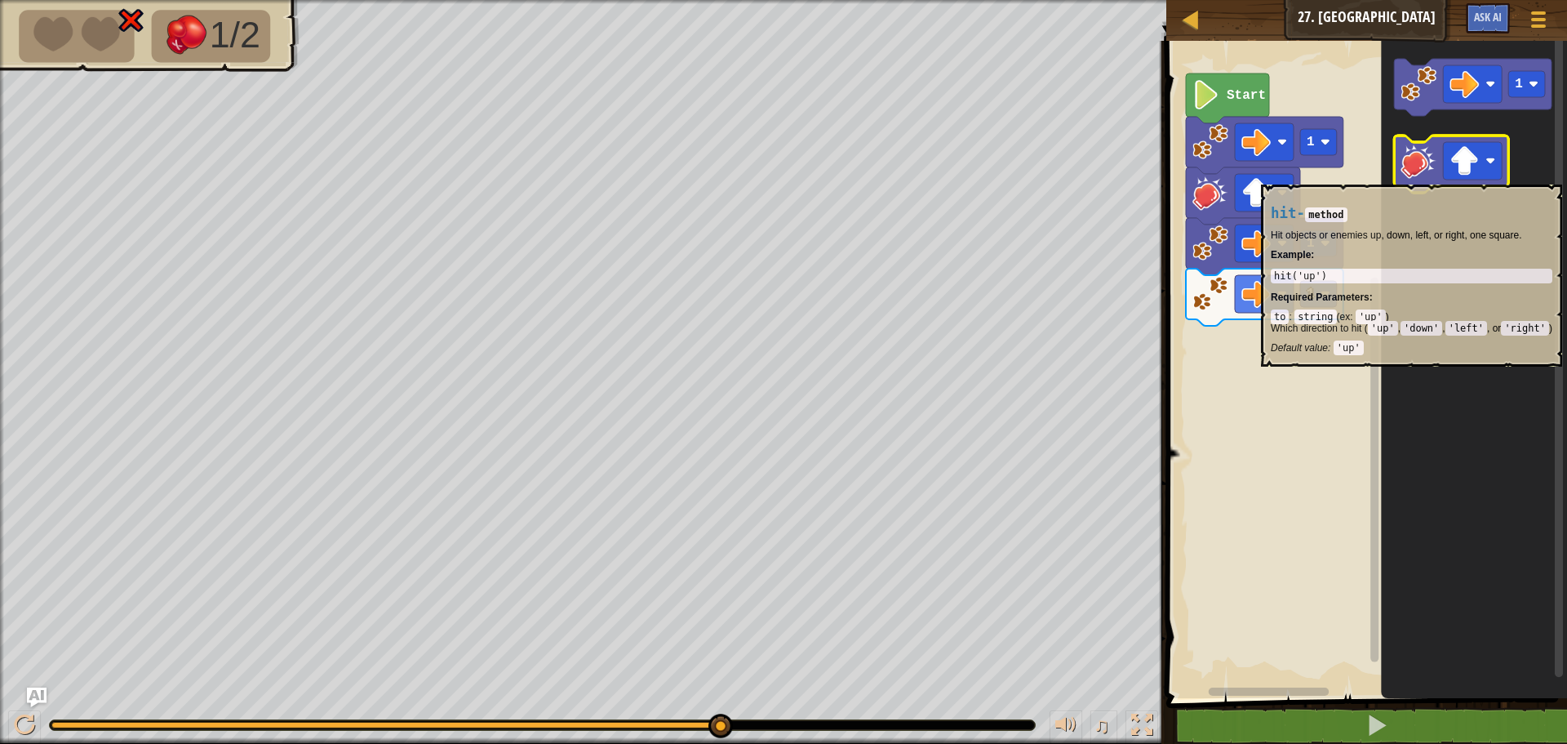
click at [1423, 176] on image "Blockly Workspace" at bounding box center [1419, 161] width 36 height 36
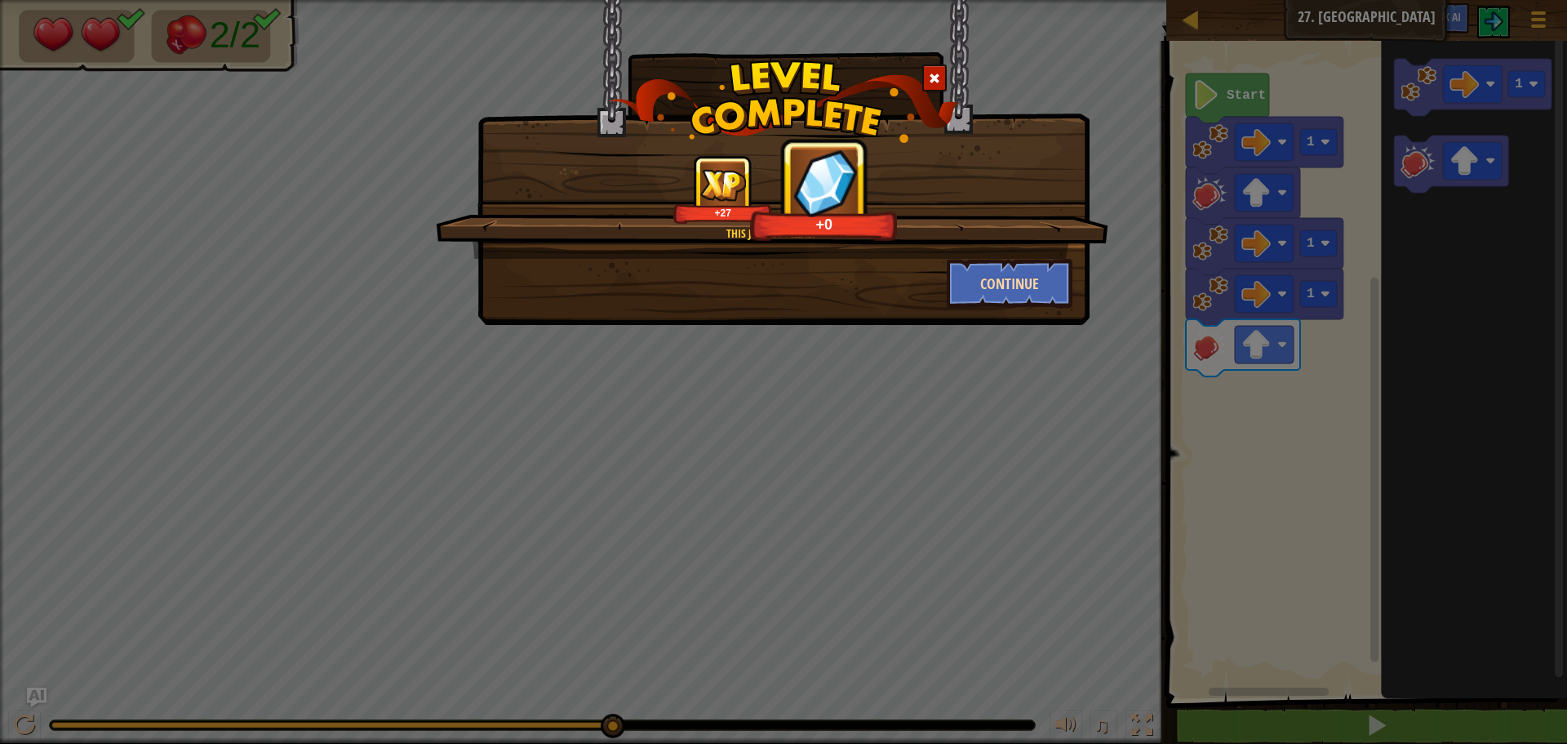
drag, startPoint x: 984, startPoint y: 245, endPoint x: 984, endPoint y: 269, distance: 24.5
click at [984, 259] on div "This just got real. +27 +0 Continue" at bounding box center [784, 231] width 578 height 153
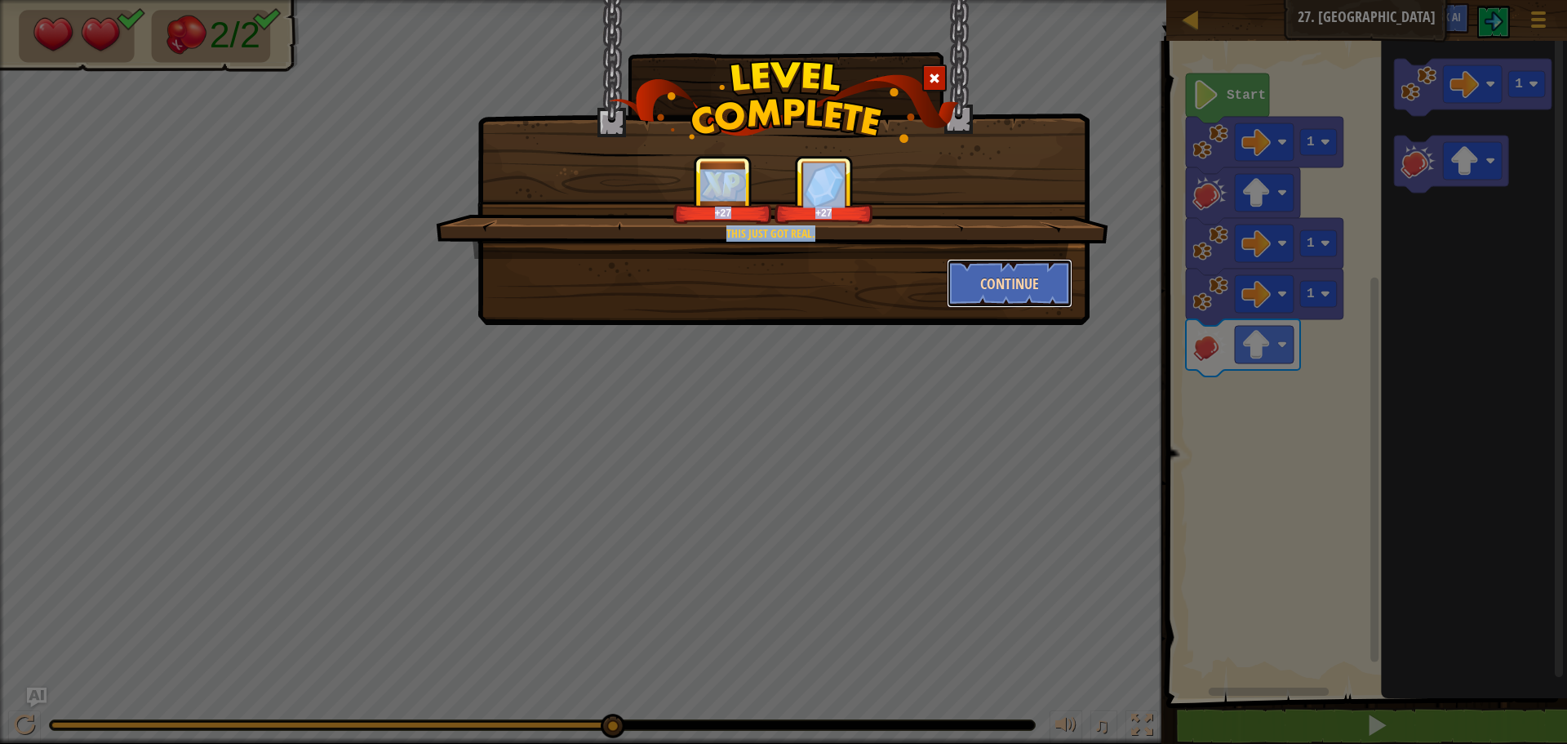
click at [1014, 295] on button "Continue" at bounding box center [1010, 283] width 127 height 49
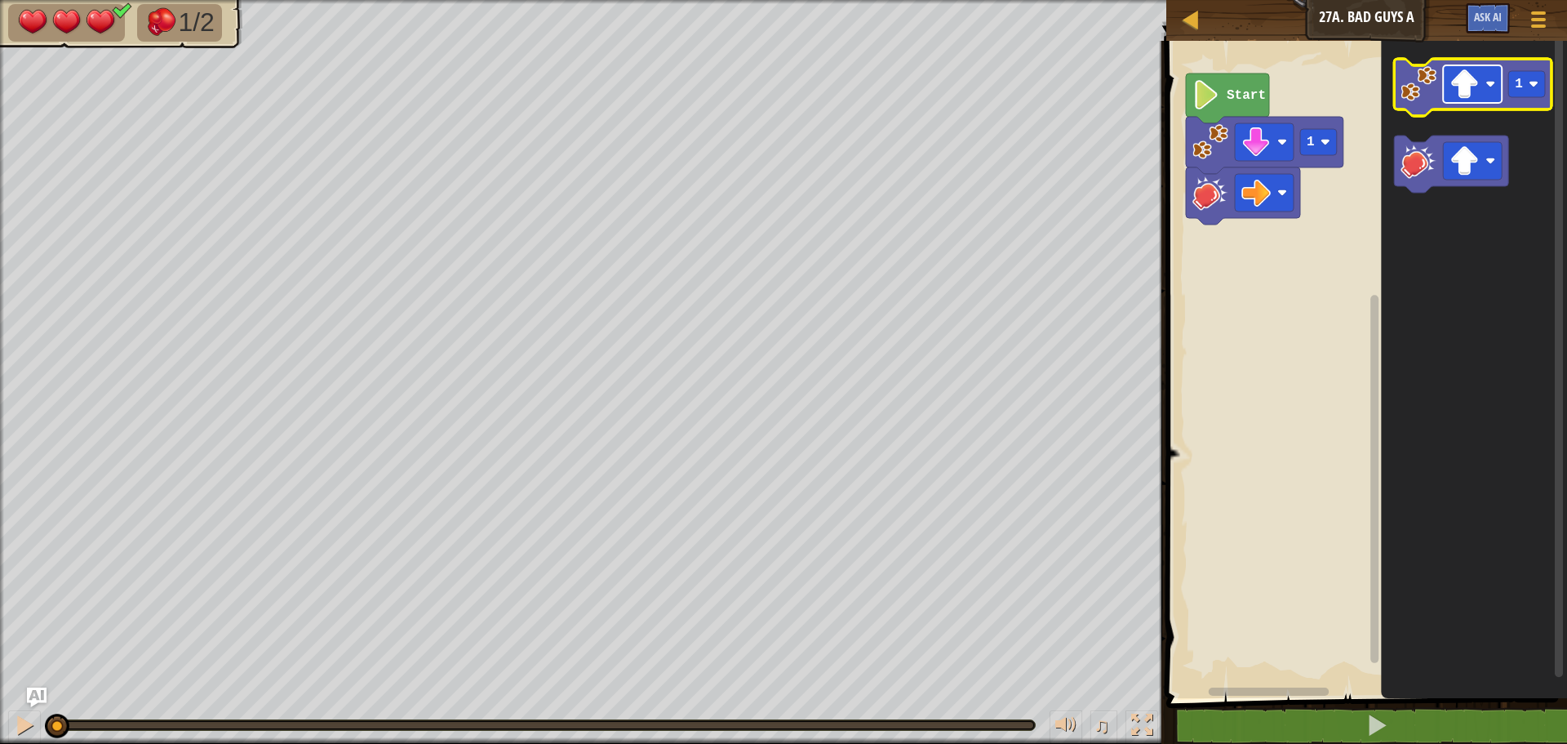
click at [1454, 97] on image "Blockly Workspace" at bounding box center [1464, 83] width 29 height 29
click at [1430, 172] on image "Blockly Workspace" at bounding box center [1419, 161] width 36 height 36
click at [1446, 78] on rect "Blockly Workspace" at bounding box center [1472, 84] width 59 height 38
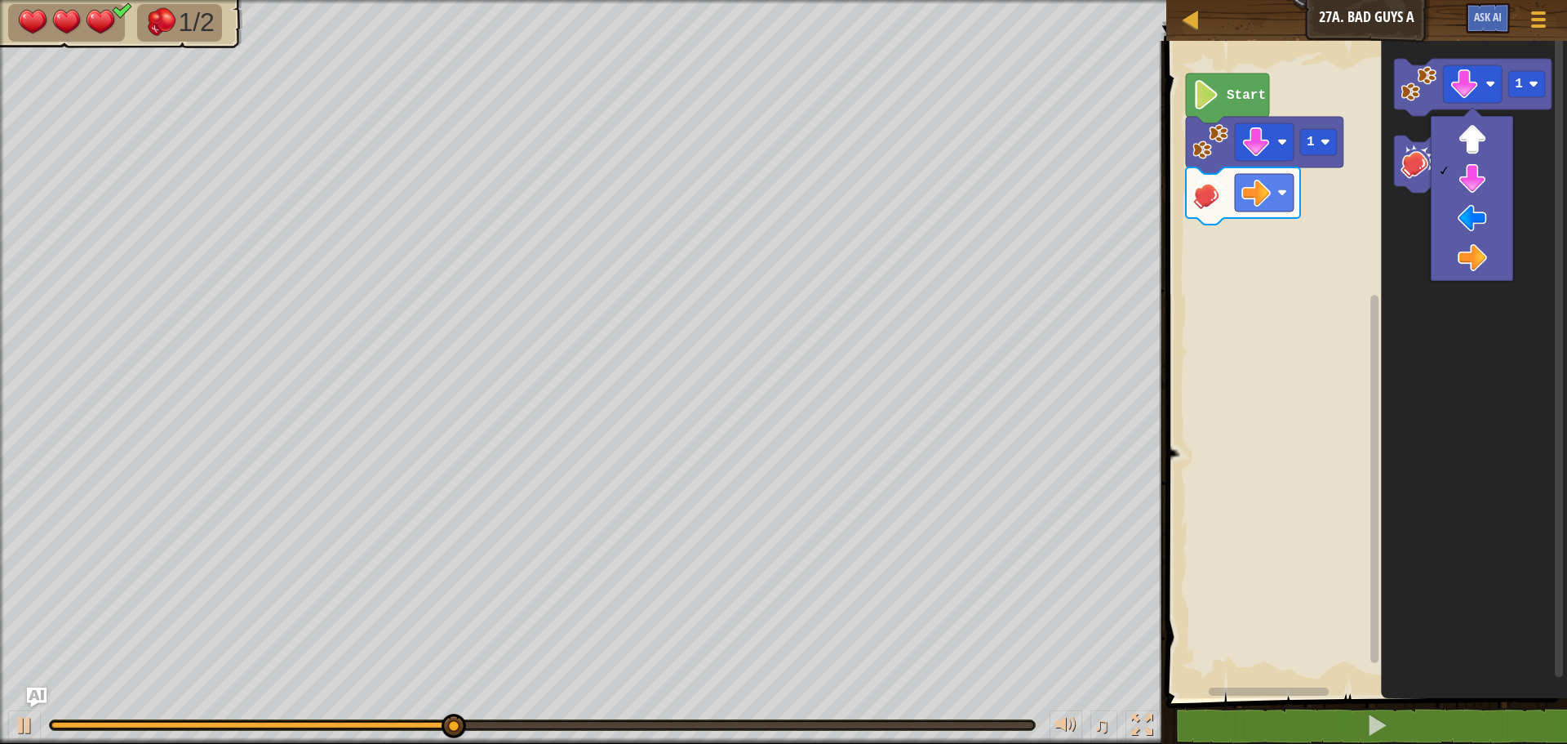
click at [1429, 344] on icon "Blockly Workspace" at bounding box center [1474, 365] width 186 height 665
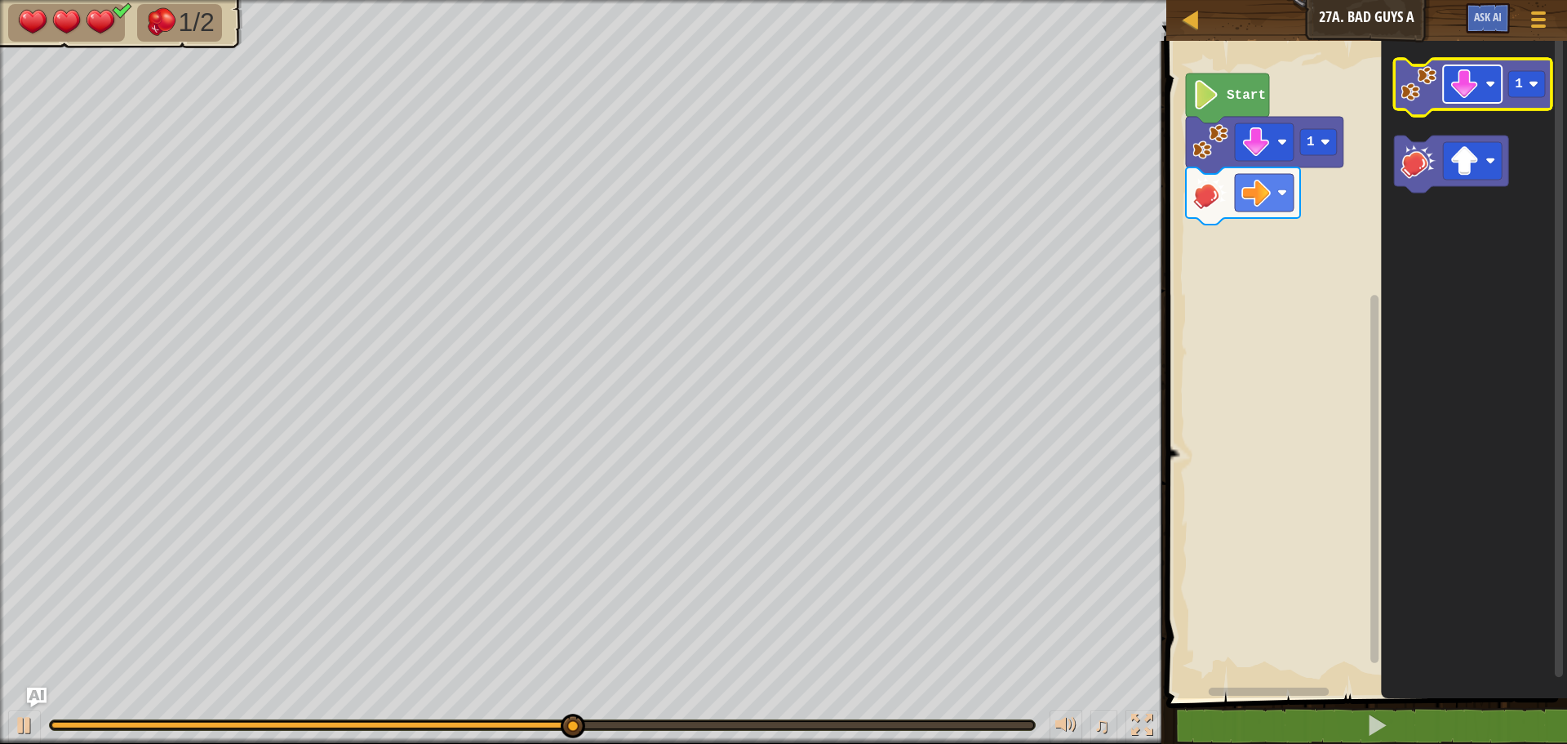
click at [1463, 91] on image "Blockly Workspace" at bounding box center [1464, 83] width 29 height 29
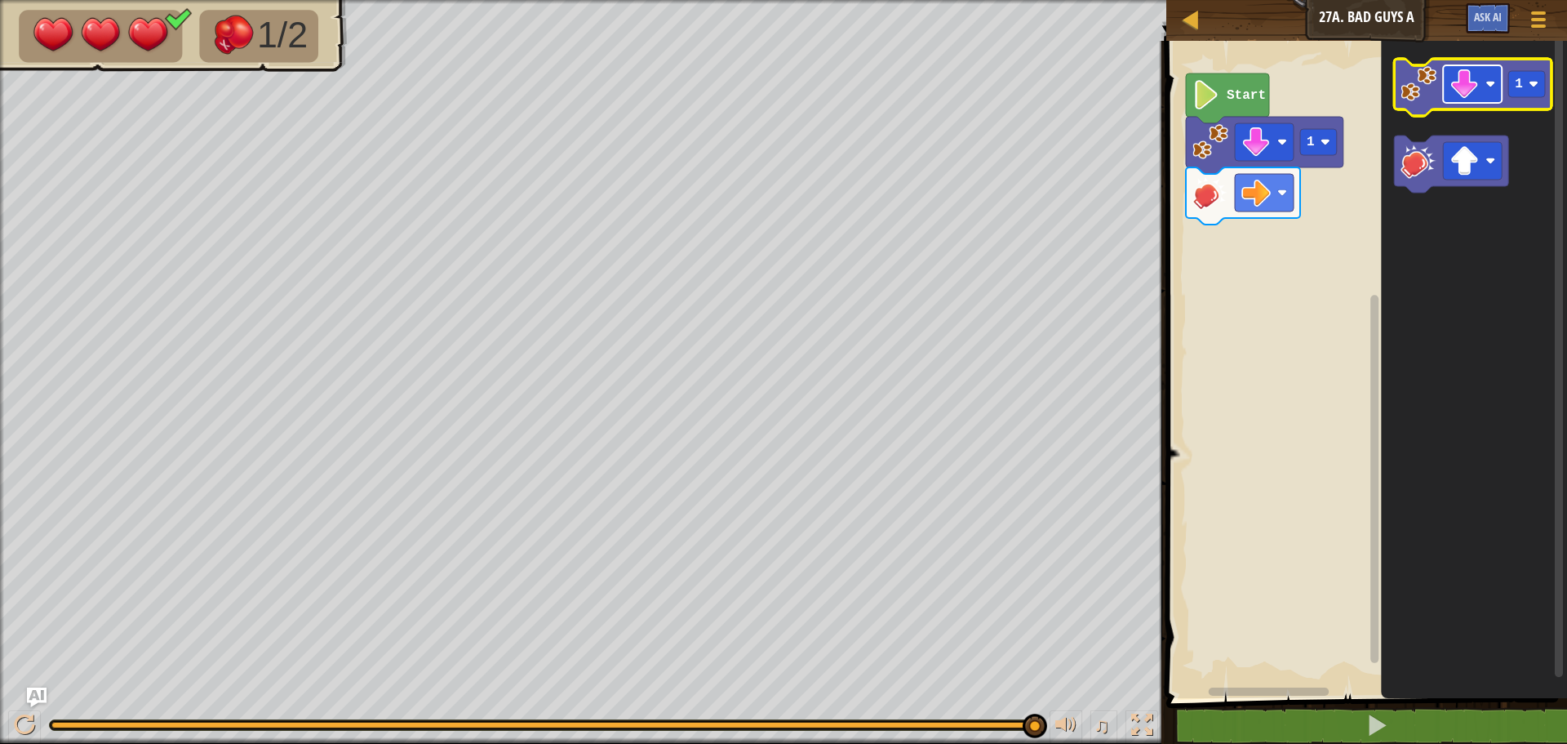
click at [1443, 87] on rect "Blockly Workspace" at bounding box center [1472, 84] width 59 height 38
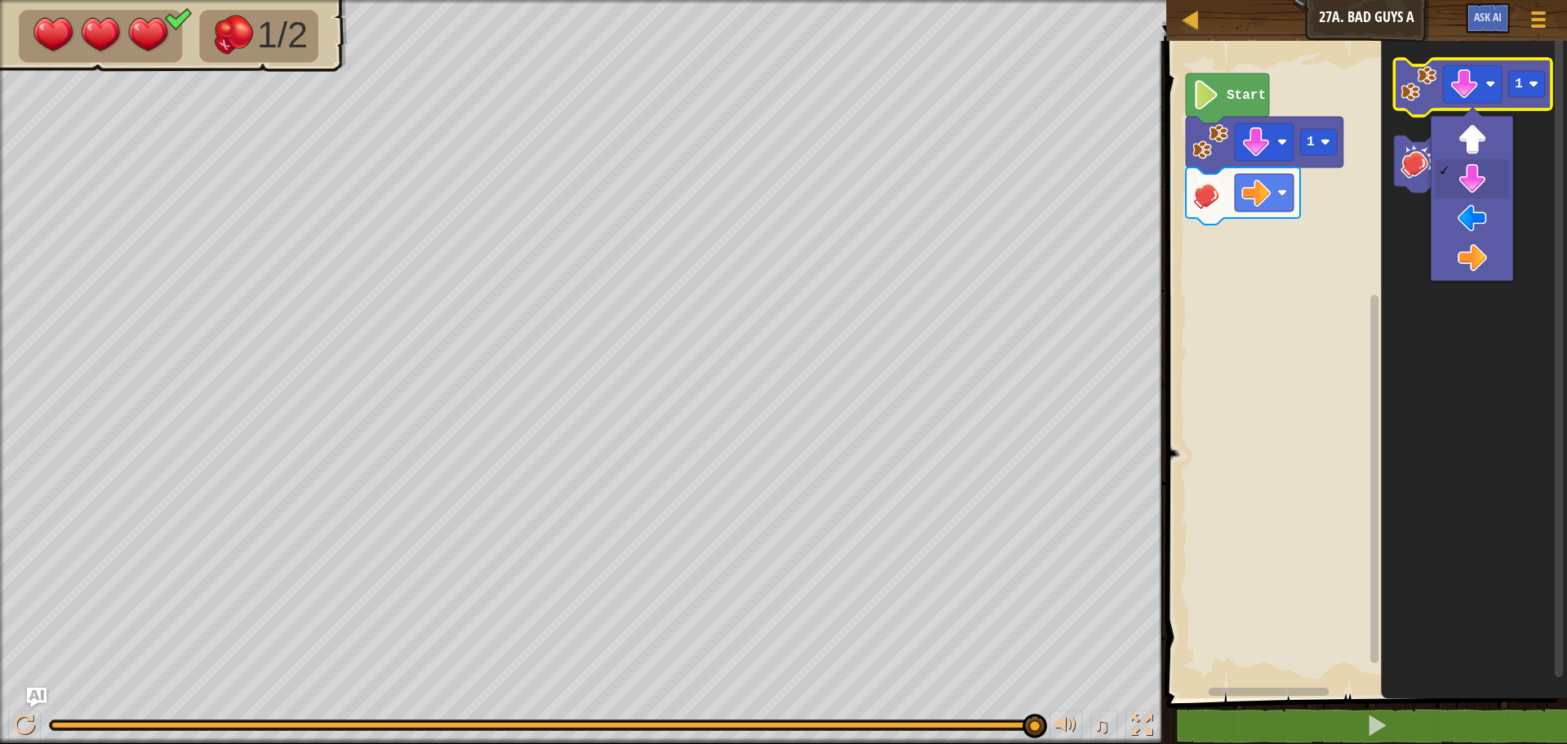
click at [1429, 78] on image "Blockly Workspace" at bounding box center [1419, 84] width 36 height 36
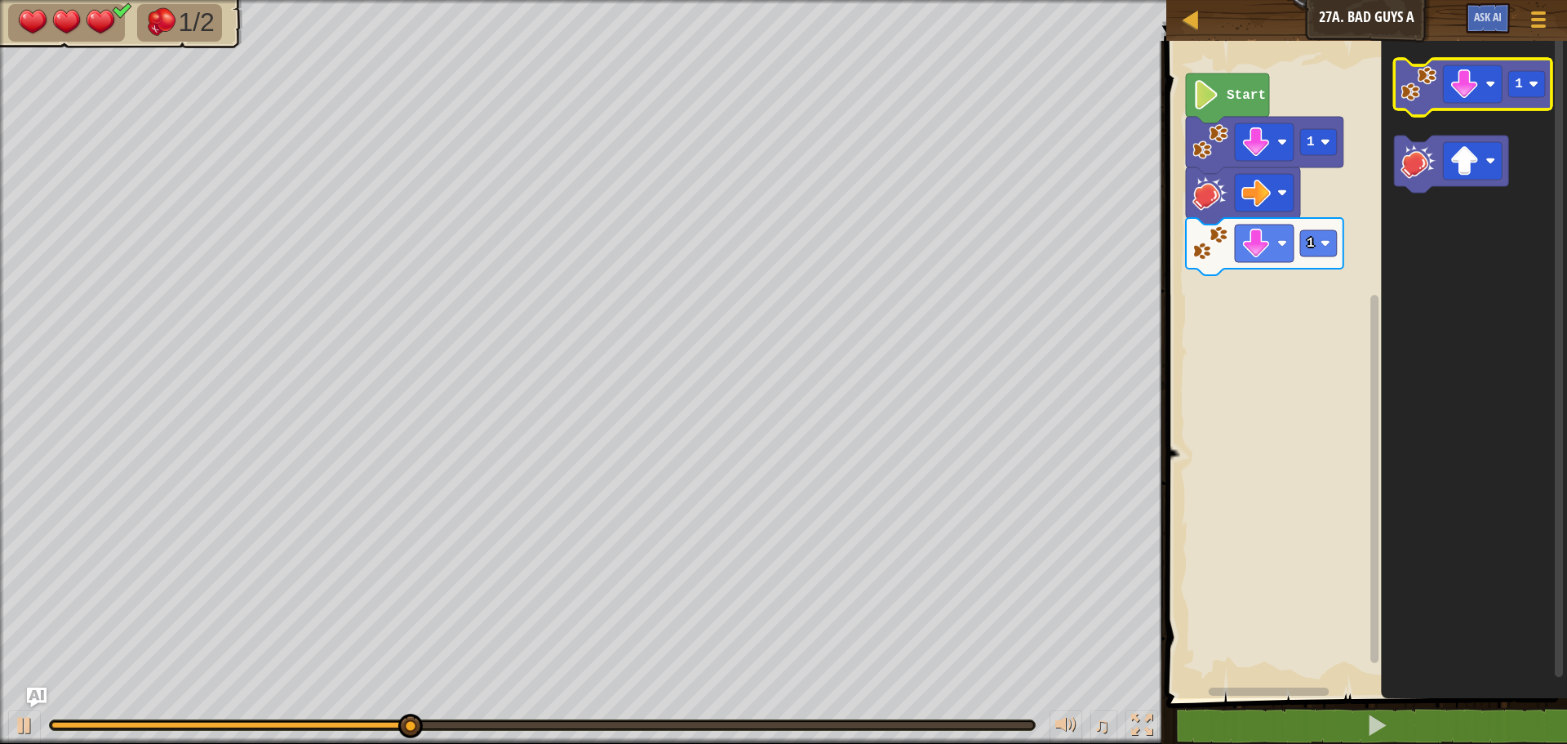
click at [1429, 78] on image "Blockly Workspace" at bounding box center [1419, 84] width 36 height 36
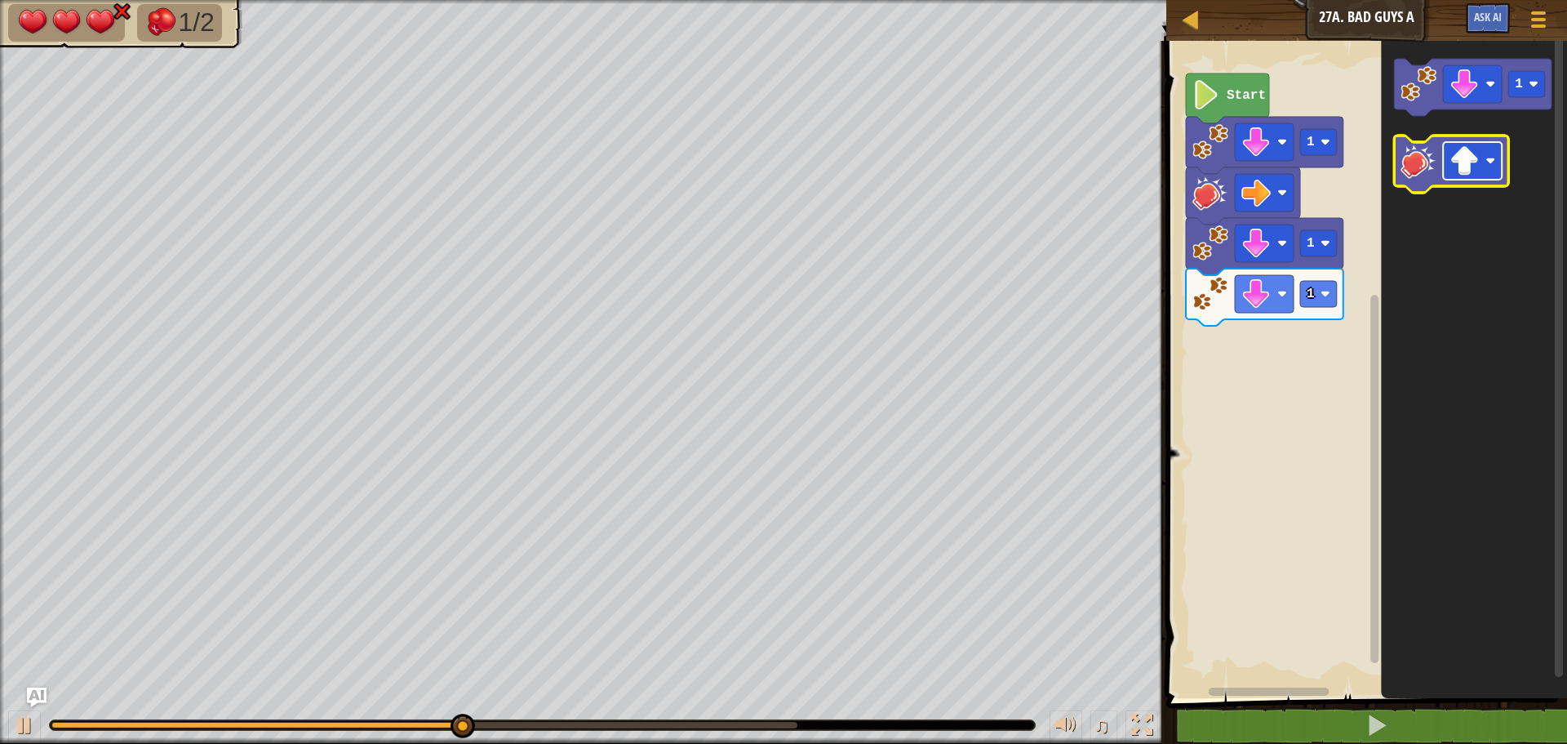
click at [1459, 167] on image "Blockly Workspace" at bounding box center [1464, 160] width 29 height 29
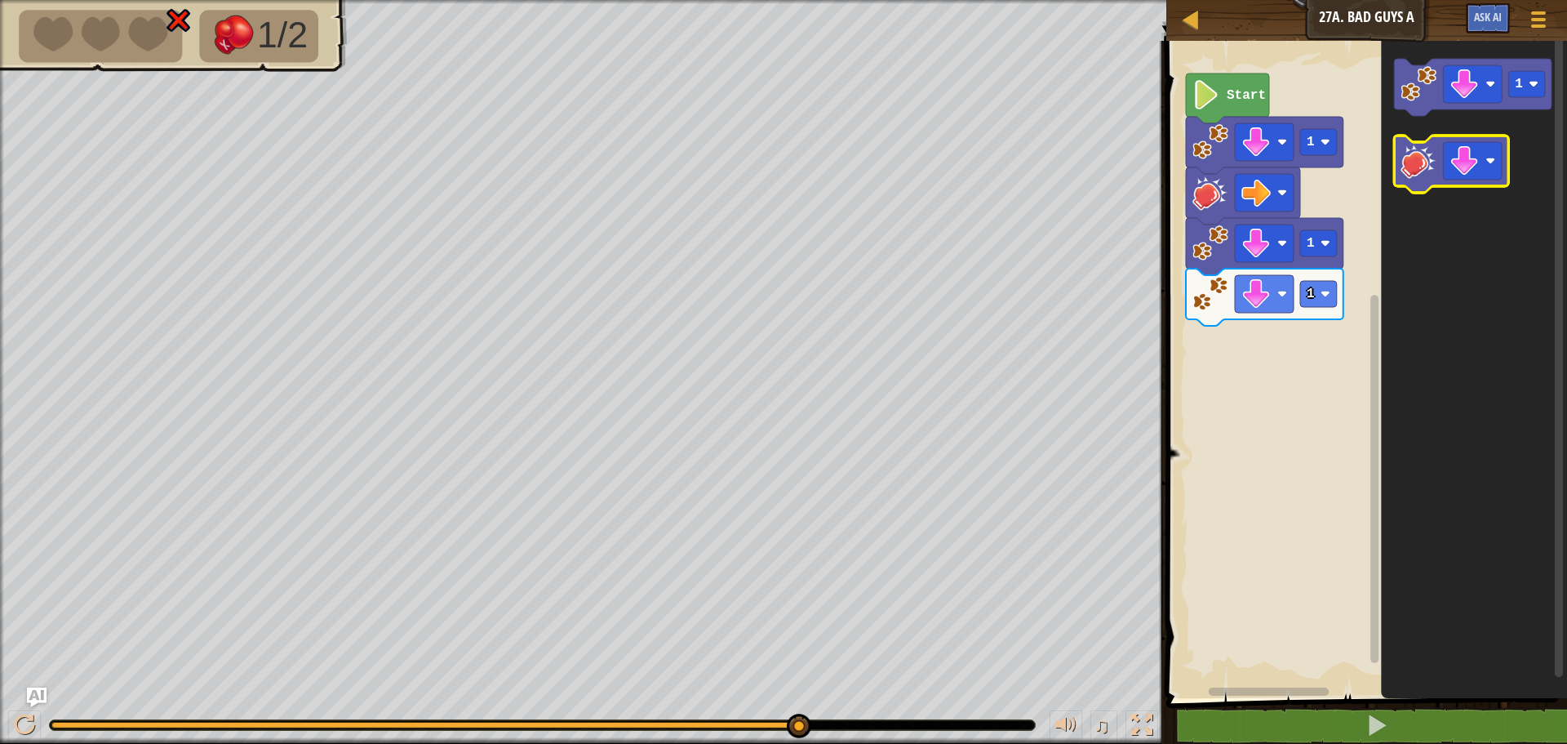
click at [1421, 171] on image "Blockly Workspace" at bounding box center [1419, 161] width 36 height 36
